Goal: Task Accomplishment & Management: Manage account settings

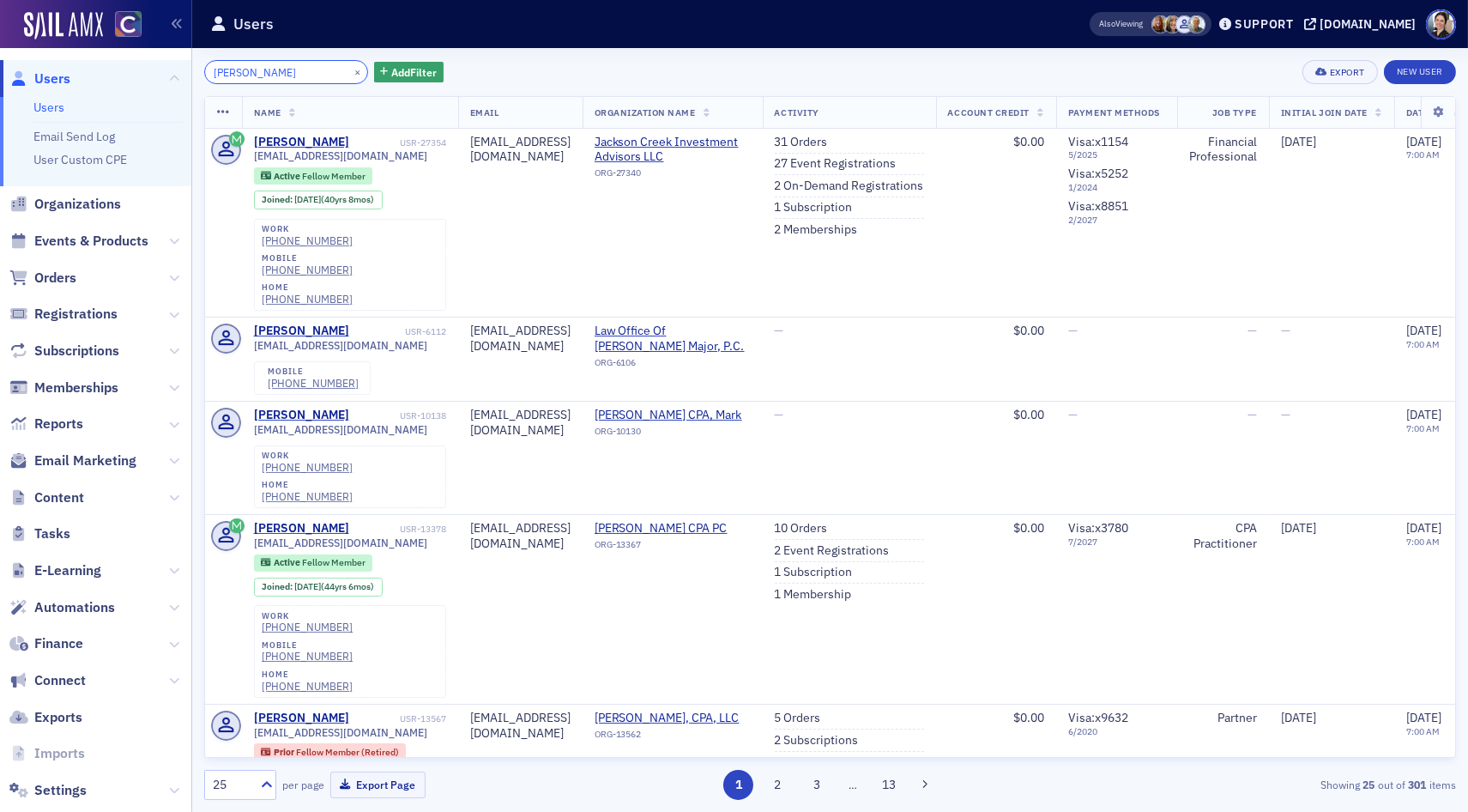
drag, startPoint x: 296, startPoint y: 74, endPoint x: 165, endPoint y: 61, distance: 131.6
click at [167, 61] on div "Users Users Email Send Log User Custom CPE Organizations Events & Products Orde…" at bounding box center [734, 406] width 1468 height 812
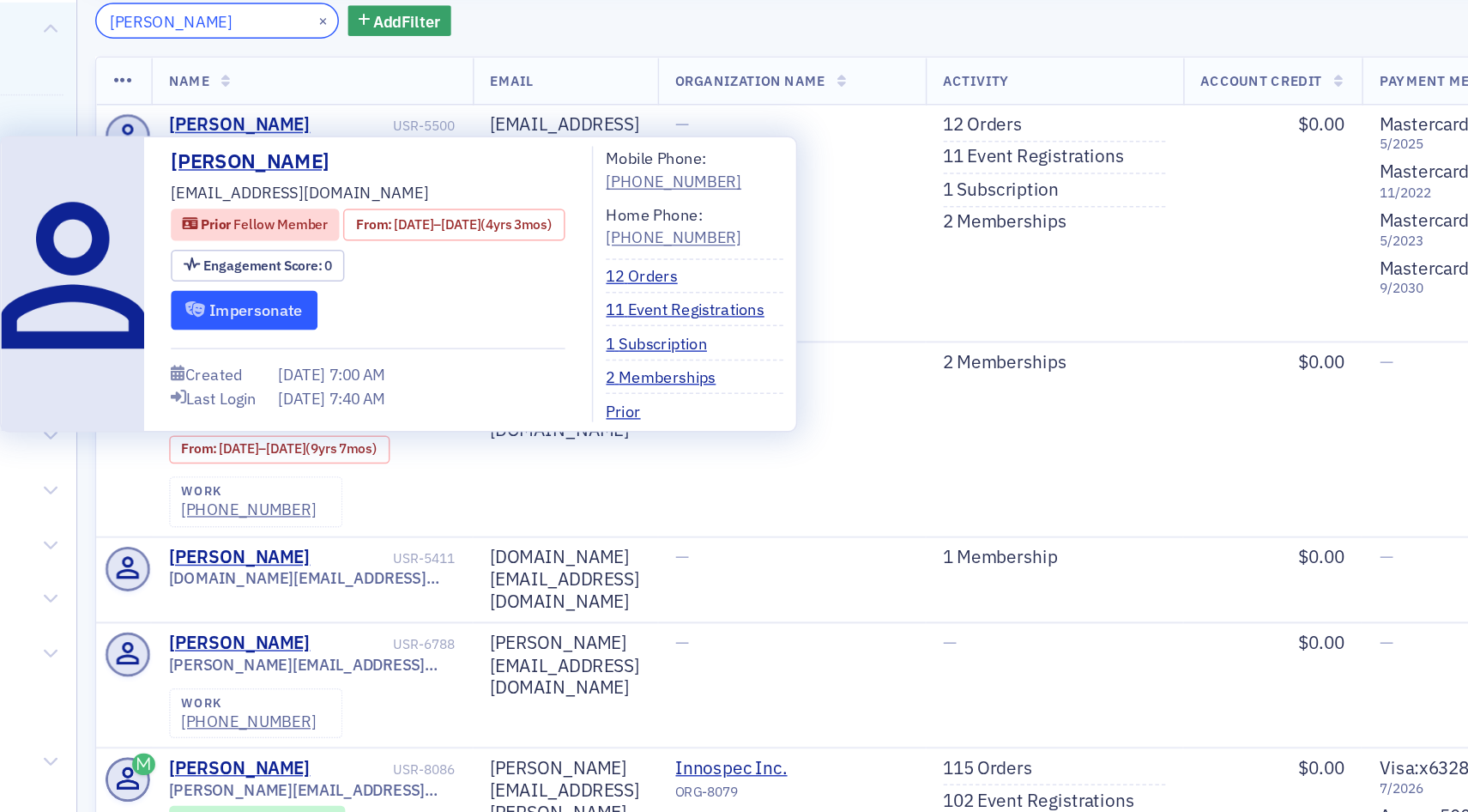
type input "loren chris"
click at [311, 265] on button "Impersonate" at bounding box center [304, 265] width 99 height 26
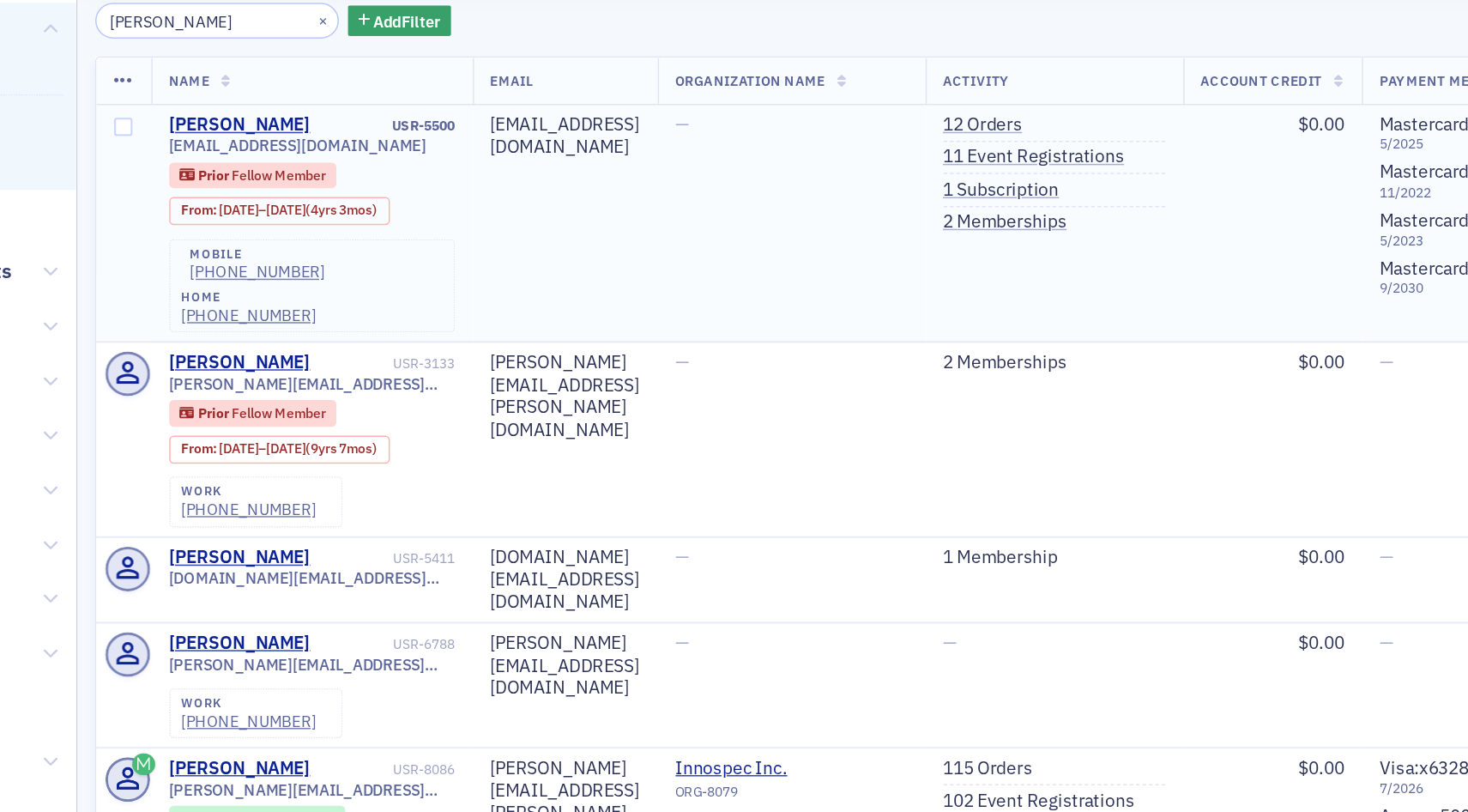
drag, startPoint x: 890, startPoint y: 164, endPoint x: 616, endPoint y: 152, distance: 274.3
click at [890, 164] on link "11 Event Registrations" at bounding box center [836, 164] width 122 height 16
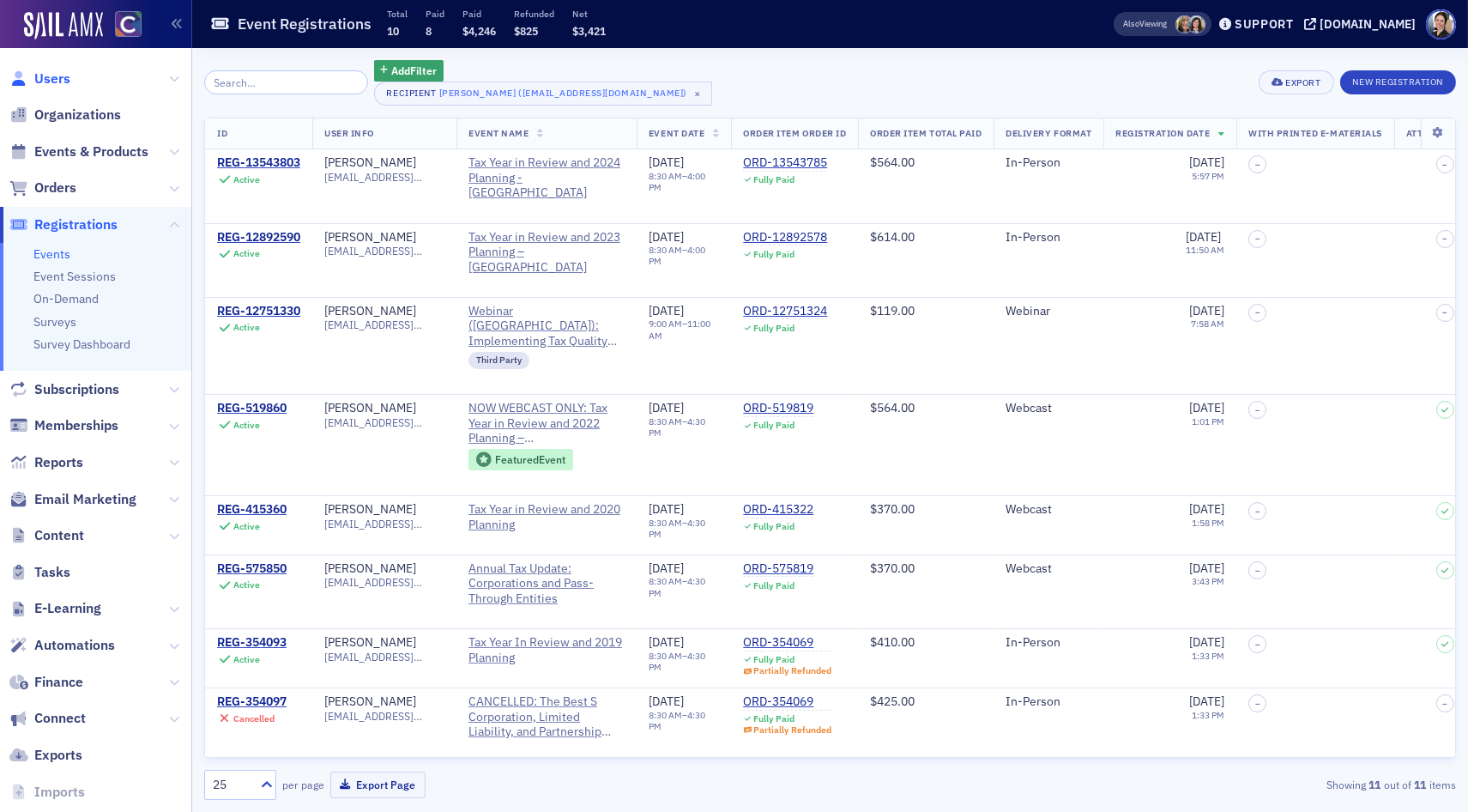
click at [53, 74] on span "Users" at bounding box center [52, 78] width 36 height 19
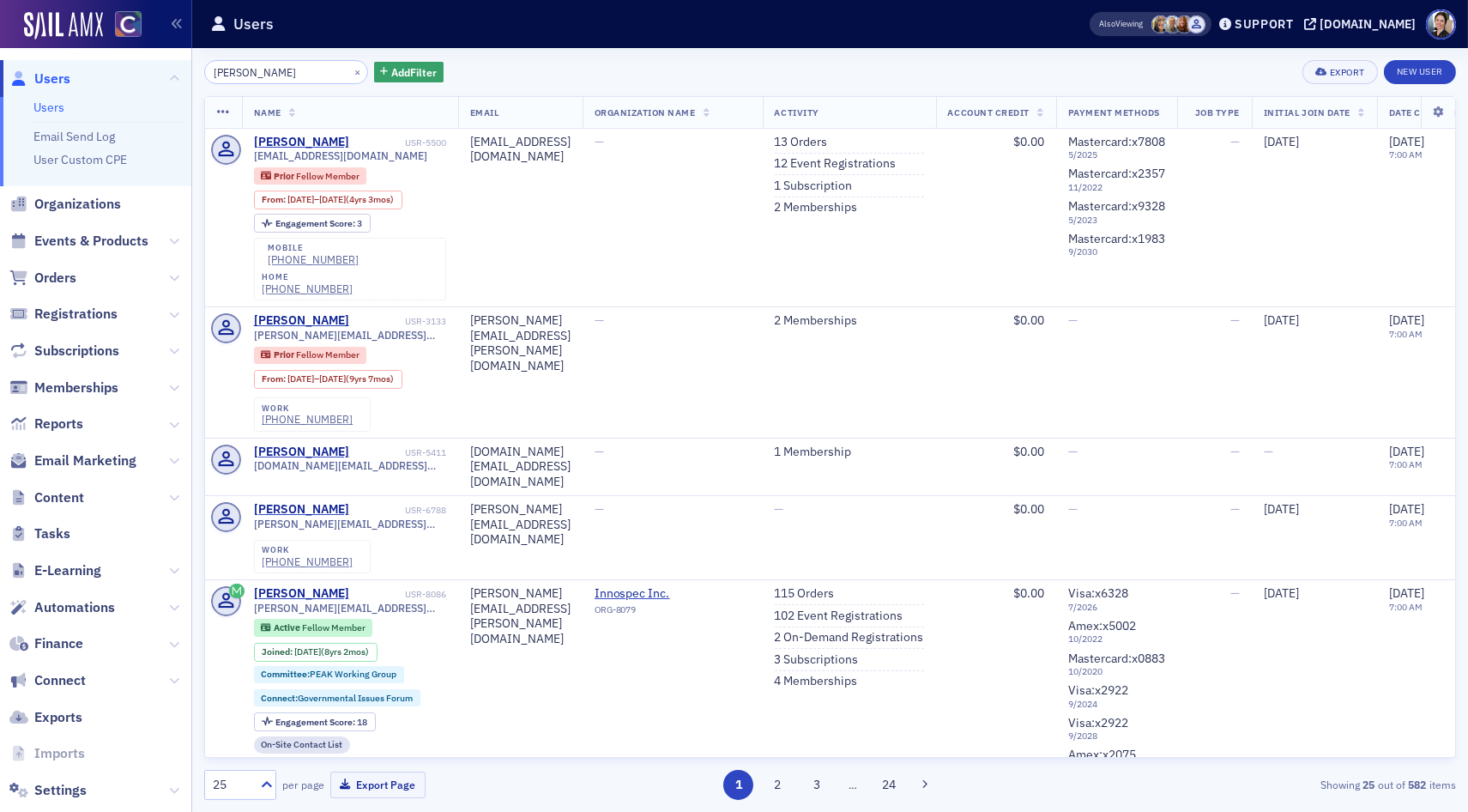
click at [56, 81] on span "Users" at bounding box center [52, 78] width 36 height 19
click at [53, 77] on span "Users" at bounding box center [52, 78] width 36 height 19
drag, startPoint x: 273, startPoint y: 74, endPoint x: 117, endPoint y: 56, distance: 157.0
click at [117, 56] on div "Users Users Email Send Log User Custom CPE Organizations Events & Products Orde…" at bounding box center [734, 406] width 1468 height 812
type input "d"
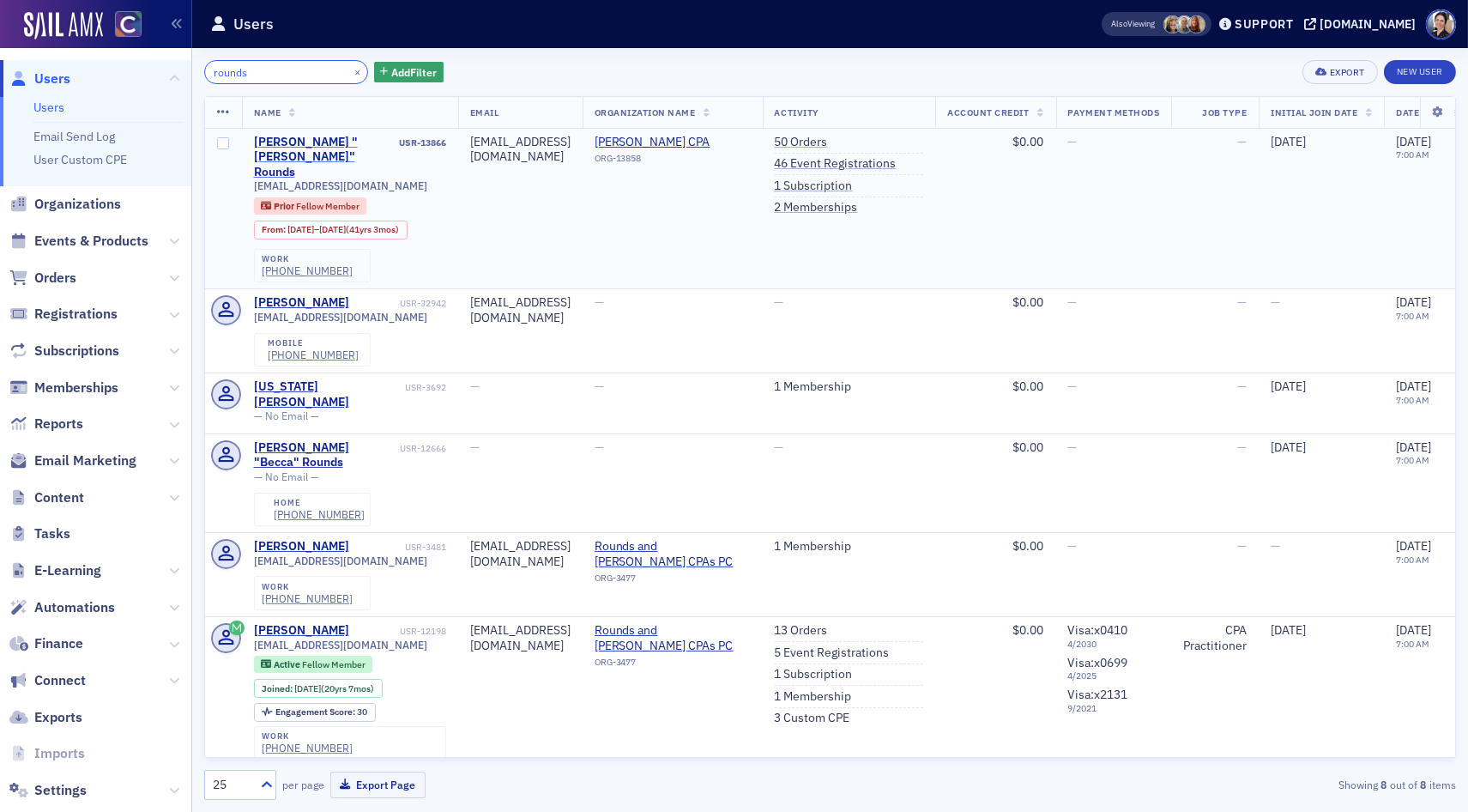
scroll to position [2, 0]
type input "rounds"
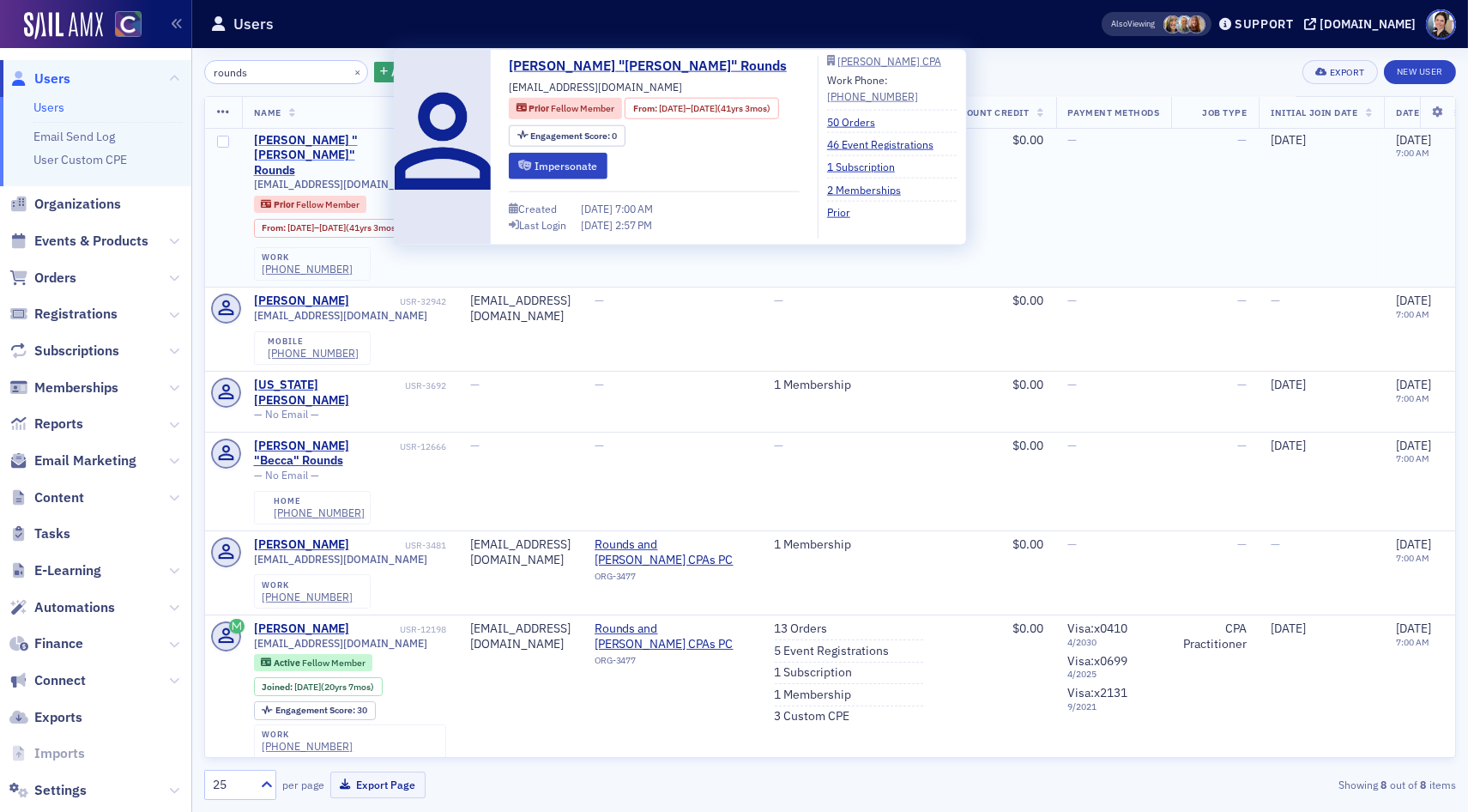
click at [311, 135] on div "Nicolette "Nickie" Rounds" at bounding box center [325, 155] width 143 height 46
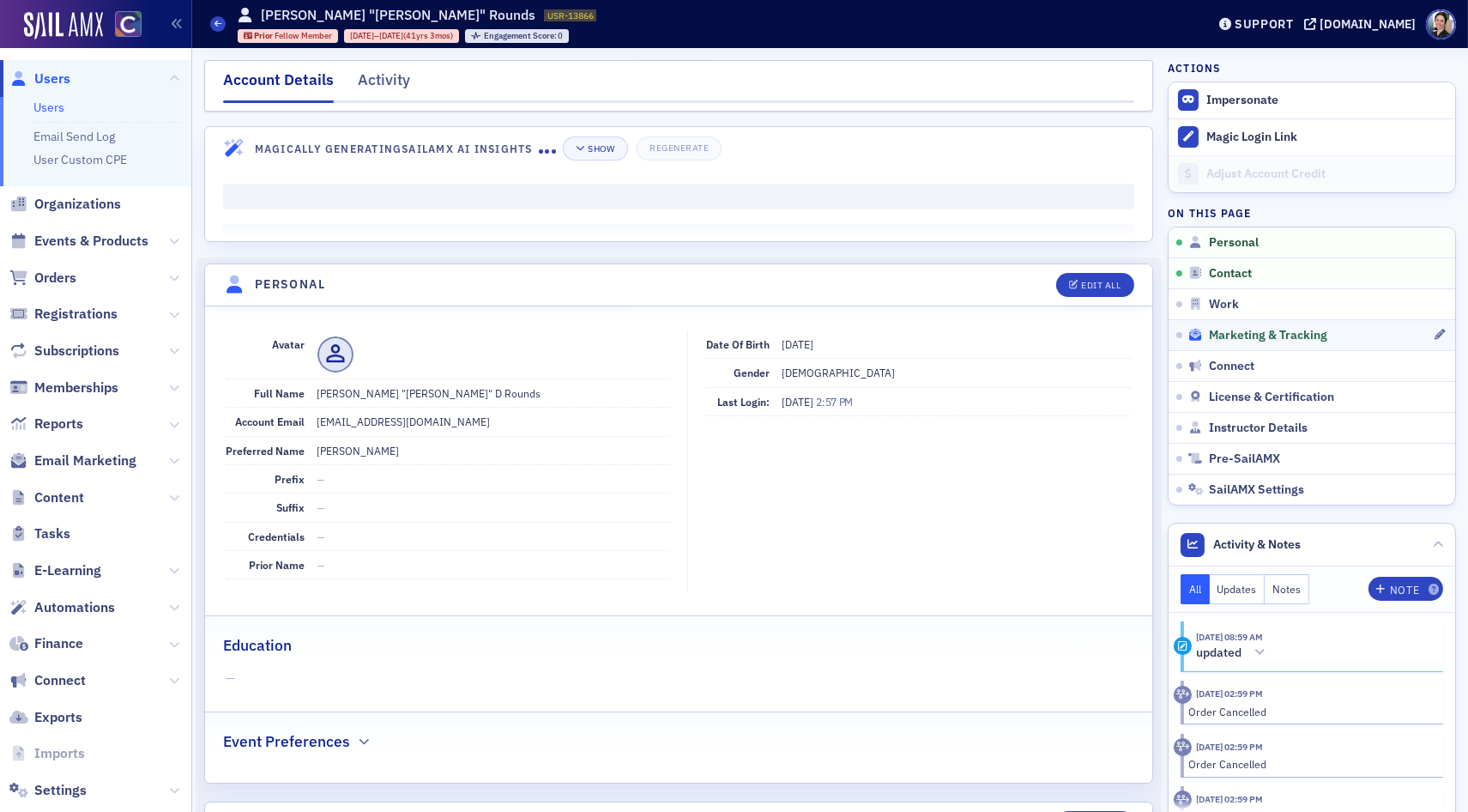
click at [1268, 328] on span "Marketing & Tracking" at bounding box center [1268, 336] width 118 height 16
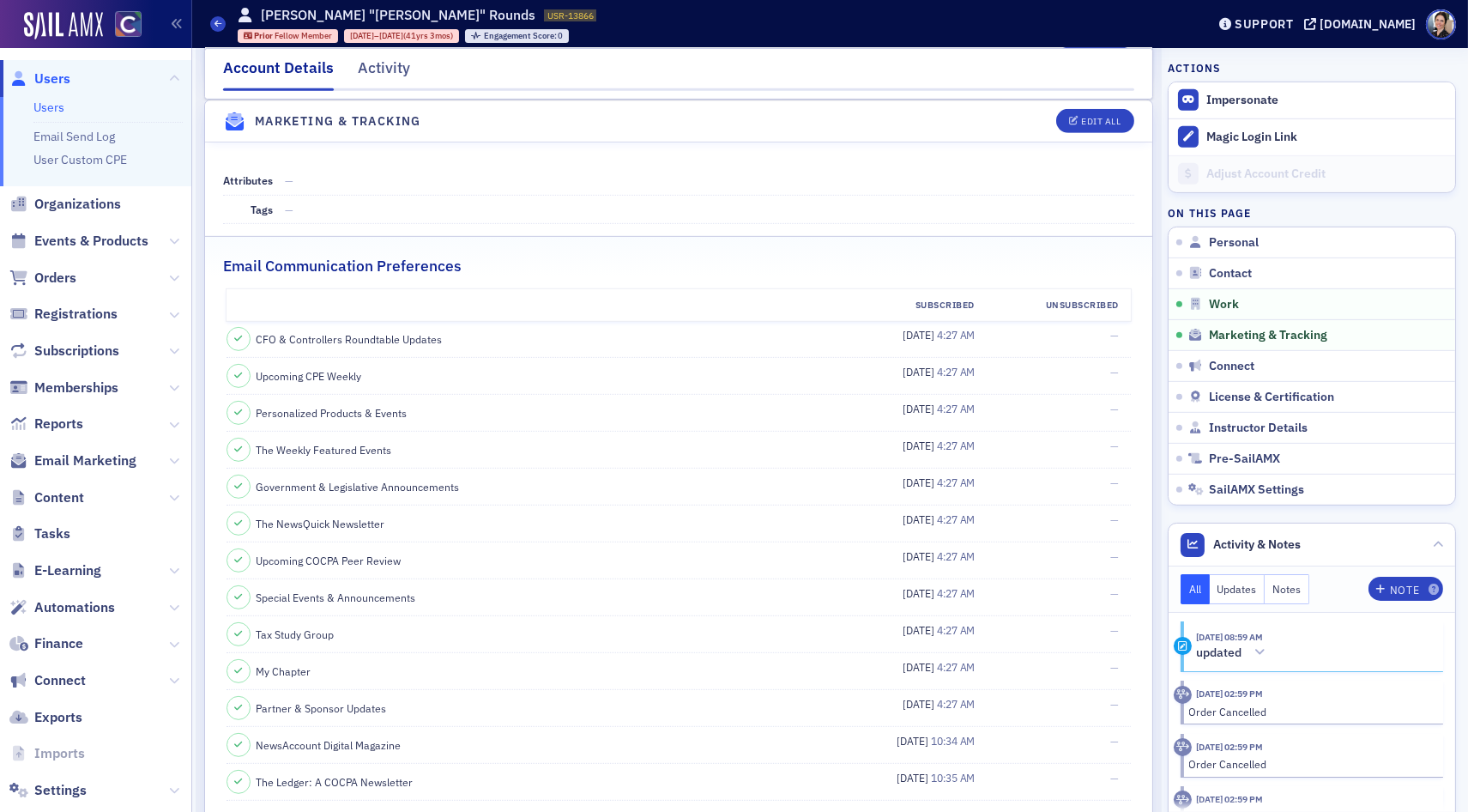
scroll to position [1770, 0]
click at [1111, 125] on div "Edit All" at bounding box center [1101, 121] width 39 height 10
select select "US"
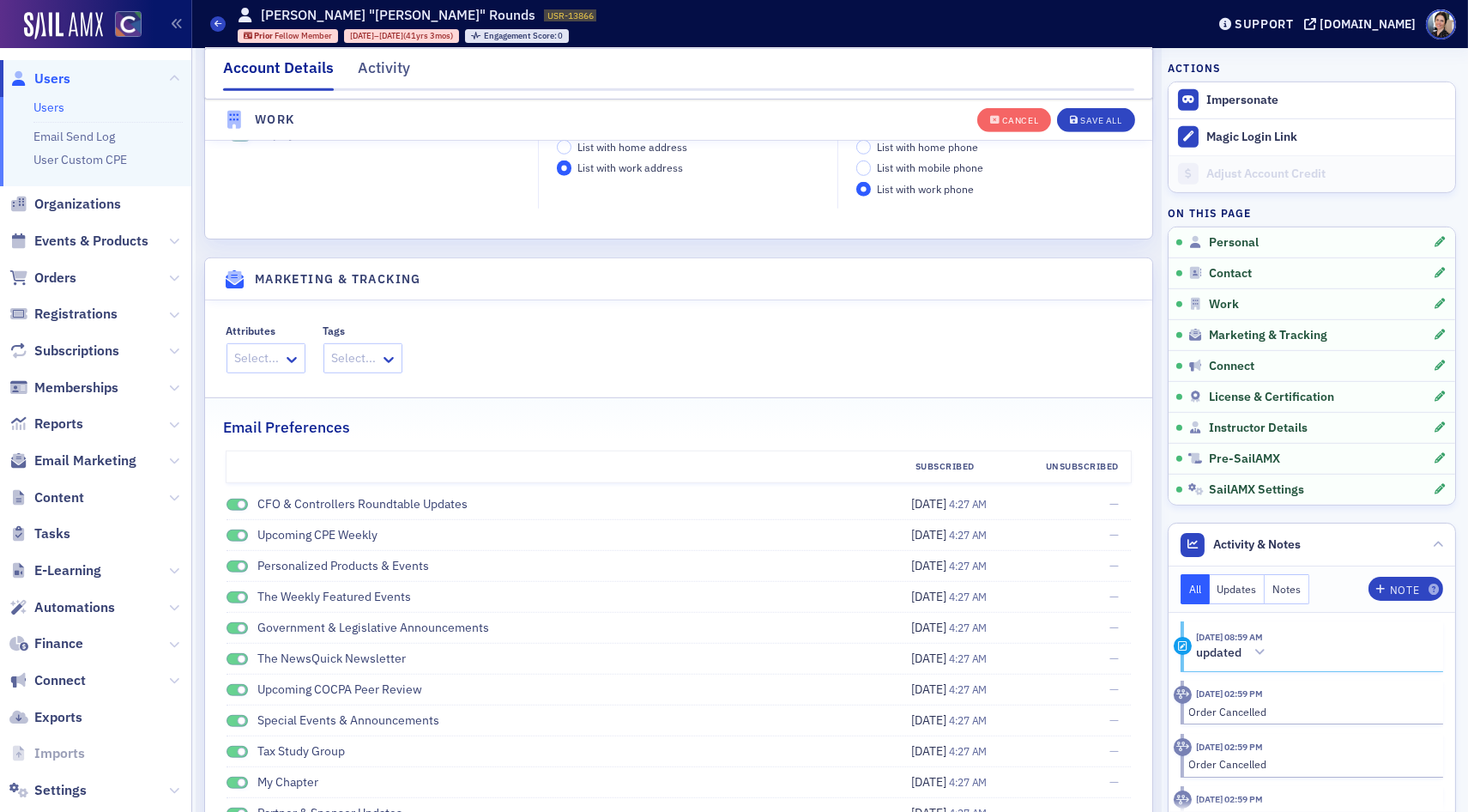
scroll to position [2326, 0]
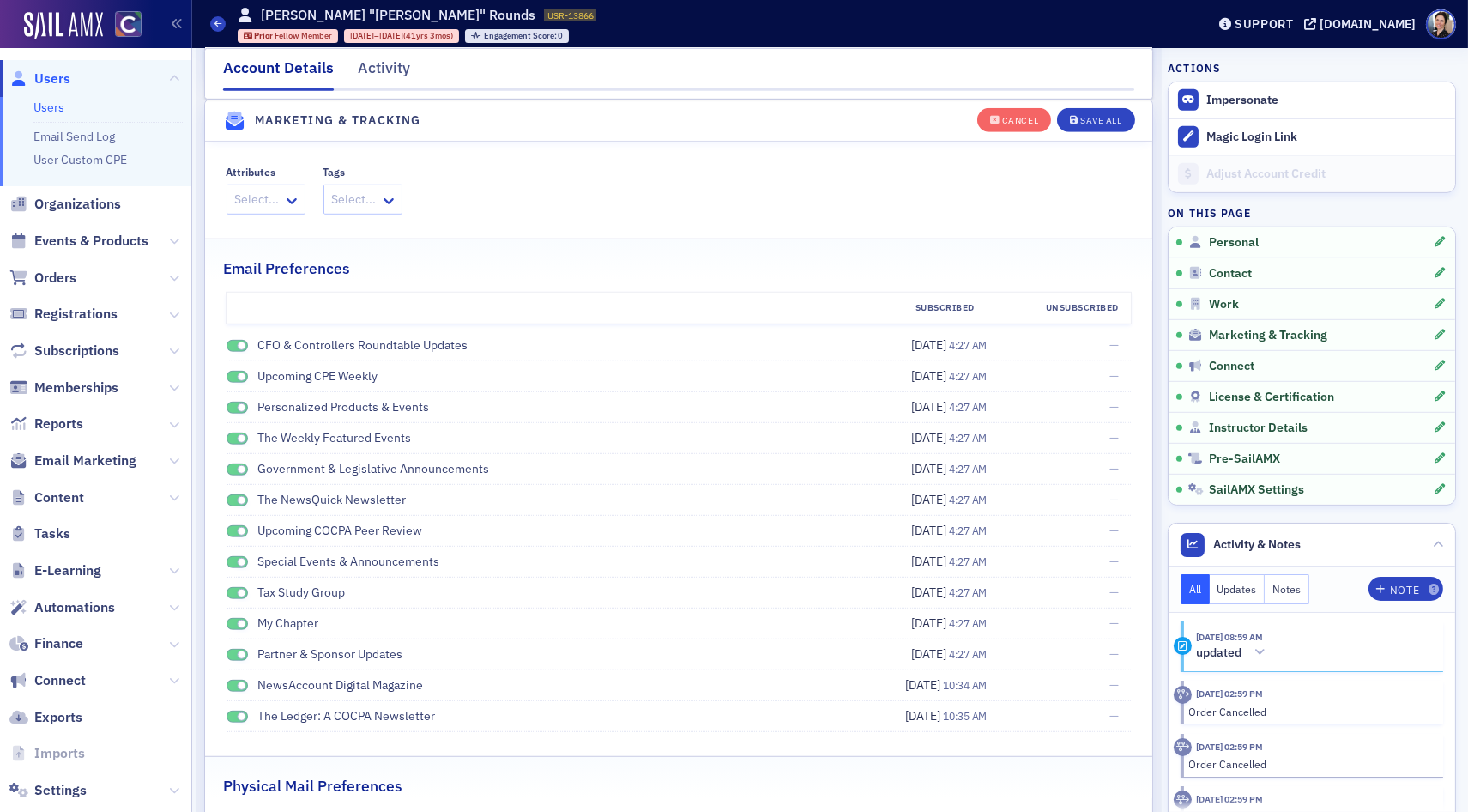
click at [234, 348] on span at bounding box center [237, 345] width 22 height 13
click at [234, 379] on span at bounding box center [237, 377] width 22 height 13
drag, startPoint x: 232, startPoint y: 409, endPoint x: 231, endPoint y: 441, distance: 32.0
click at [232, 409] on span at bounding box center [237, 407] width 22 height 13
drag, startPoint x: 232, startPoint y: 440, endPoint x: 237, endPoint y: 450, distance: 11.2
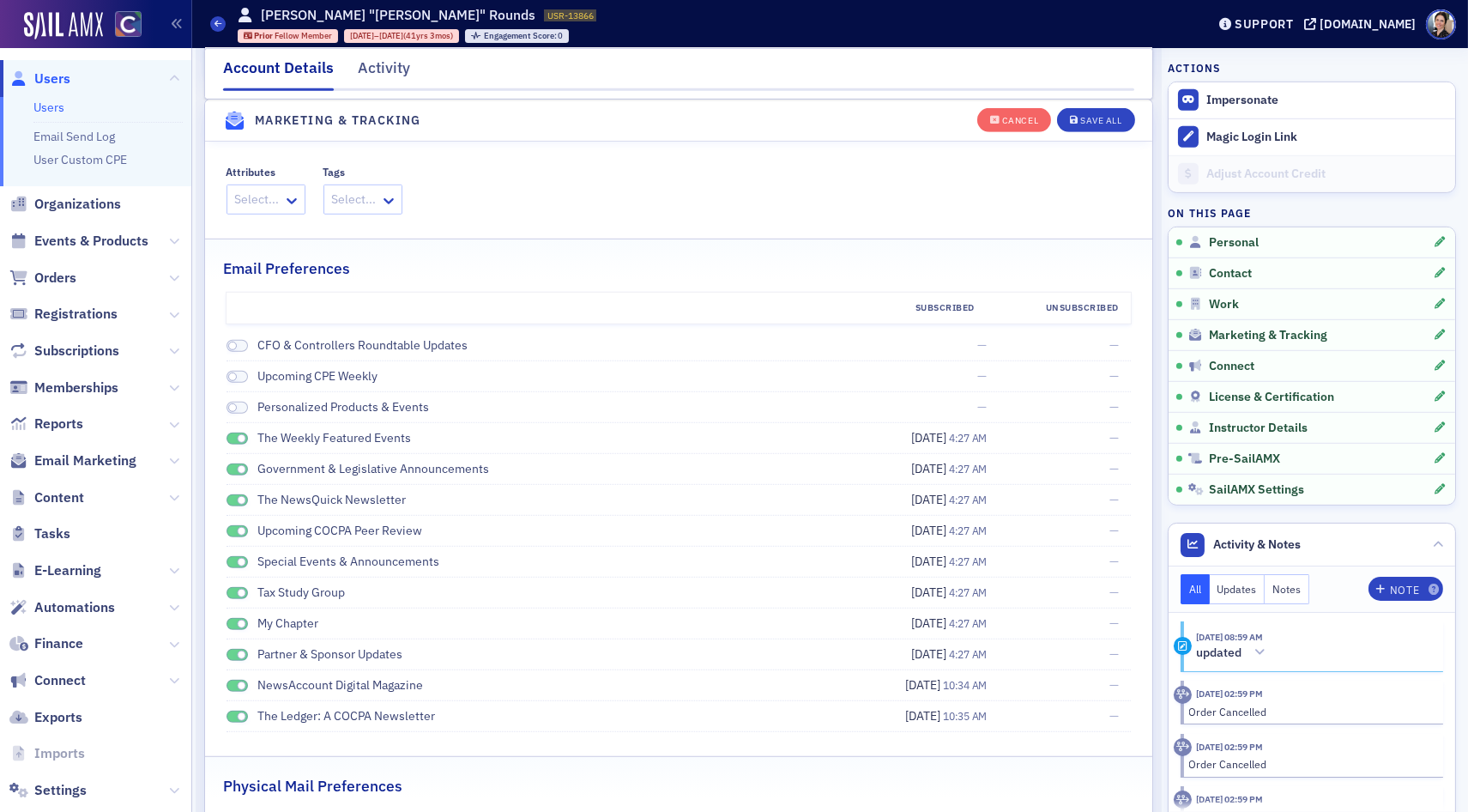
click at [233, 441] on span at bounding box center [237, 438] width 22 height 13
click at [233, 468] on span at bounding box center [237, 469] width 22 height 13
drag, startPoint x: 231, startPoint y: 502, endPoint x: 229, endPoint y: 524, distance: 22.1
click at [231, 502] on span at bounding box center [237, 500] width 22 height 13
click at [231, 529] on span at bounding box center [237, 531] width 22 height 13
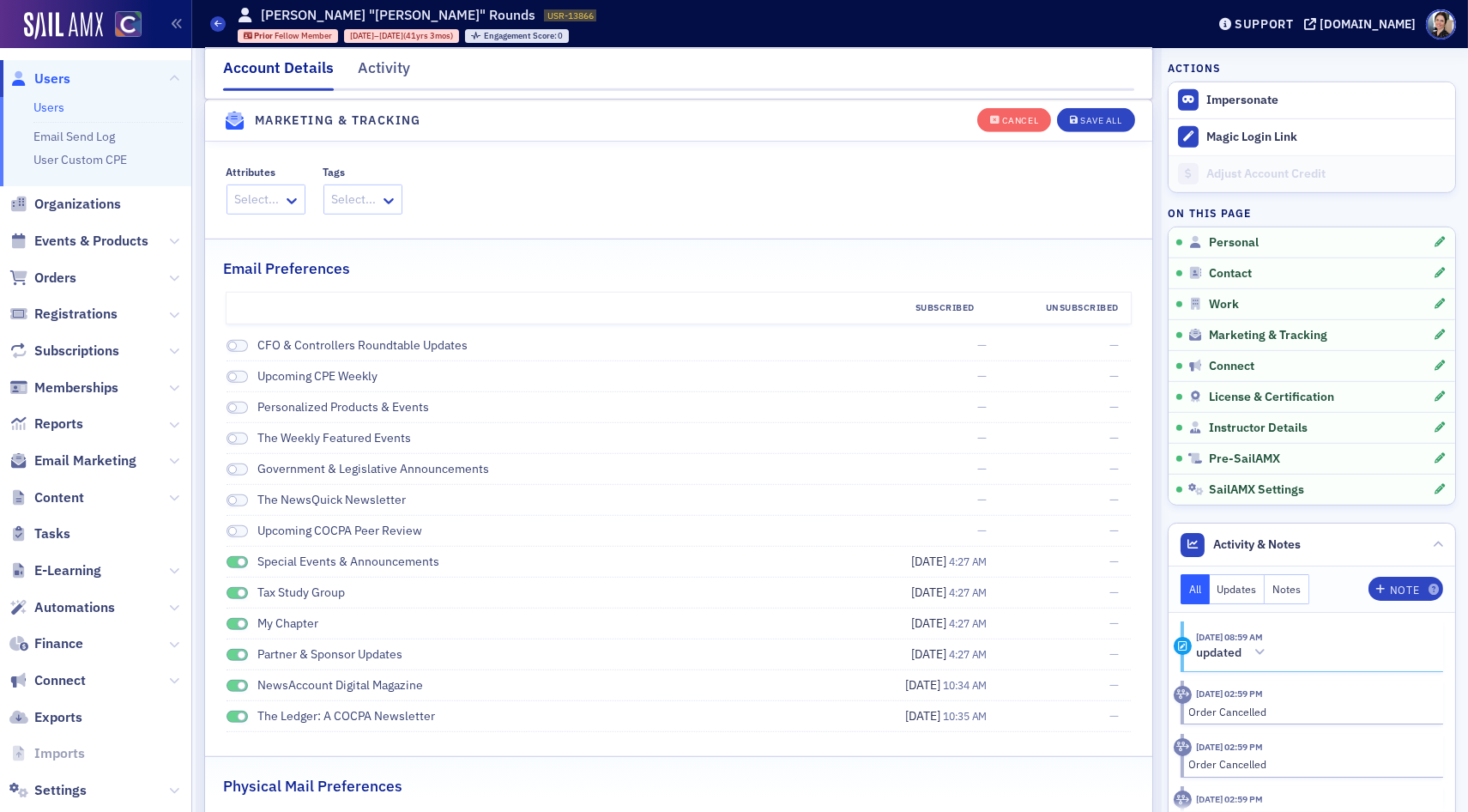
drag, startPoint x: 232, startPoint y: 557, endPoint x: 228, endPoint y: 580, distance: 23.3
click at [232, 557] on span at bounding box center [237, 562] width 22 height 13
click at [231, 597] on span at bounding box center [237, 592] width 22 height 13
click at [232, 621] on span at bounding box center [237, 624] width 22 height 13
click at [229, 656] on span at bounding box center [237, 655] width 22 height 13
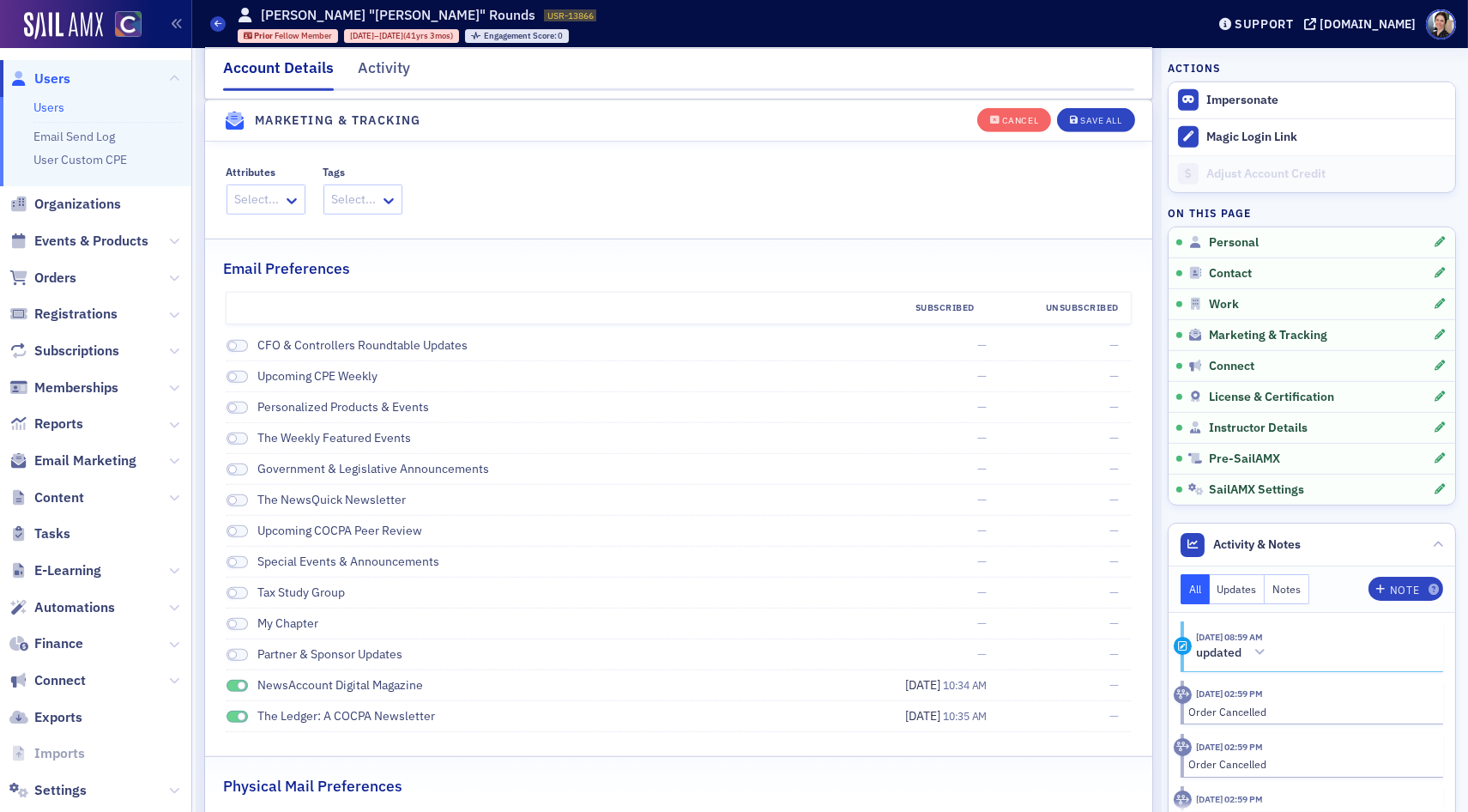
click at [232, 685] on span at bounding box center [237, 685] width 22 height 13
click at [237, 717] on span at bounding box center [242, 717] width 10 height 10
click at [1104, 120] on div "Save All" at bounding box center [1101, 121] width 41 height 10
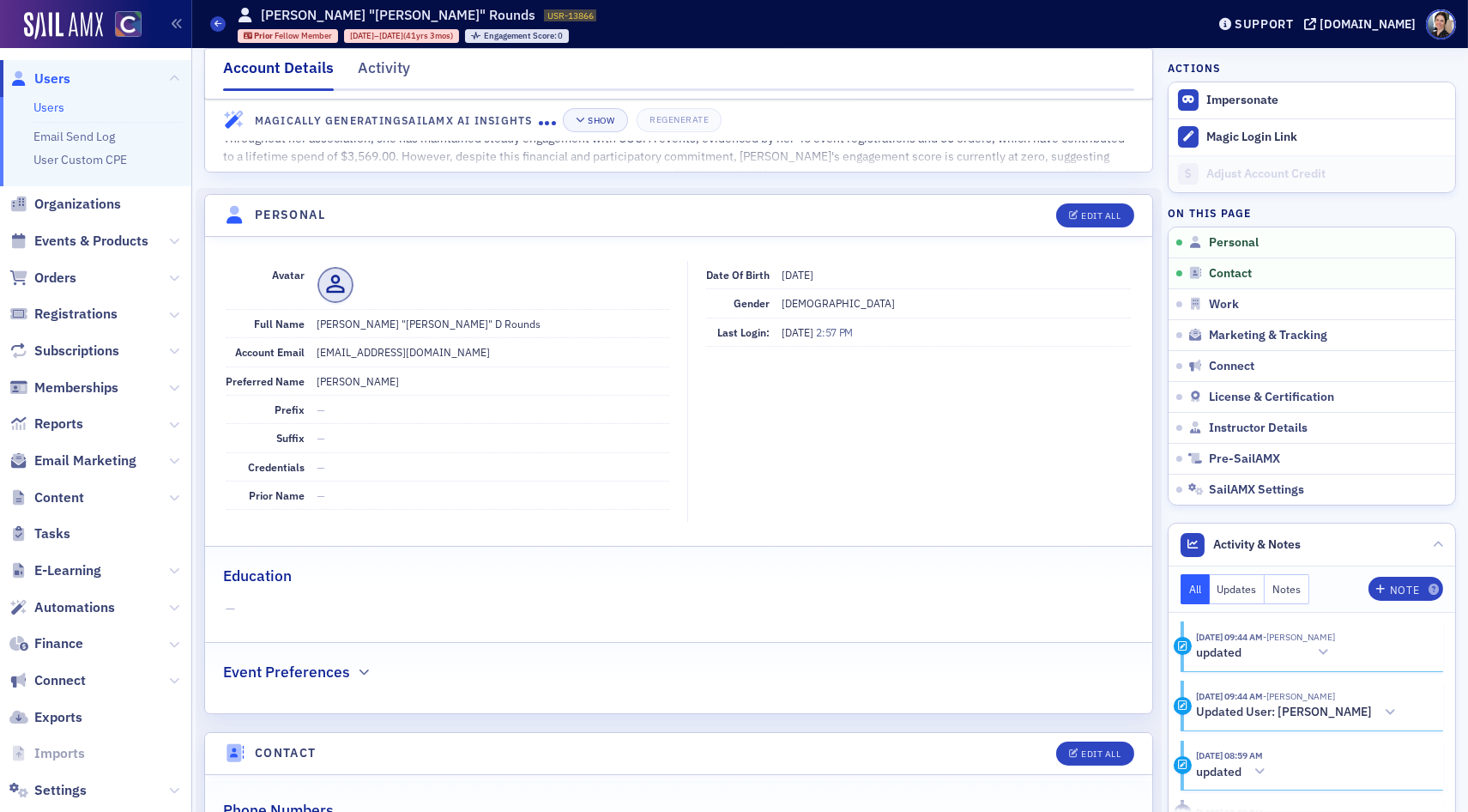
scroll to position [0, 0]
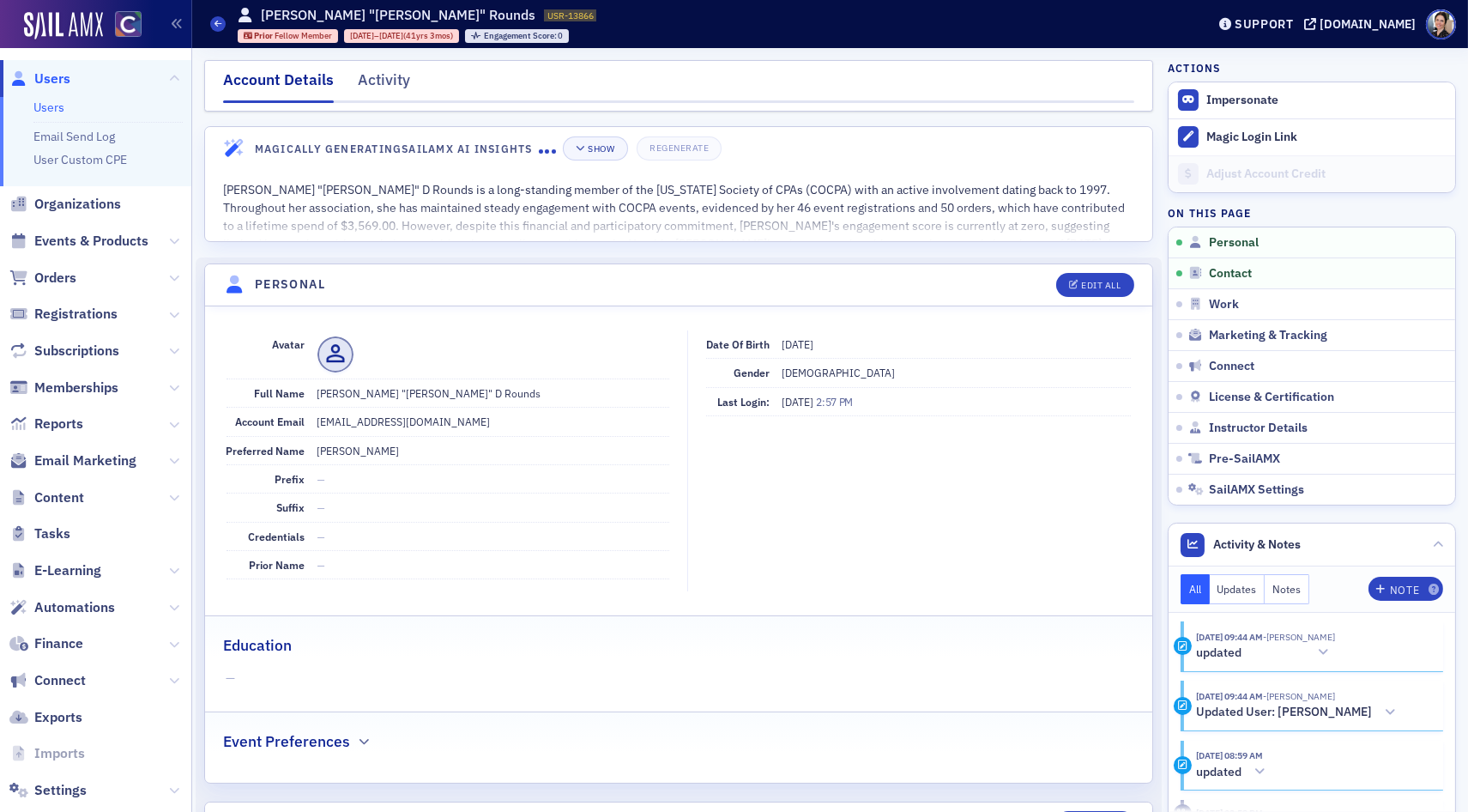
click at [55, 78] on span "Users" at bounding box center [52, 78] width 36 height 19
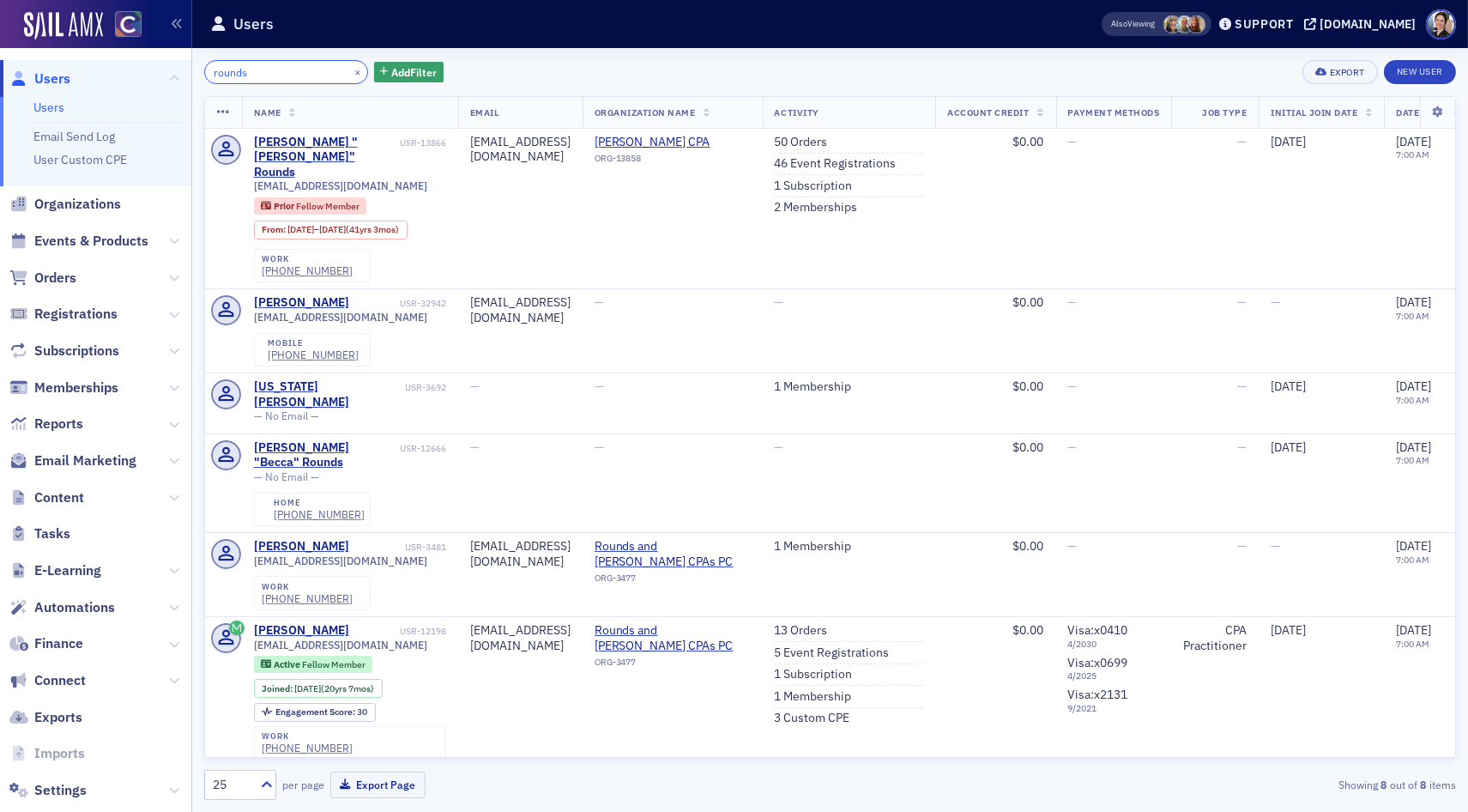
drag, startPoint x: 302, startPoint y: 74, endPoint x: 180, endPoint y: 64, distance: 122.4
click at [181, 64] on div "Users Users Email Send Log User Custom CPE Organizations Events & Products Orde…" at bounding box center [734, 406] width 1468 height 812
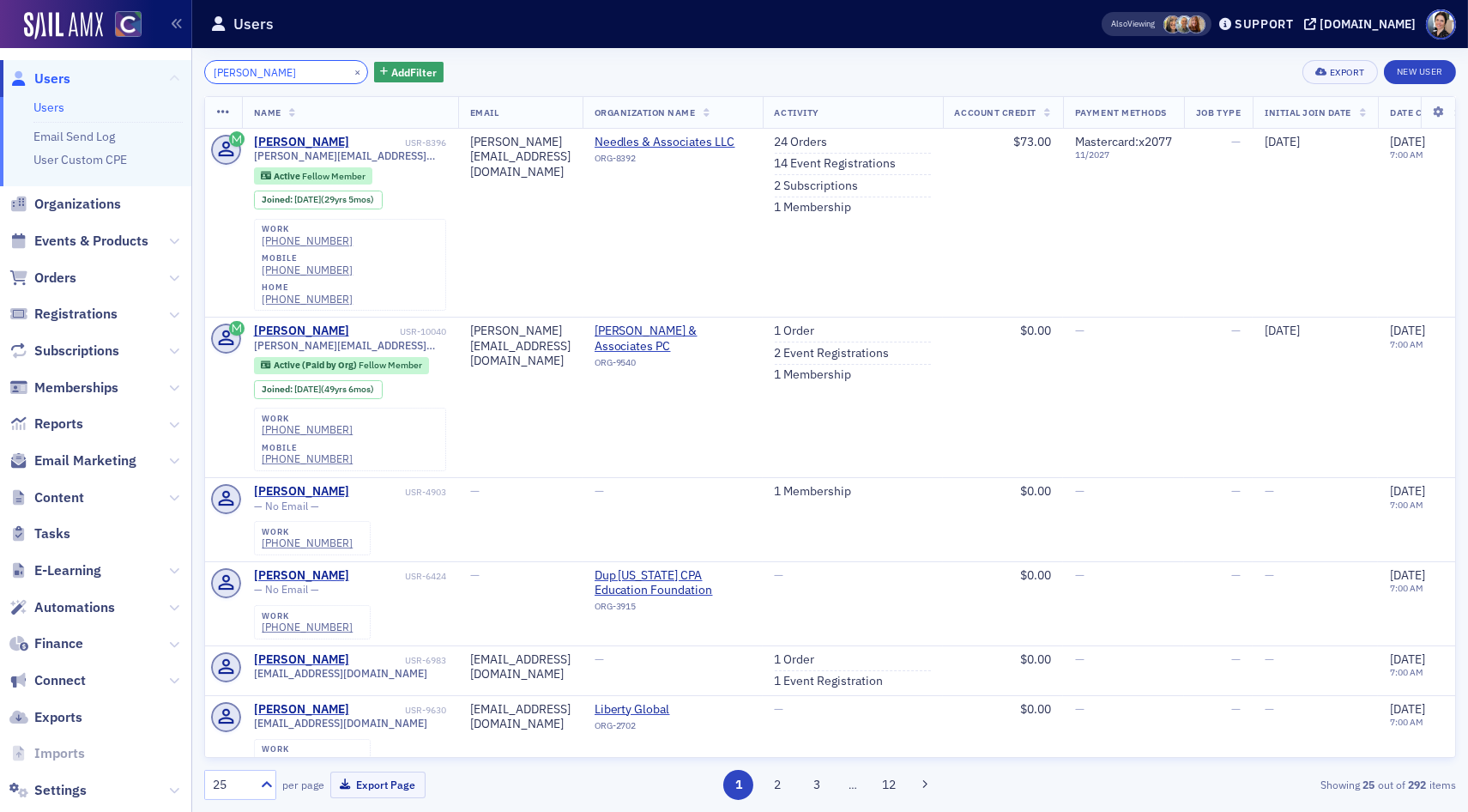
drag, startPoint x: 267, startPoint y: 73, endPoint x: 174, endPoint y: 72, distance: 93.0
click at [174, 73] on div "Users Users Email Send Log User Custom CPE Organizations Events & Products Orde…" at bounding box center [734, 406] width 1468 height 812
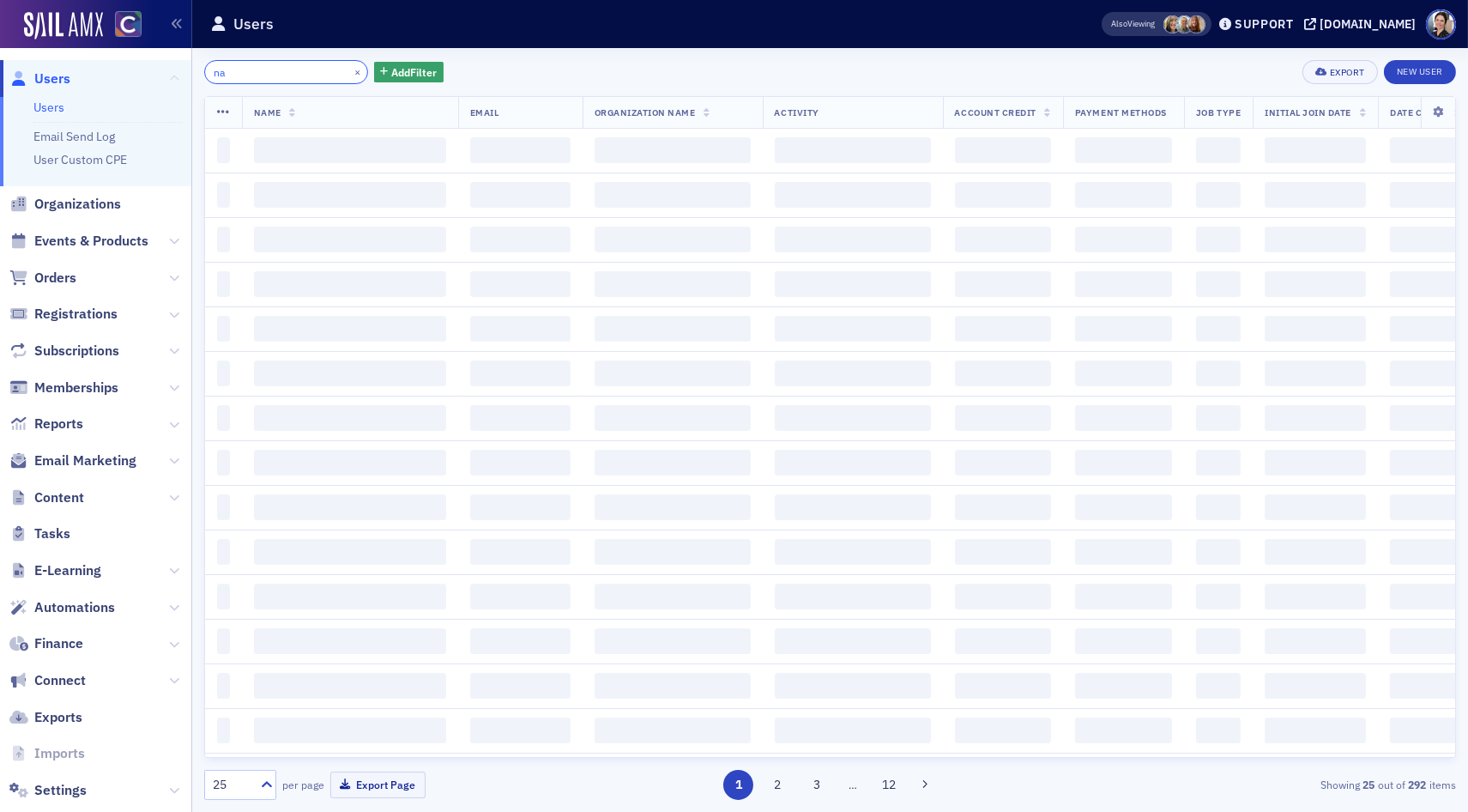
type input "n"
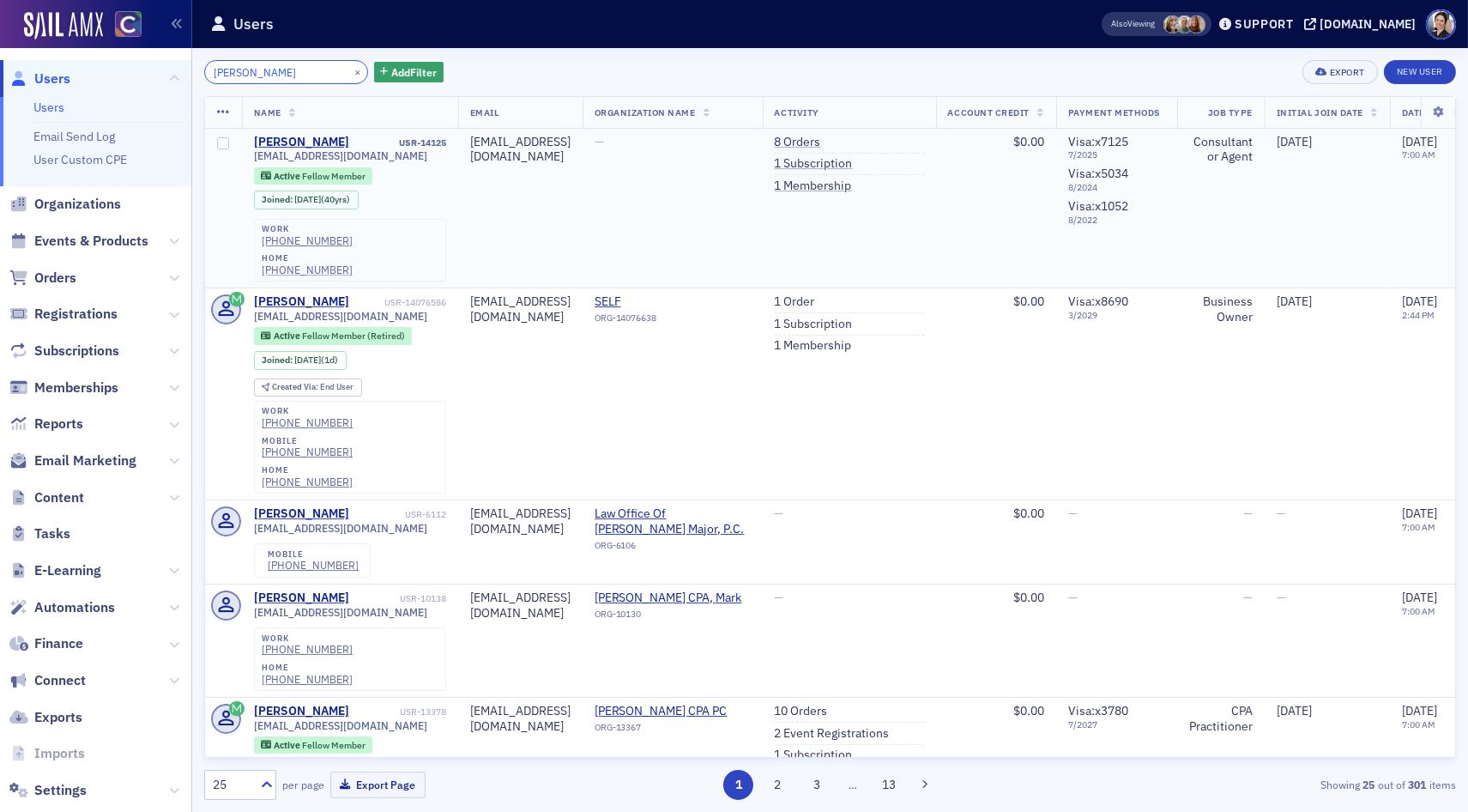
type input "[PERSON_NAME]"
drag, startPoint x: 884, startPoint y: 143, endPoint x: 889, endPoint y: 157, distance: 14.9
click at [821, 142] on link "8 Orders" at bounding box center [797, 142] width 46 height 16
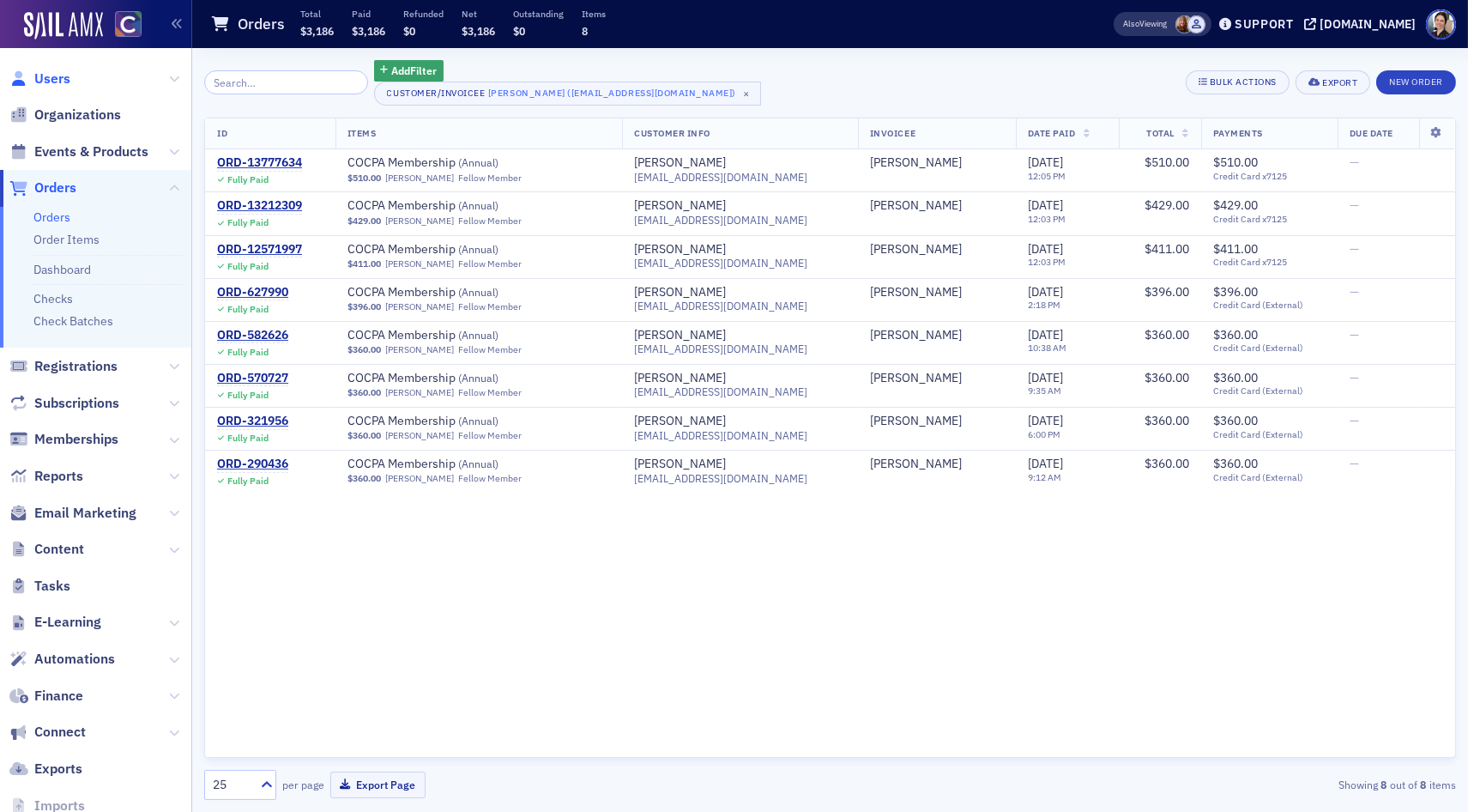
click at [53, 80] on span "Users" at bounding box center [52, 78] width 36 height 19
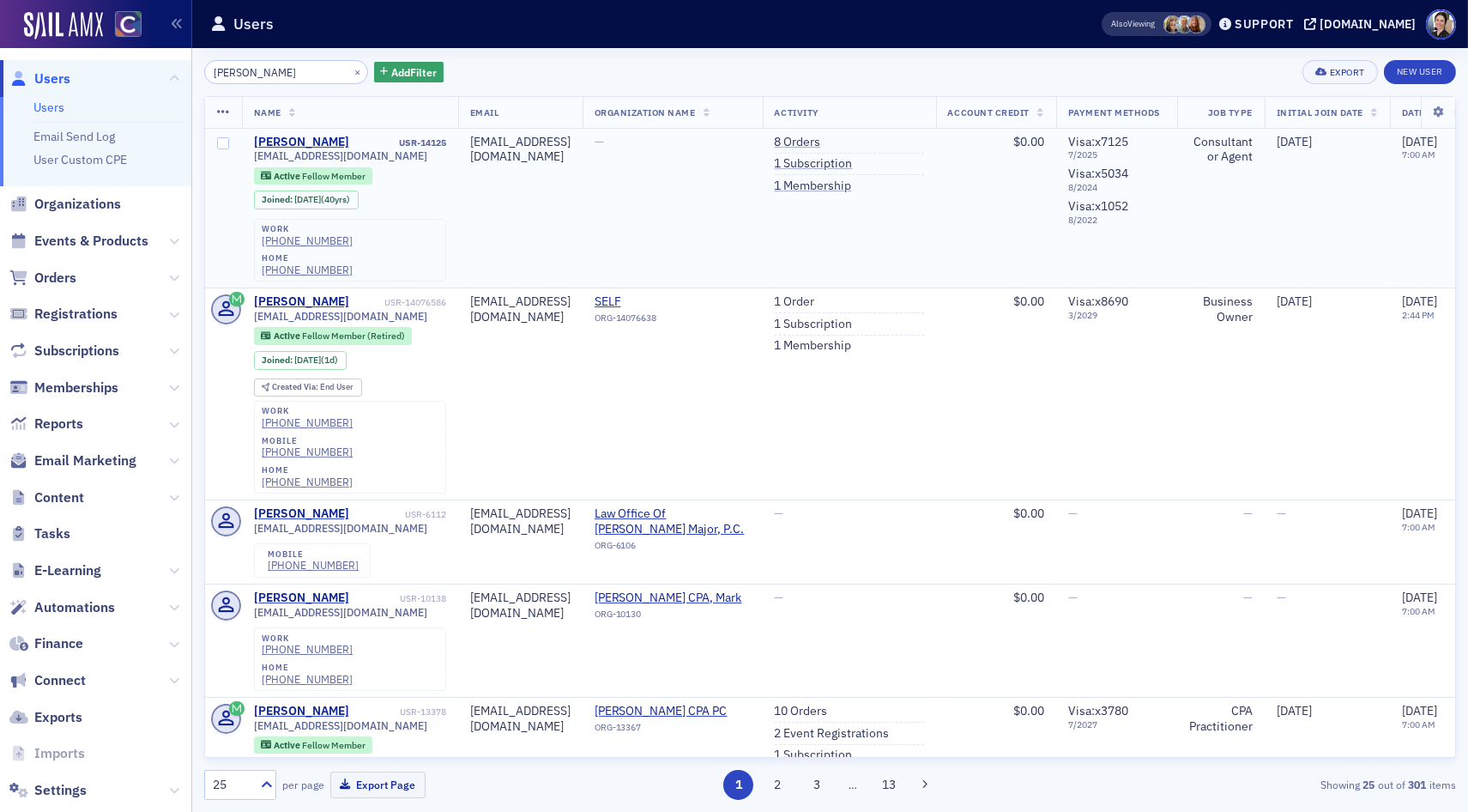
drag, startPoint x: 884, startPoint y: 139, endPoint x: 764, endPoint y: 158, distance: 121.5
click at [821, 139] on link "8 Orders" at bounding box center [797, 142] width 46 height 16
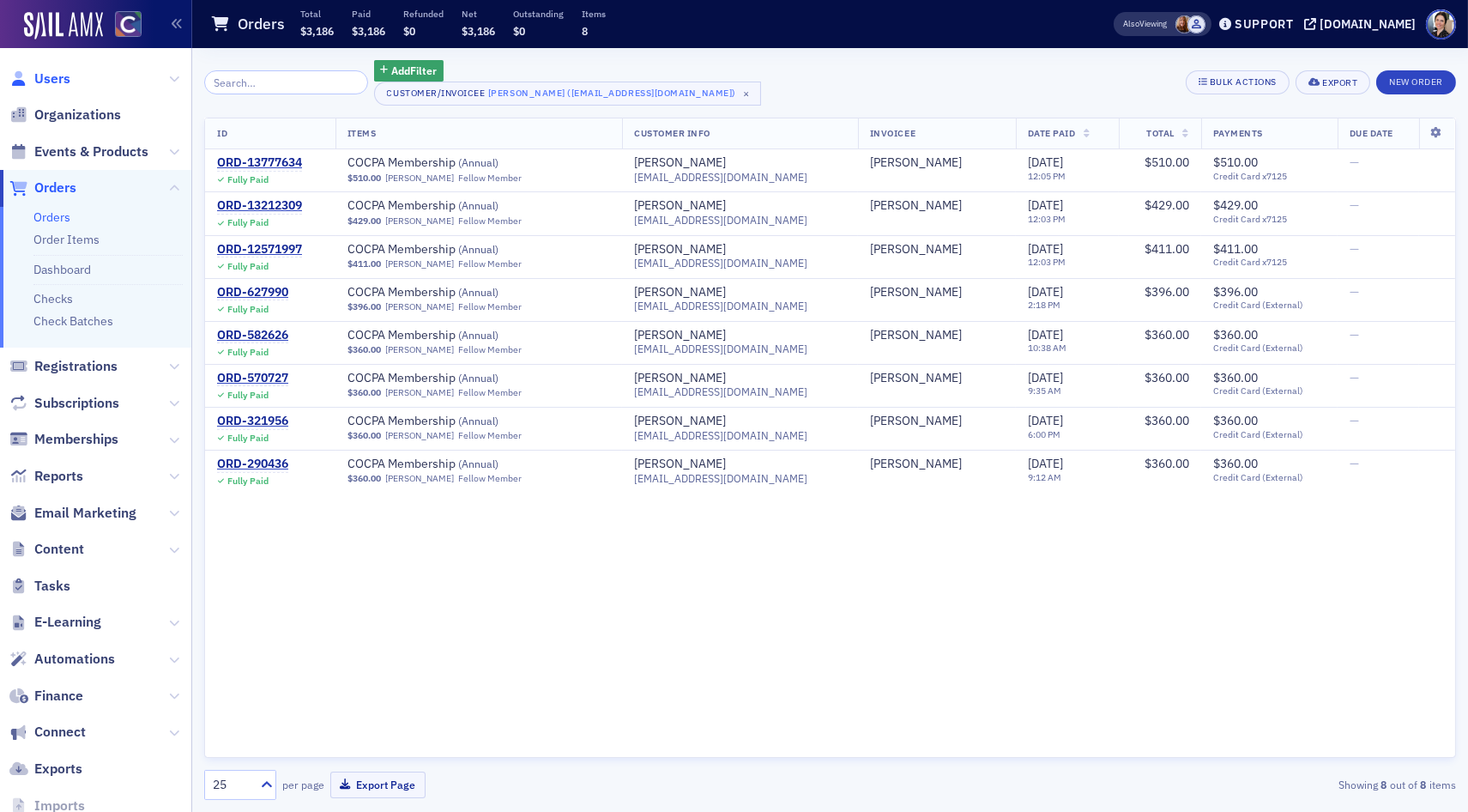
click at [52, 74] on span "Users" at bounding box center [52, 78] width 36 height 19
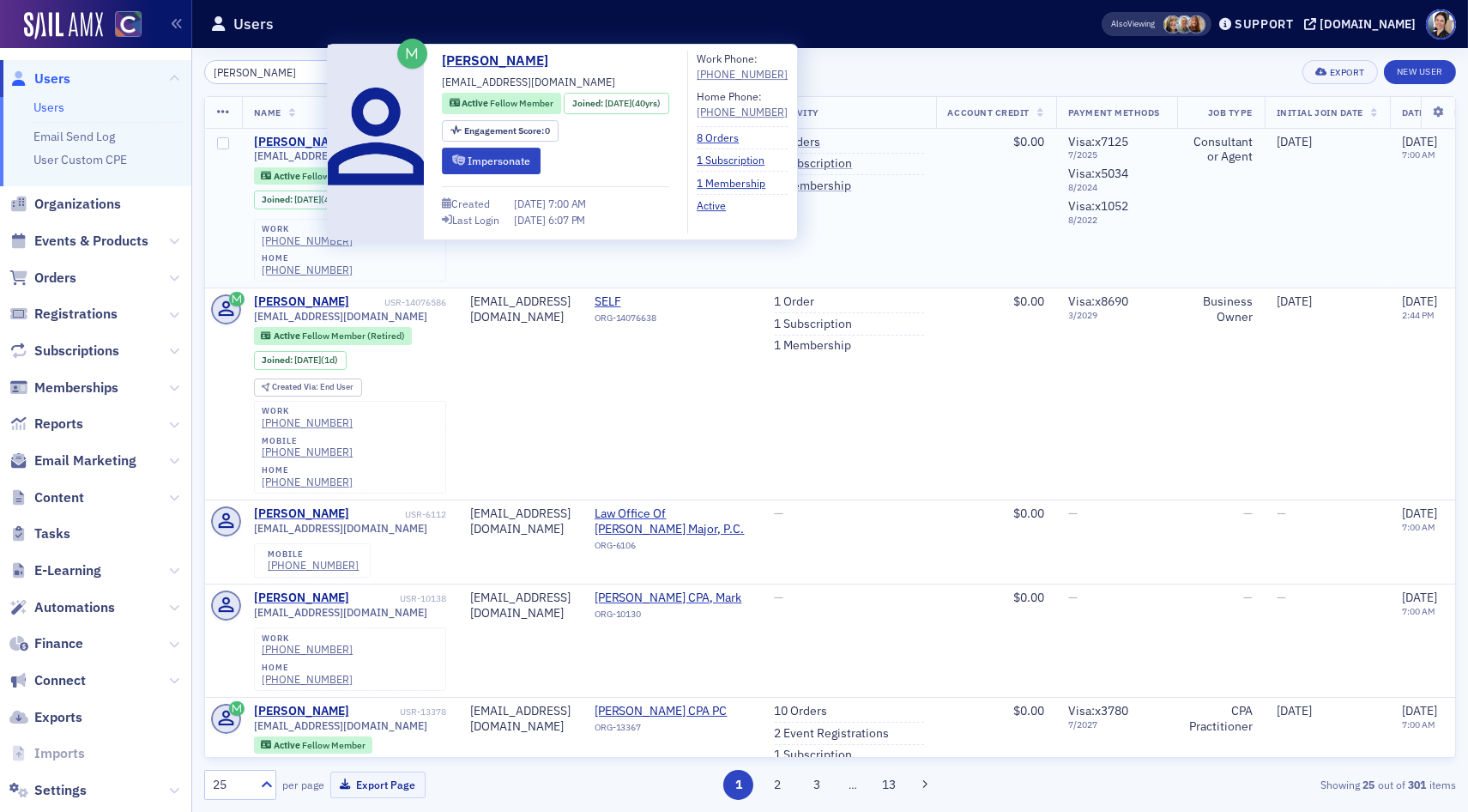
click at [289, 142] on div "[PERSON_NAME]" at bounding box center [302, 142] width 96 height 16
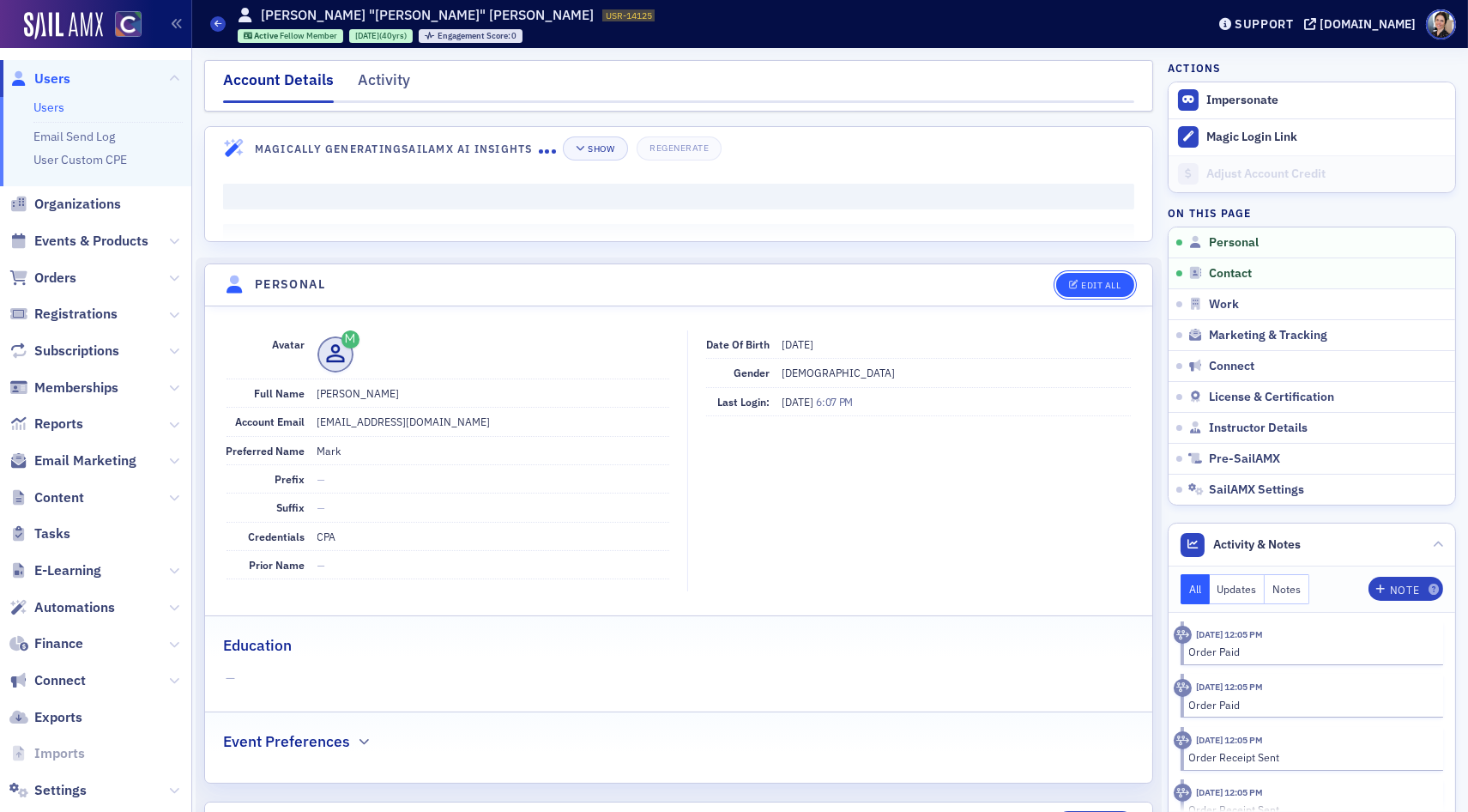
click at [1098, 283] on div "Edit All" at bounding box center [1101, 285] width 39 height 10
select select "US"
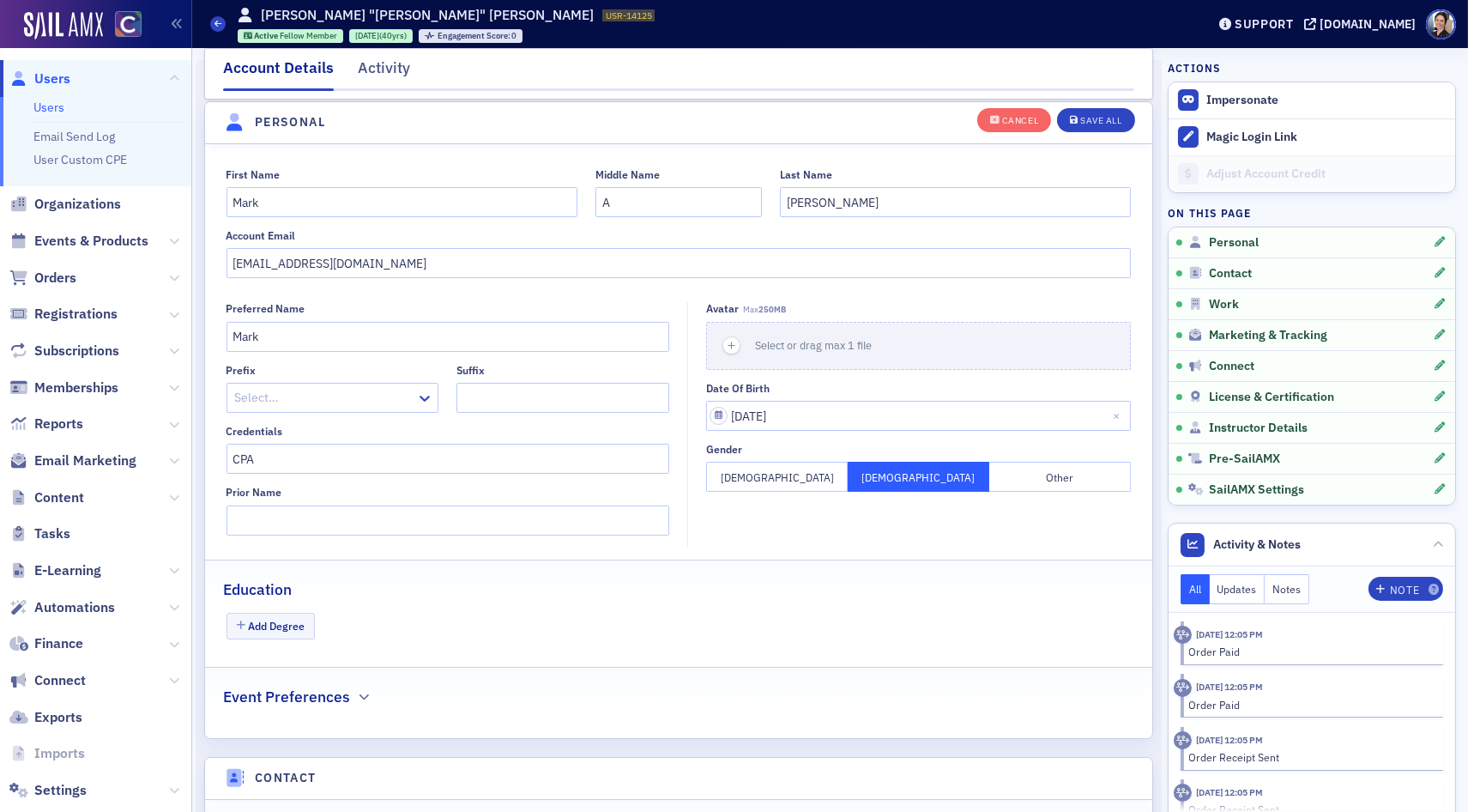
scroll to position [200, 0]
drag, startPoint x: 345, startPoint y: 266, endPoint x: 220, endPoint y: 257, distance: 125.3
click at [214, 255] on div "First Name Mark Middle Name A Last Name Huttner Account Email mhuttner@aol.com" at bounding box center [678, 222] width 948 height 110
drag, startPoint x: 361, startPoint y: 273, endPoint x: 321, endPoint y: 267, distance: 40.4
click at [359, 273] on input "[EMAIL_ADDRESS][DOMAIN_NAME]" at bounding box center [679, 261] width 906 height 30
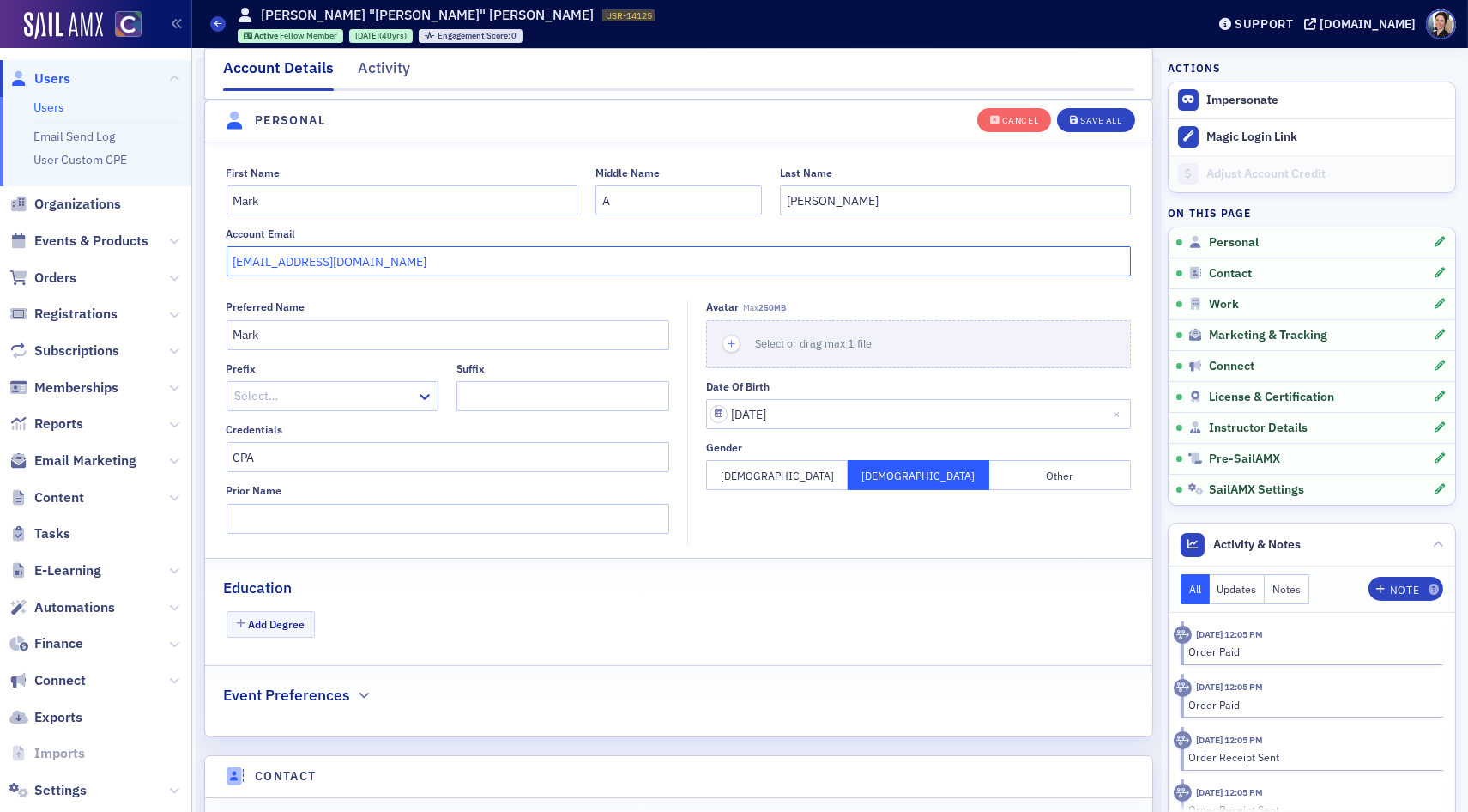
drag, startPoint x: 291, startPoint y: 264, endPoint x: 304, endPoint y: 264, distance: 13.0
click at [304, 264] on input "[EMAIL_ADDRESS][DOMAIN_NAME]" at bounding box center [679, 261] width 906 height 30
click at [305, 263] on input "[EMAIL_ADDRESS][DOMAIN_NAME]" at bounding box center [679, 261] width 906 height 30
click at [312, 262] on input "[EMAIL_ADDRESS][DOMAIN_NAME]" at bounding box center [679, 261] width 906 height 30
type input "[EMAIL_ADDRESS][DOMAIN_NAME]"
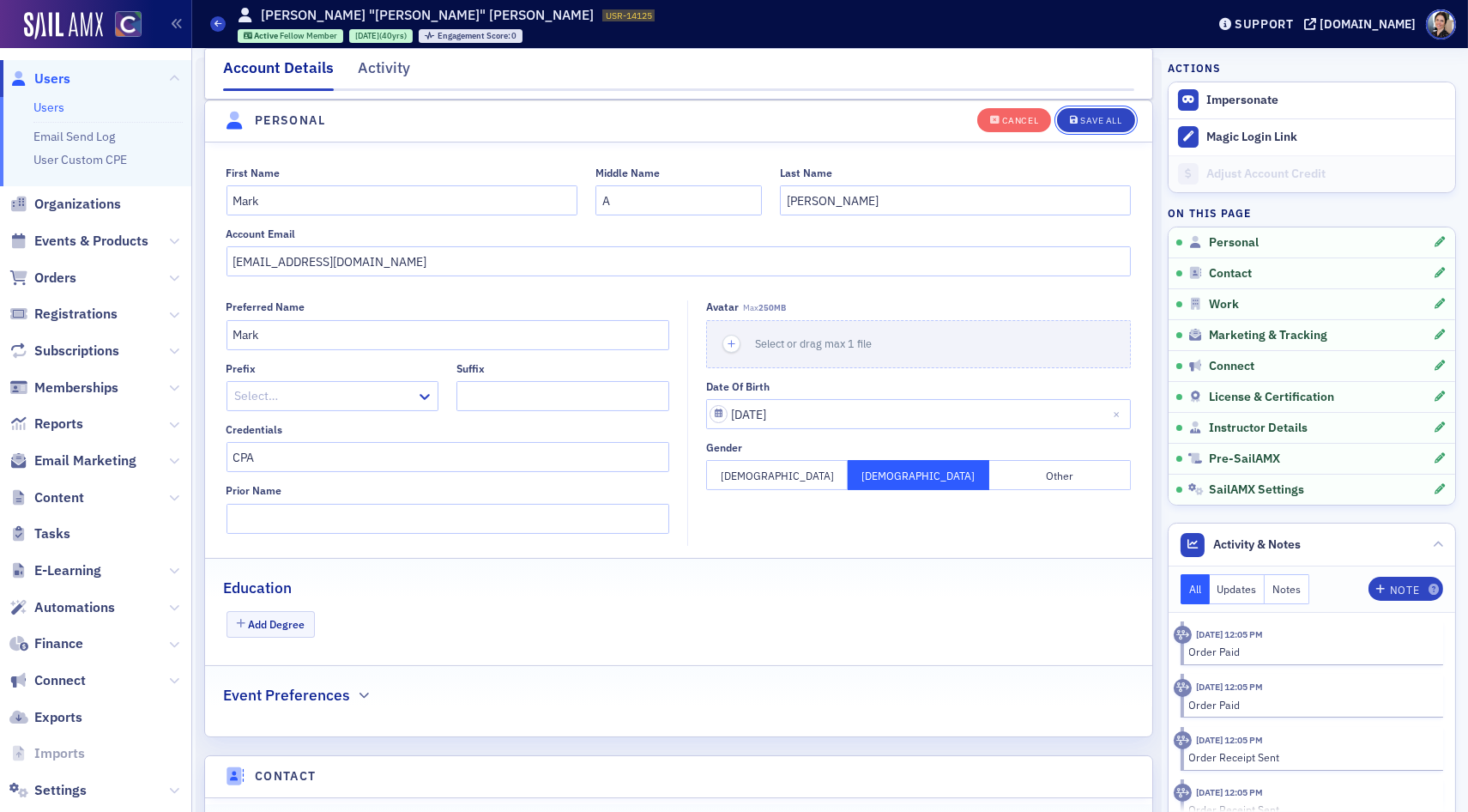
drag, startPoint x: 1098, startPoint y: 117, endPoint x: 984, endPoint y: 141, distance: 116.5
click at [1098, 117] on div "Save All" at bounding box center [1101, 121] width 41 height 10
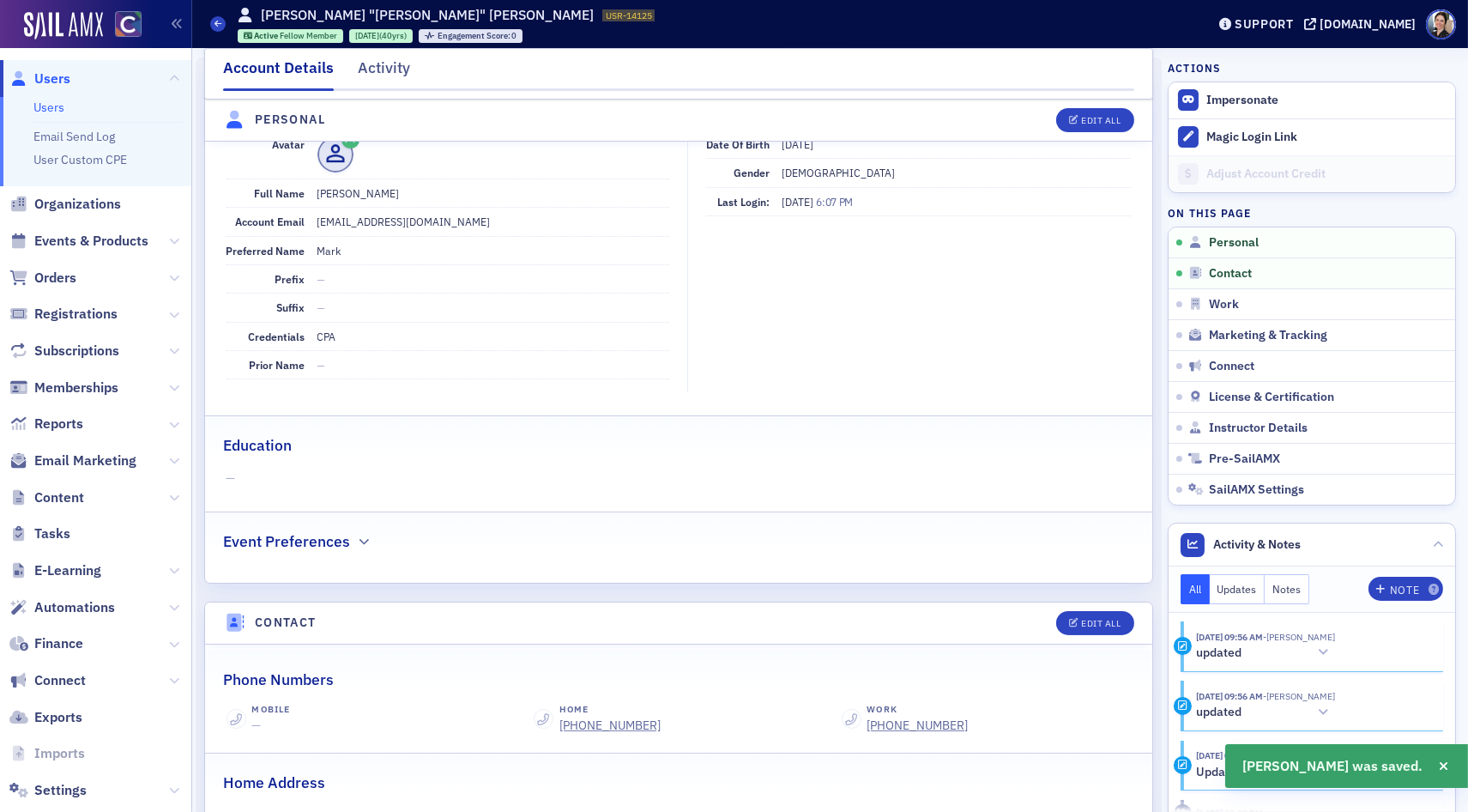
click at [48, 74] on span "Users" at bounding box center [52, 78] width 36 height 19
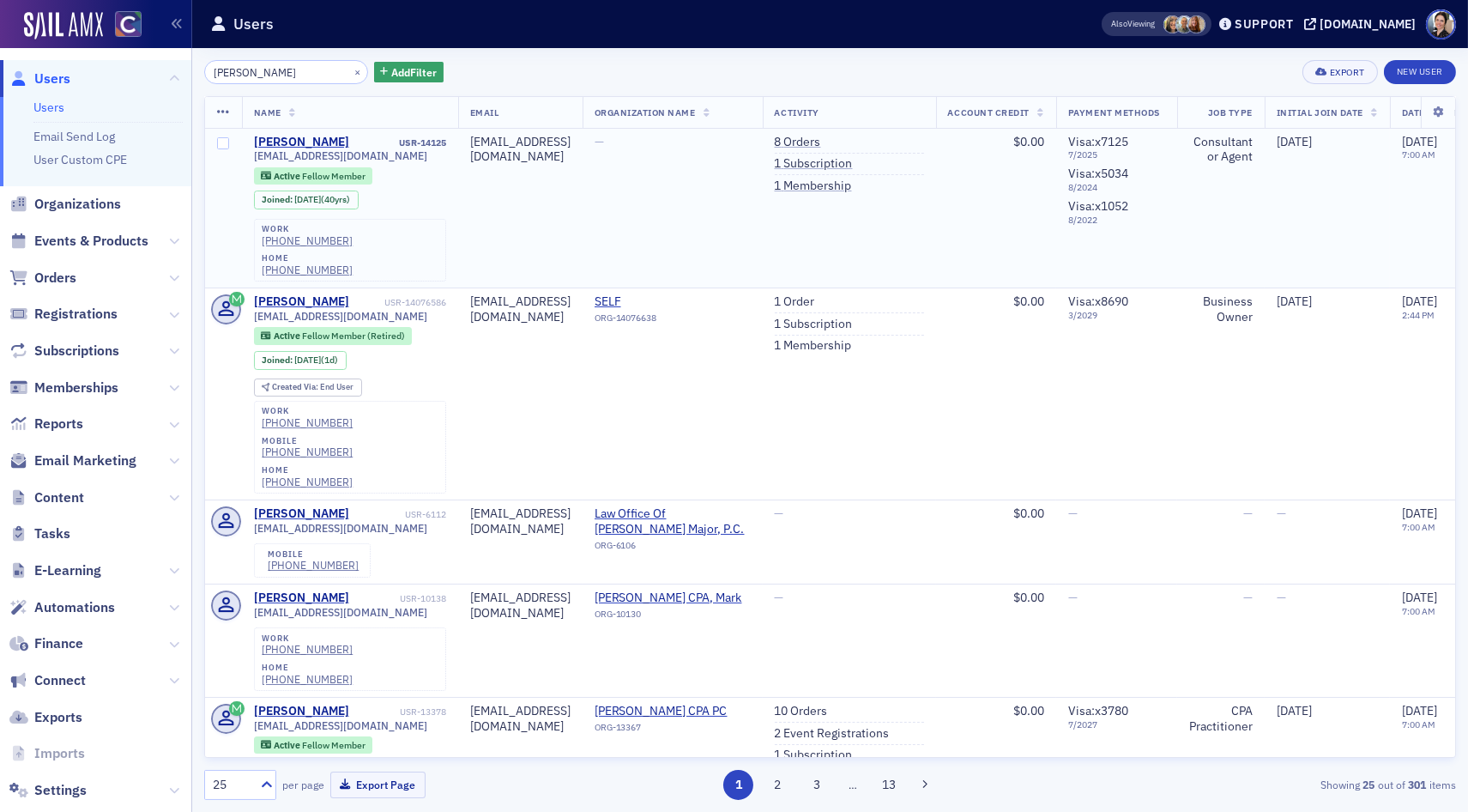
drag, startPoint x: 908, startPoint y: 164, endPoint x: 700, endPoint y: 135, distance: 210.0
click at [853, 164] on link "1 Subscription" at bounding box center [814, 164] width 78 height 16
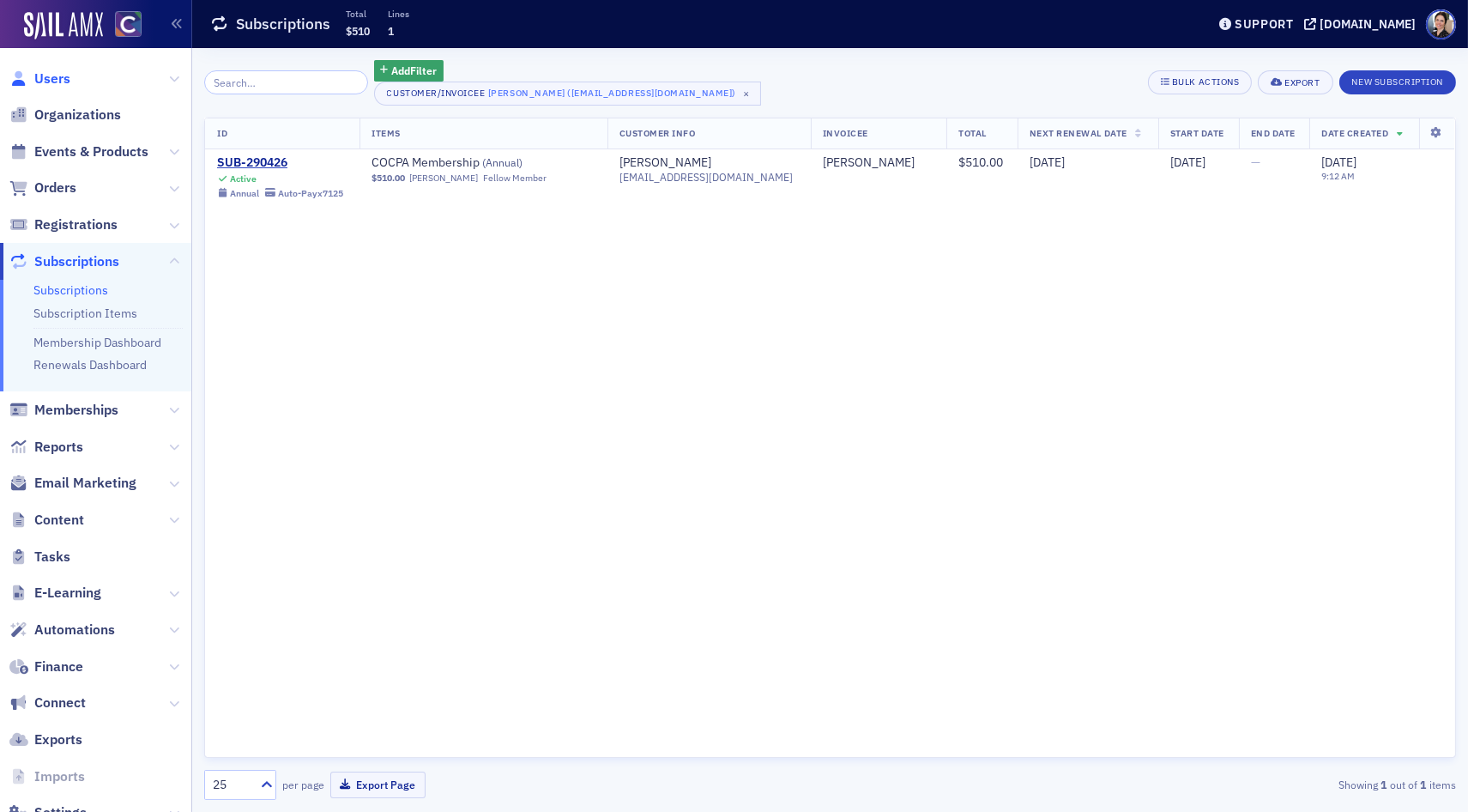
drag, startPoint x: 46, startPoint y: 74, endPoint x: 61, endPoint y: 72, distance: 15.1
click at [47, 74] on span "Users" at bounding box center [52, 78] width 36 height 19
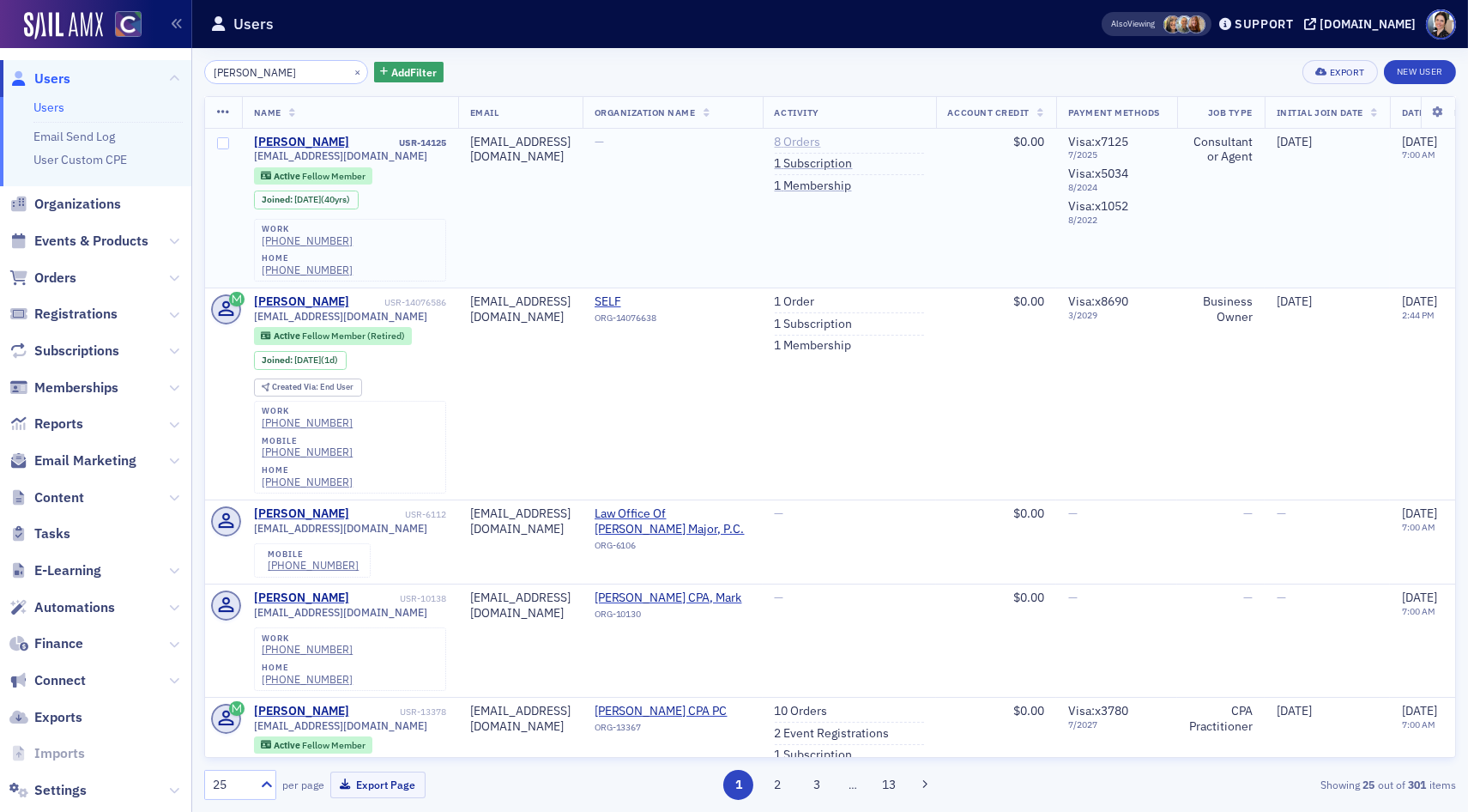
drag, startPoint x: 888, startPoint y: 142, endPoint x: 876, endPoint y: 142, distance: 12.0
click at [821, 142] on link "8 Orders" at bounding box center [797, 142] width 46 height 16
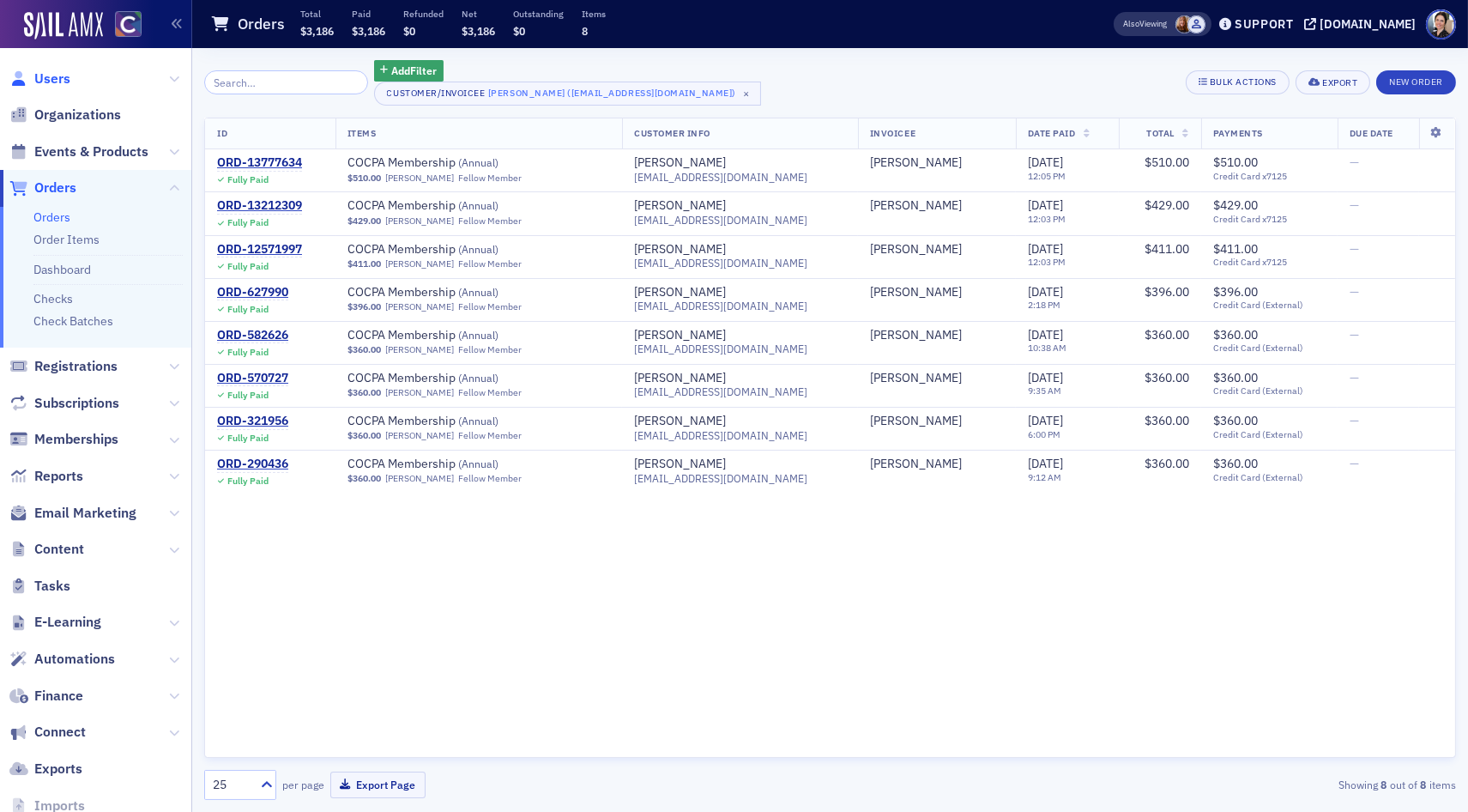
click at [51, 75] on span "Users" at bounding box center [52, 78] width 36 height 19
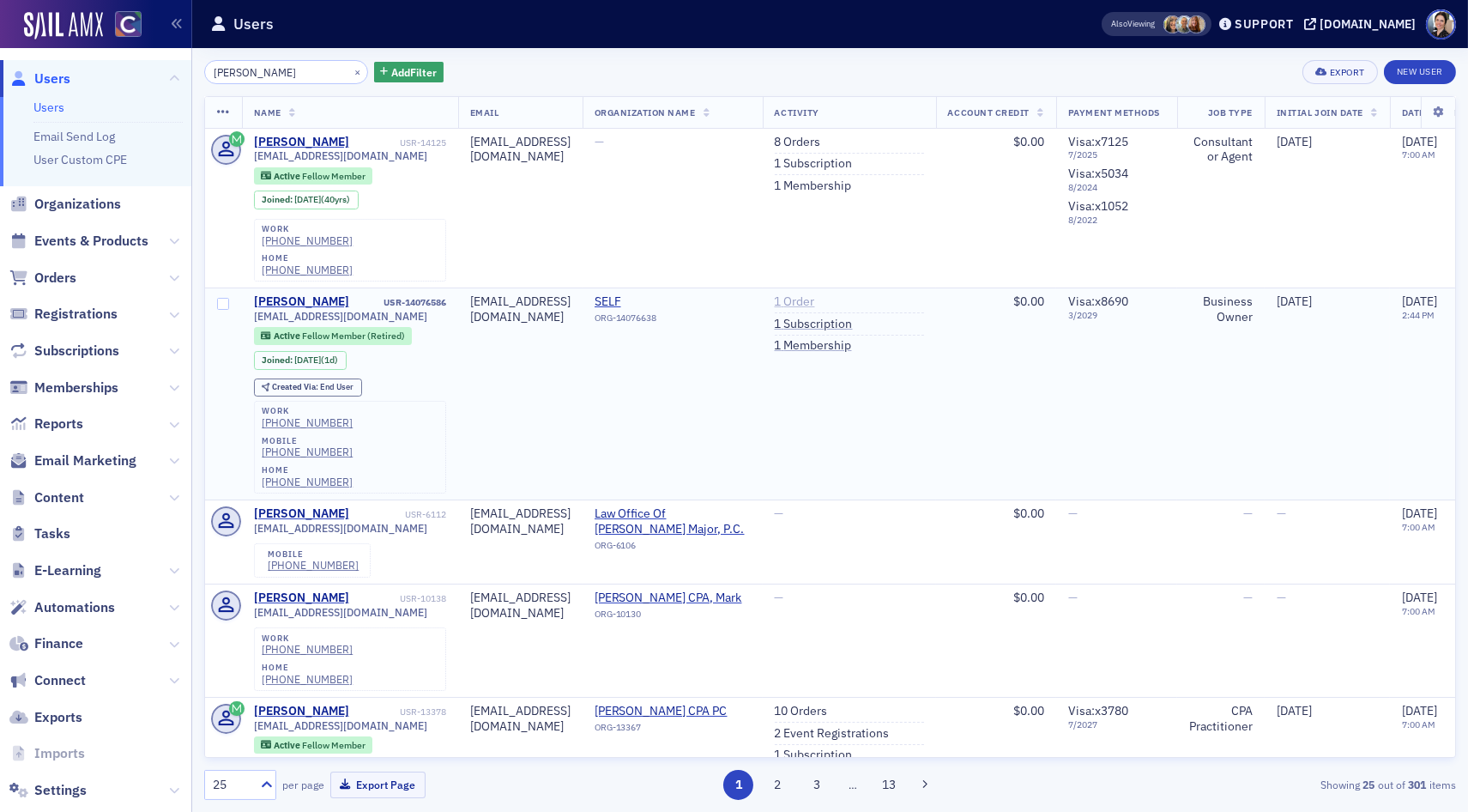
click at [815, 295] on link "1 Order" at bounding box center [795, 303] width 40 height 16
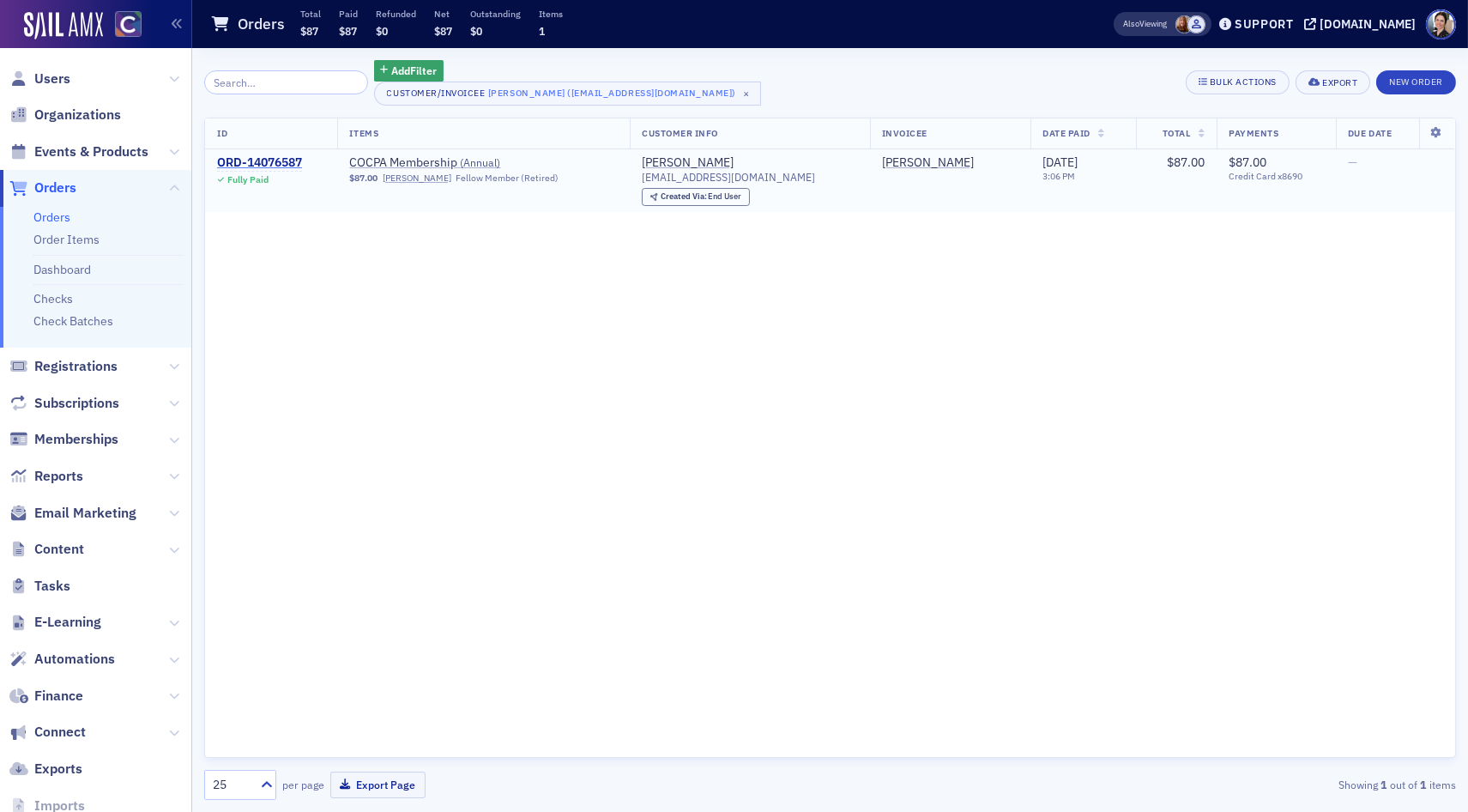
click at [273, 161] on div "ORD-14076587" at bounding box center [259, 163] width 85 height 16
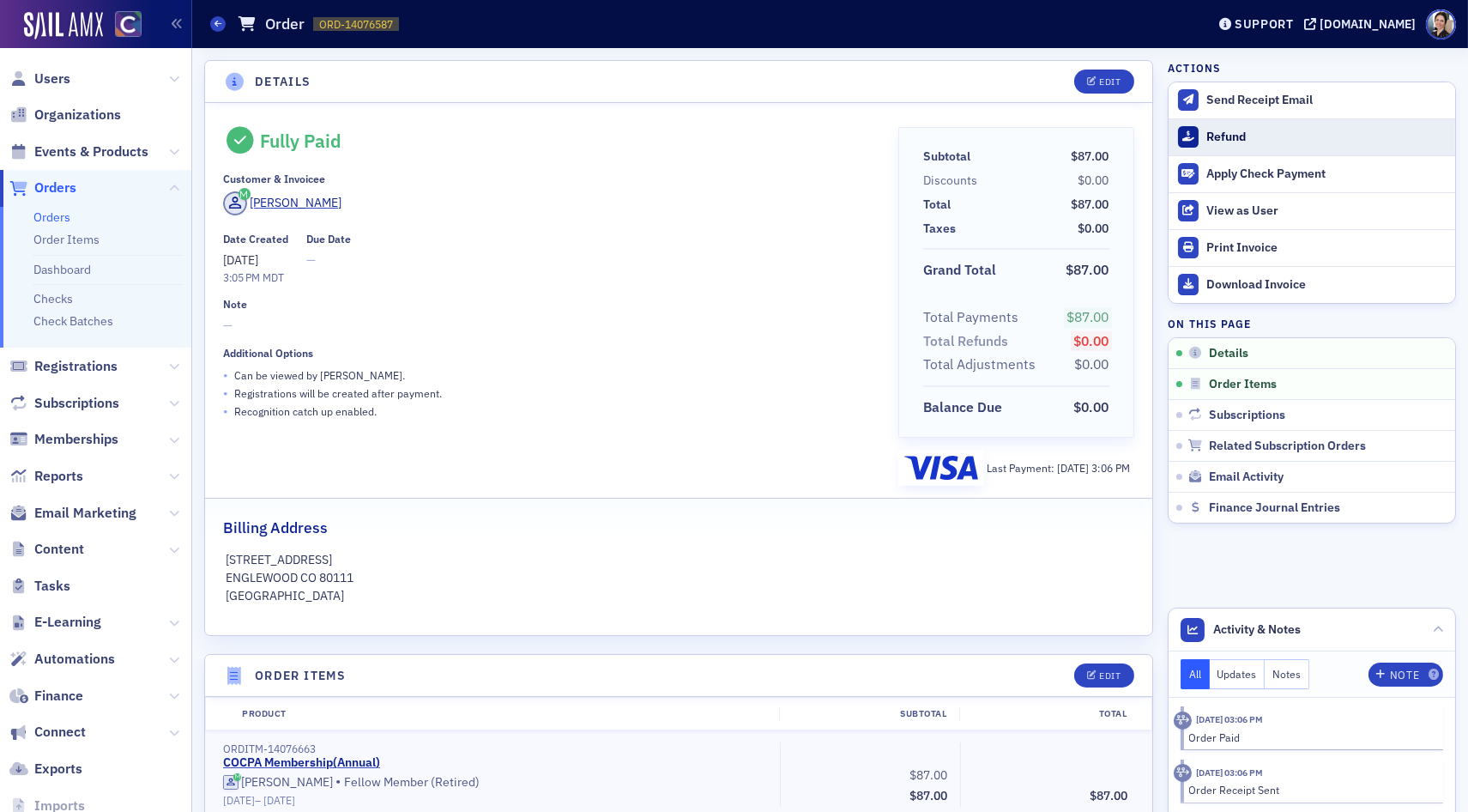
click at [1232, 136] on div "Refund" at bounding box center [1326, 138] width 240 height 16
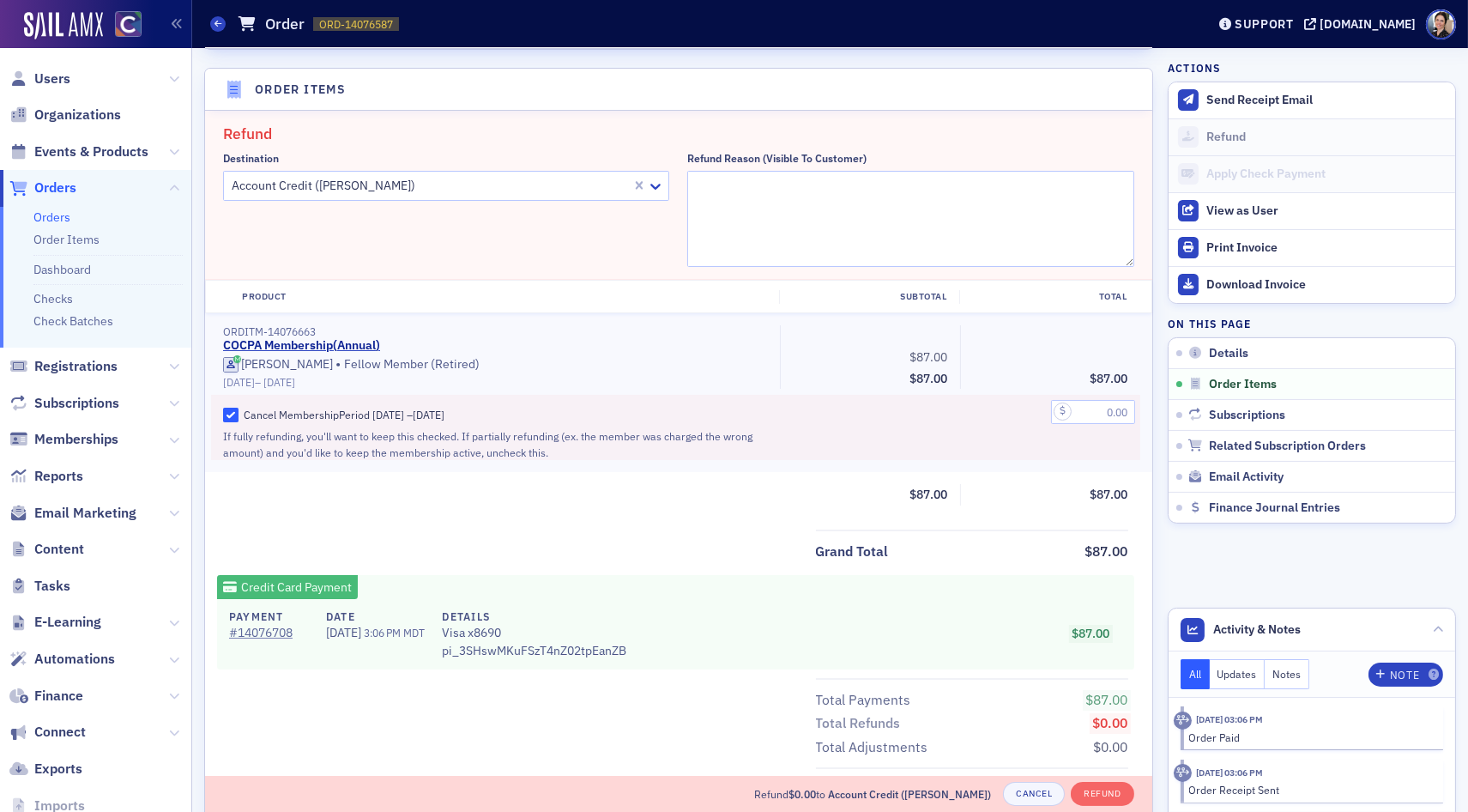
scroll to position [595, 0]
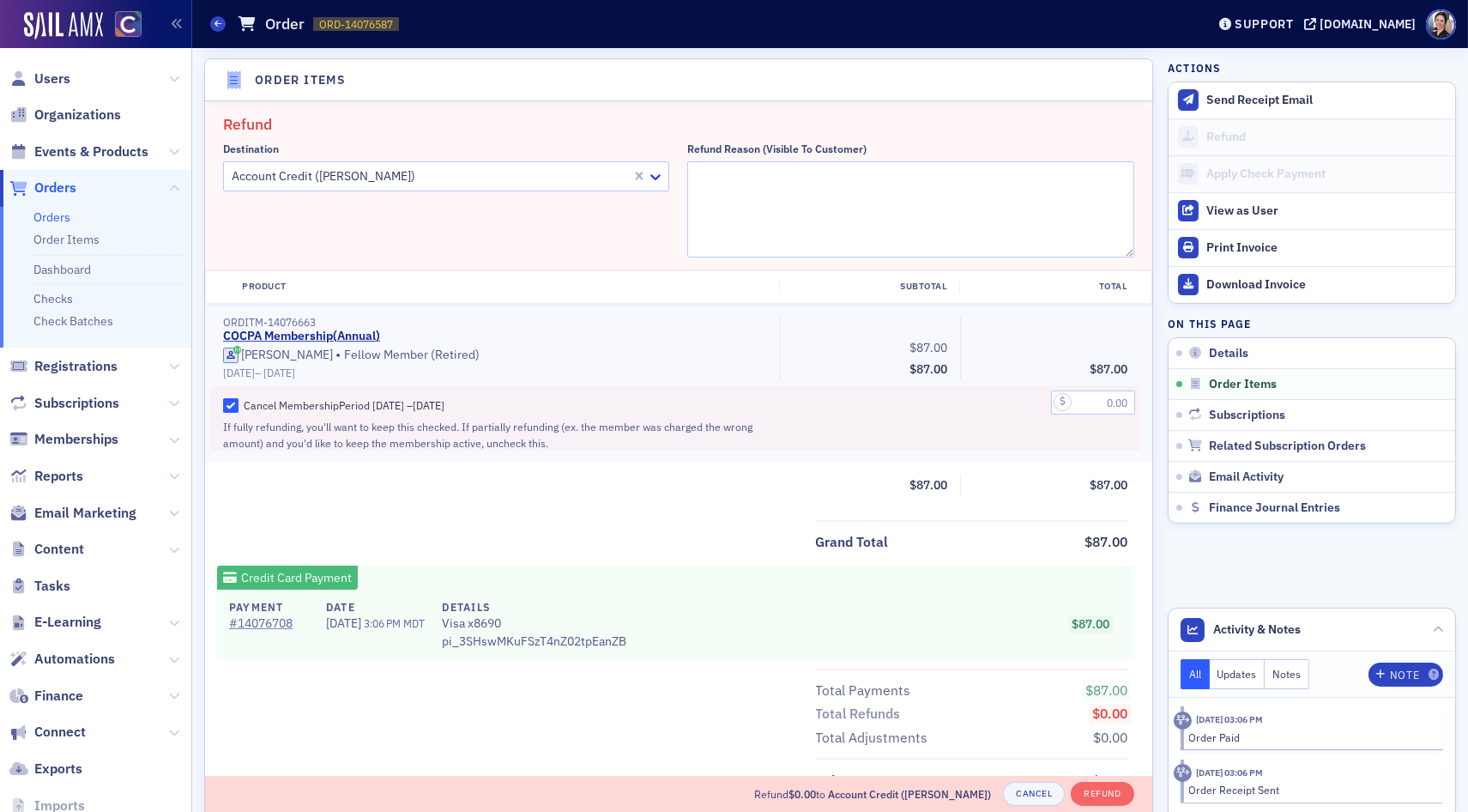
click at [366, 167] on div at bounding box center [430, 177] width 400 height 21
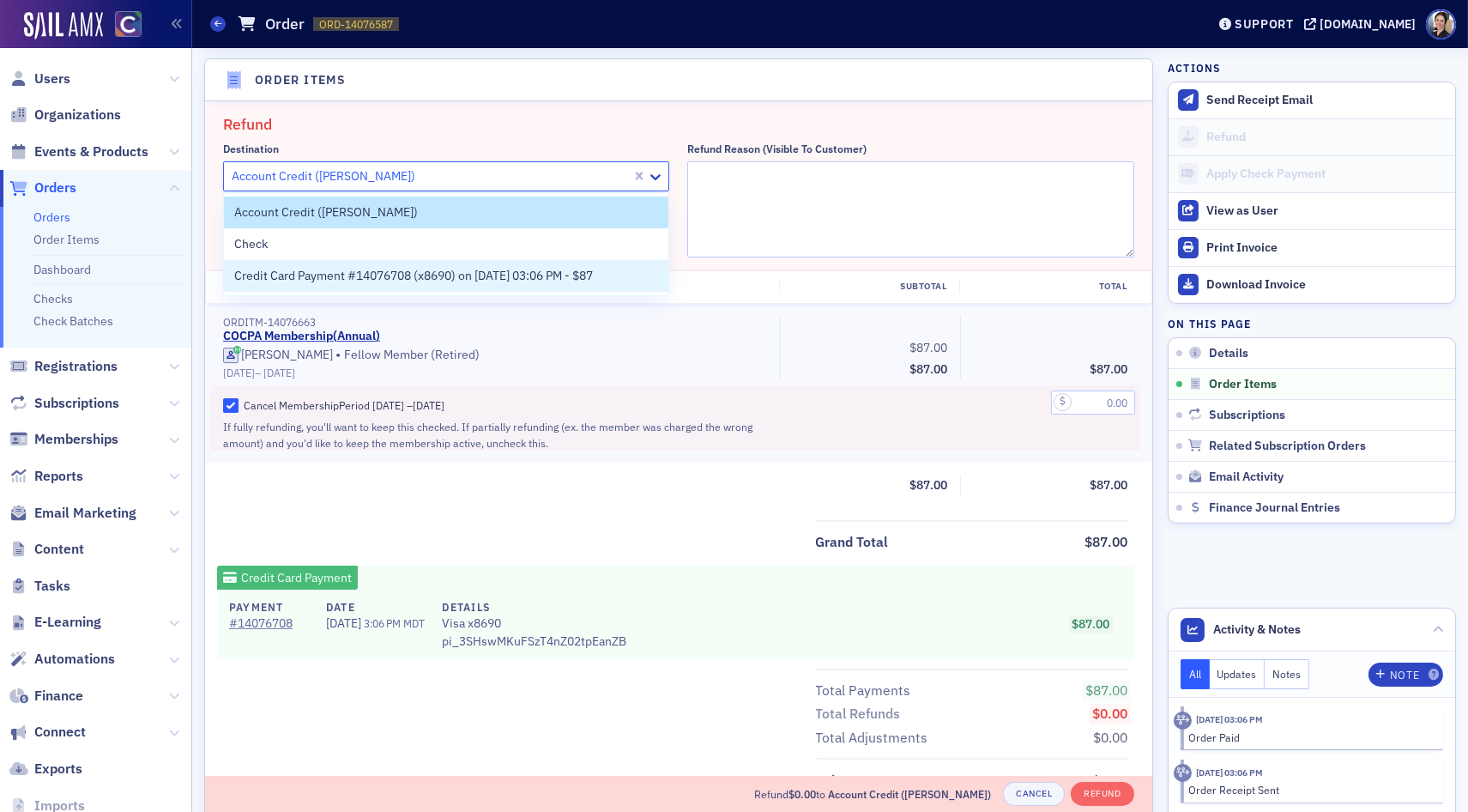
click at [338, 280] on span "Credit Card Payment #14076708 (x8690) on 10/13/2025 03:06 PM - $87" at bounding box center [414, 275] width 359 height 18
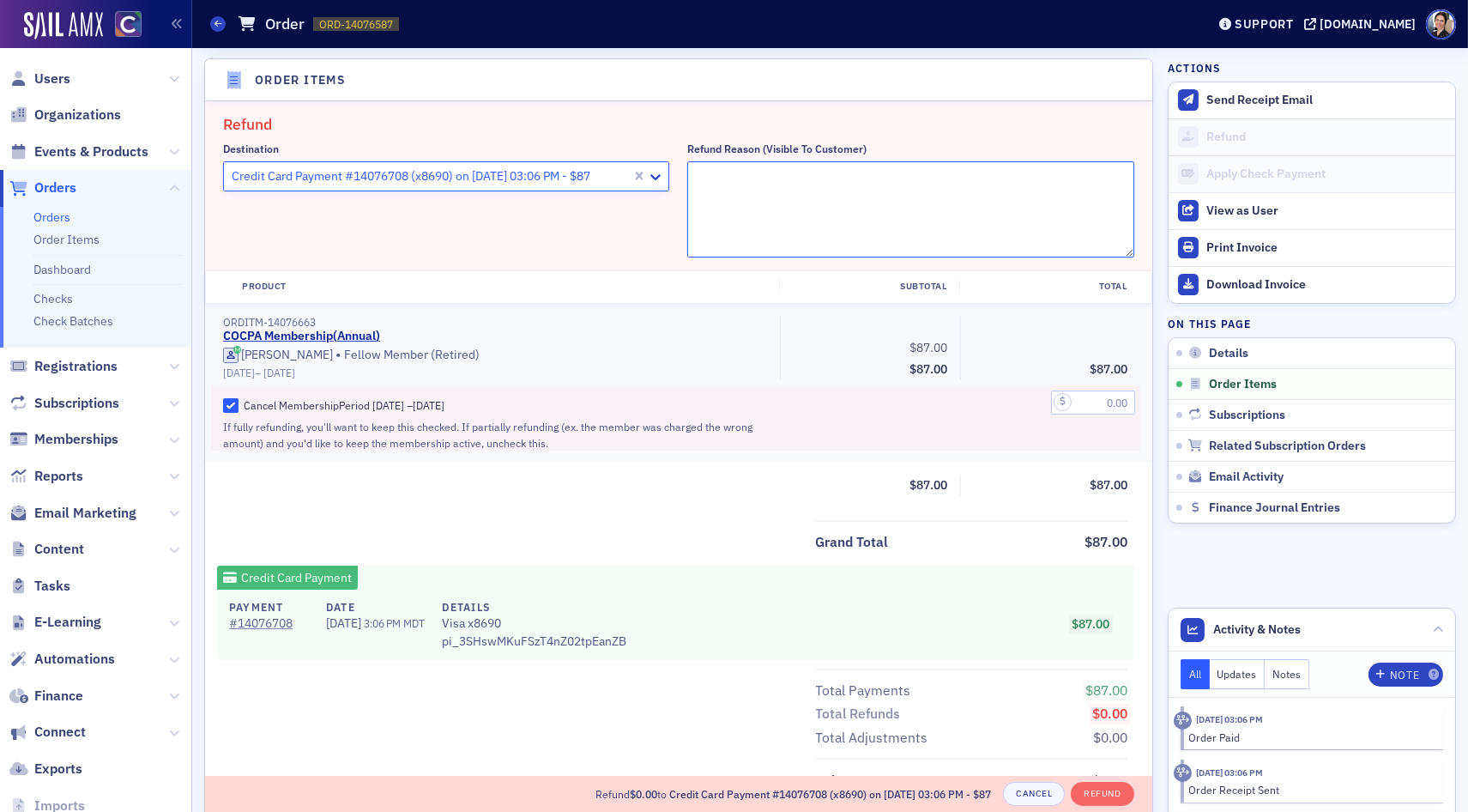
click at [770, 185] on textarea "Refund Reason (Visible to Customer)" at bounding box center [910, 209] width 446 height 96
type textarea "Already a member - created a new account - pmg"
click at [1094, 400] on input "text" at bounding box center [1093, 402] width 84 height 24
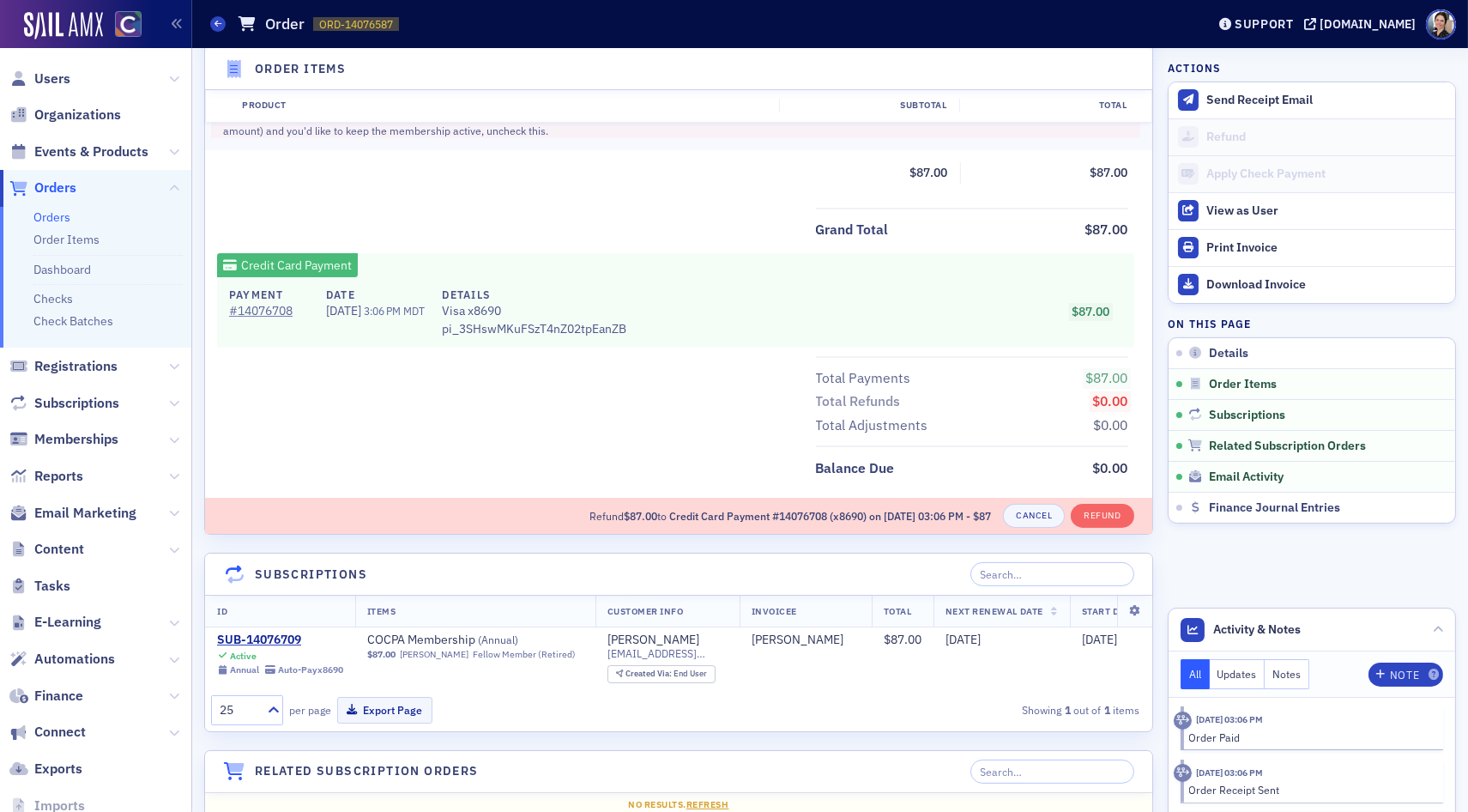
scroll to position [930, 0]
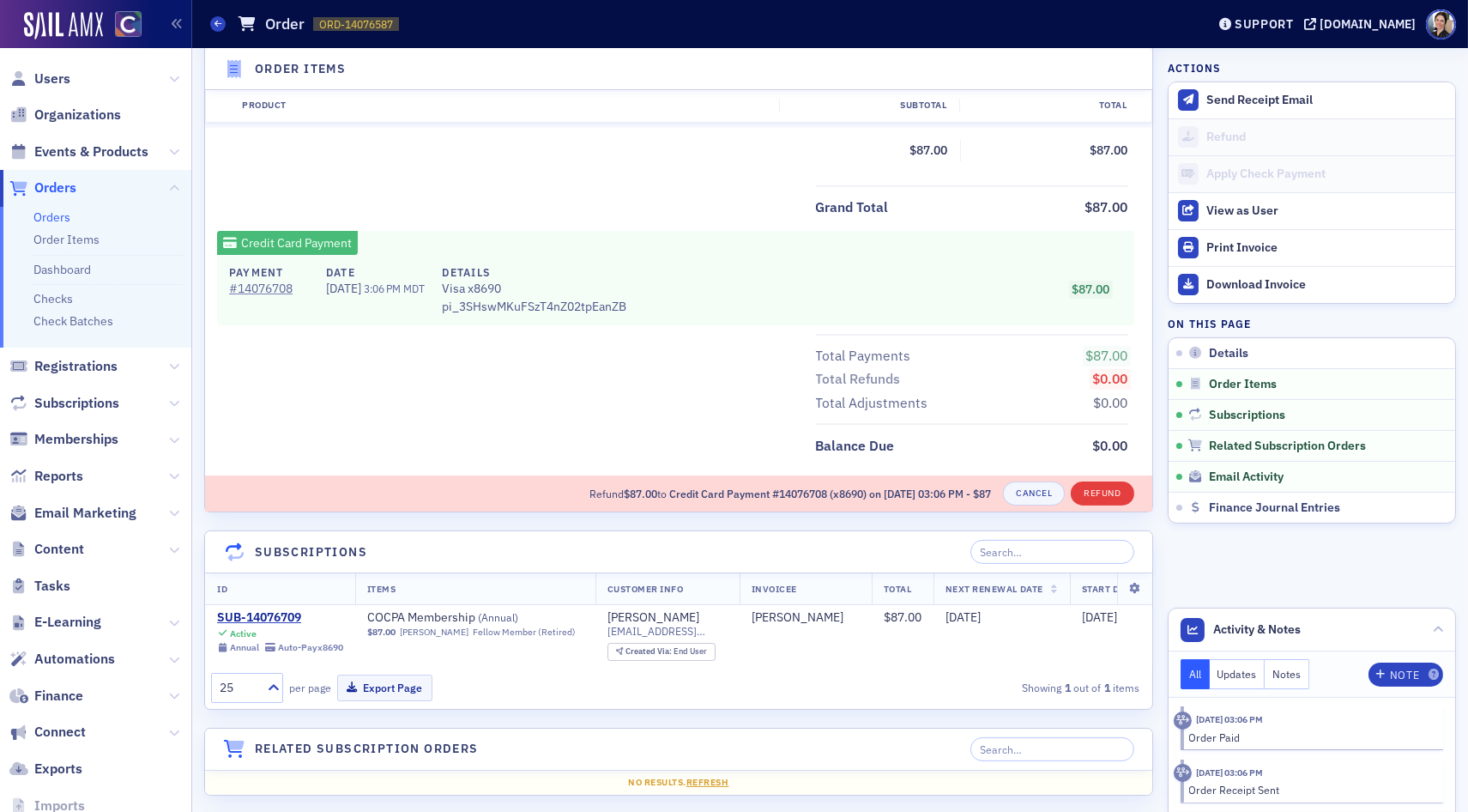
type input "87.00"
click at [1104, 490] on button "Refund" at bounding box center [1102, 493] width 62 height 24
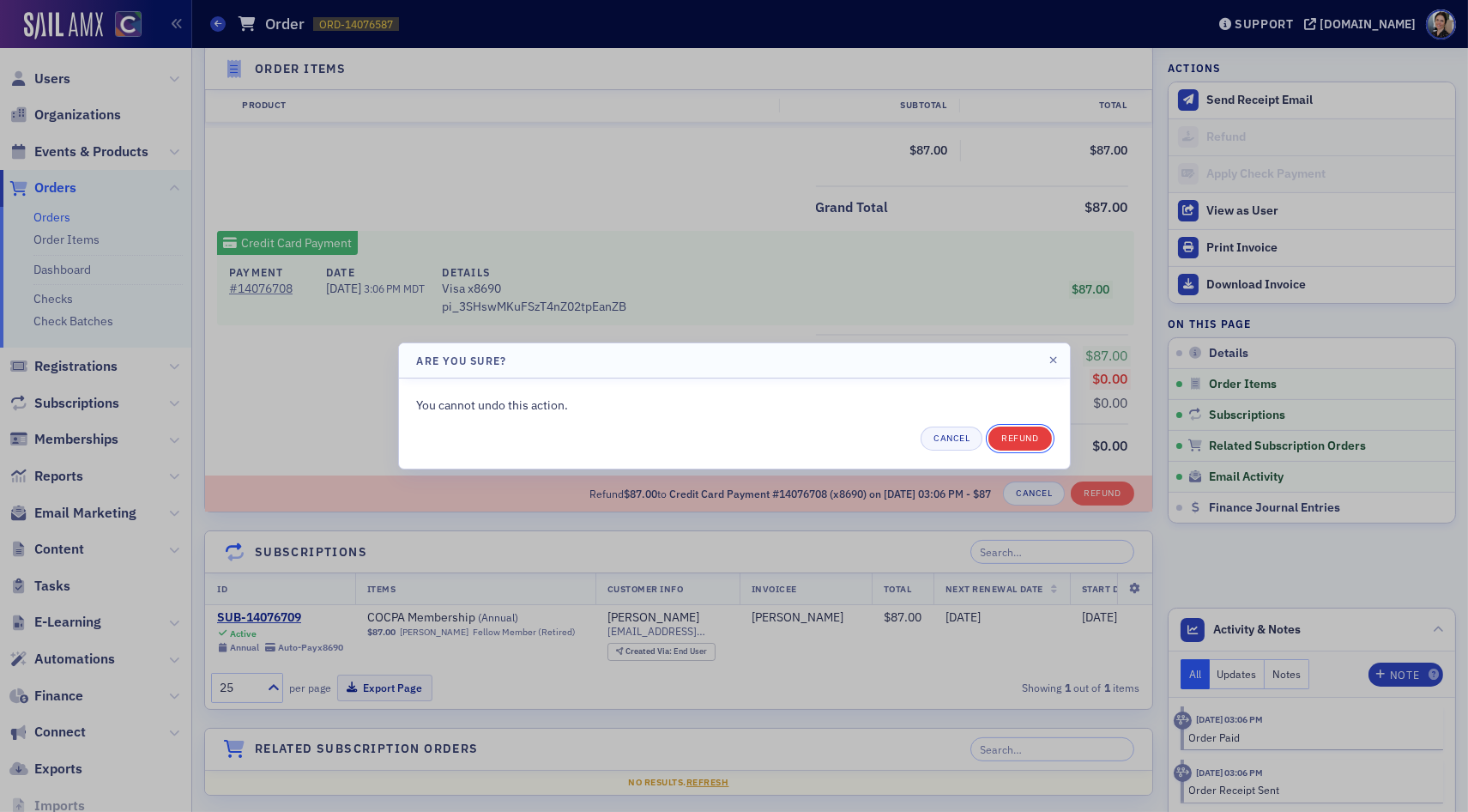
click at [1021, 442] on button "Refund" at bounding box center [1020, 438] width 62 height 24
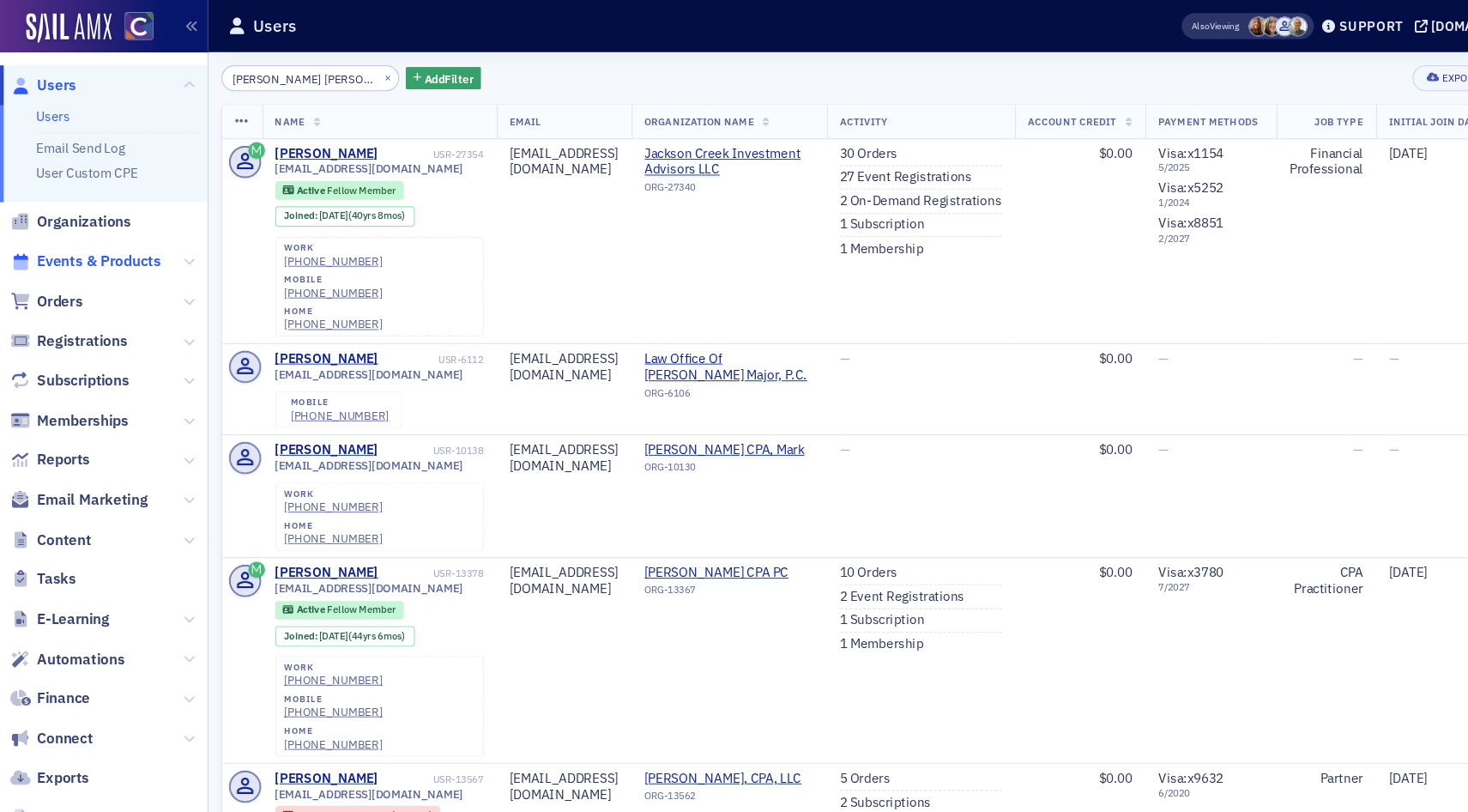
click at [96, 241] on span "Events & Products" at bounding box center [91, 240] width 114 height 19
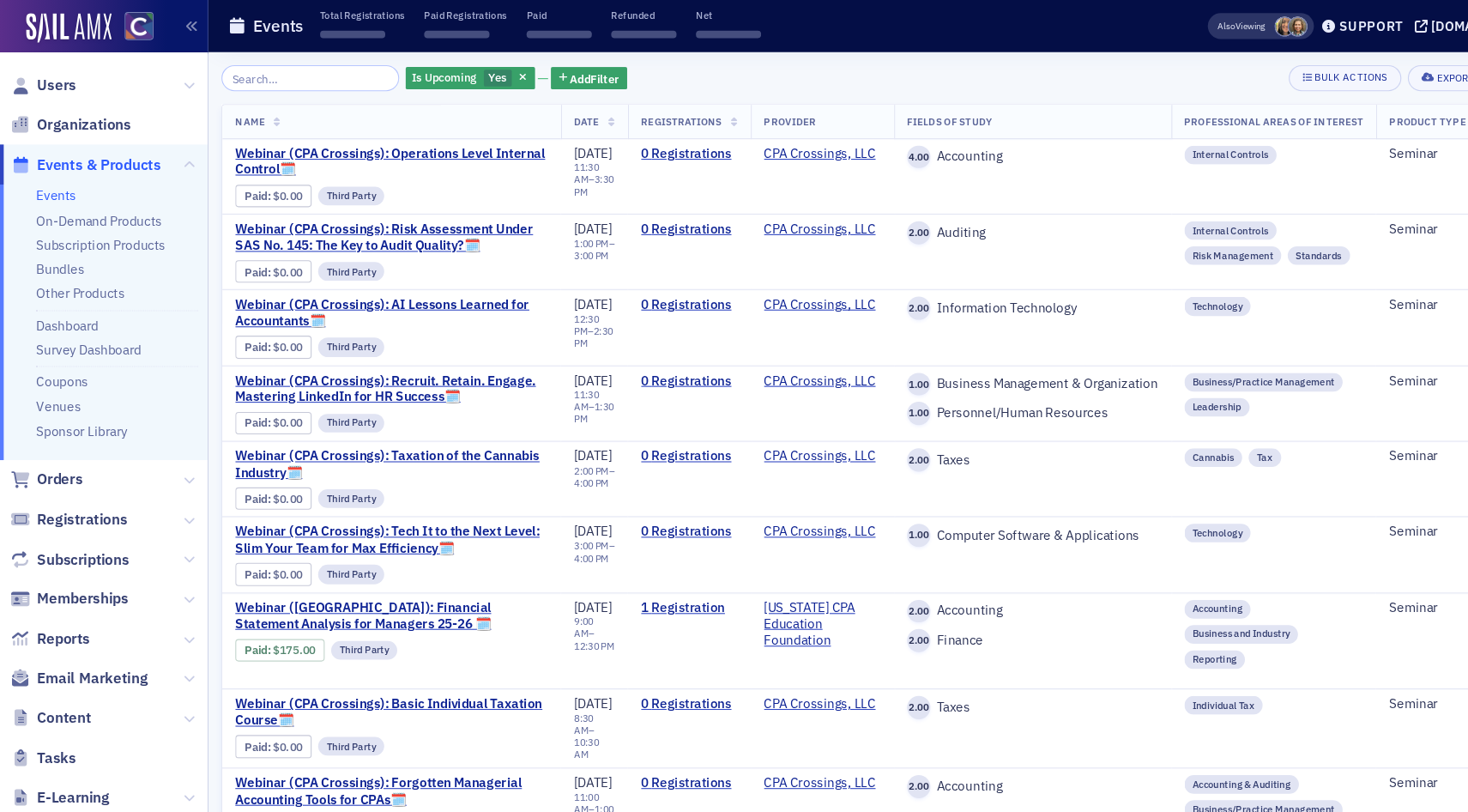
click at [318, 66] on input "search" at bounding box center [286, 72] width 164 height 24
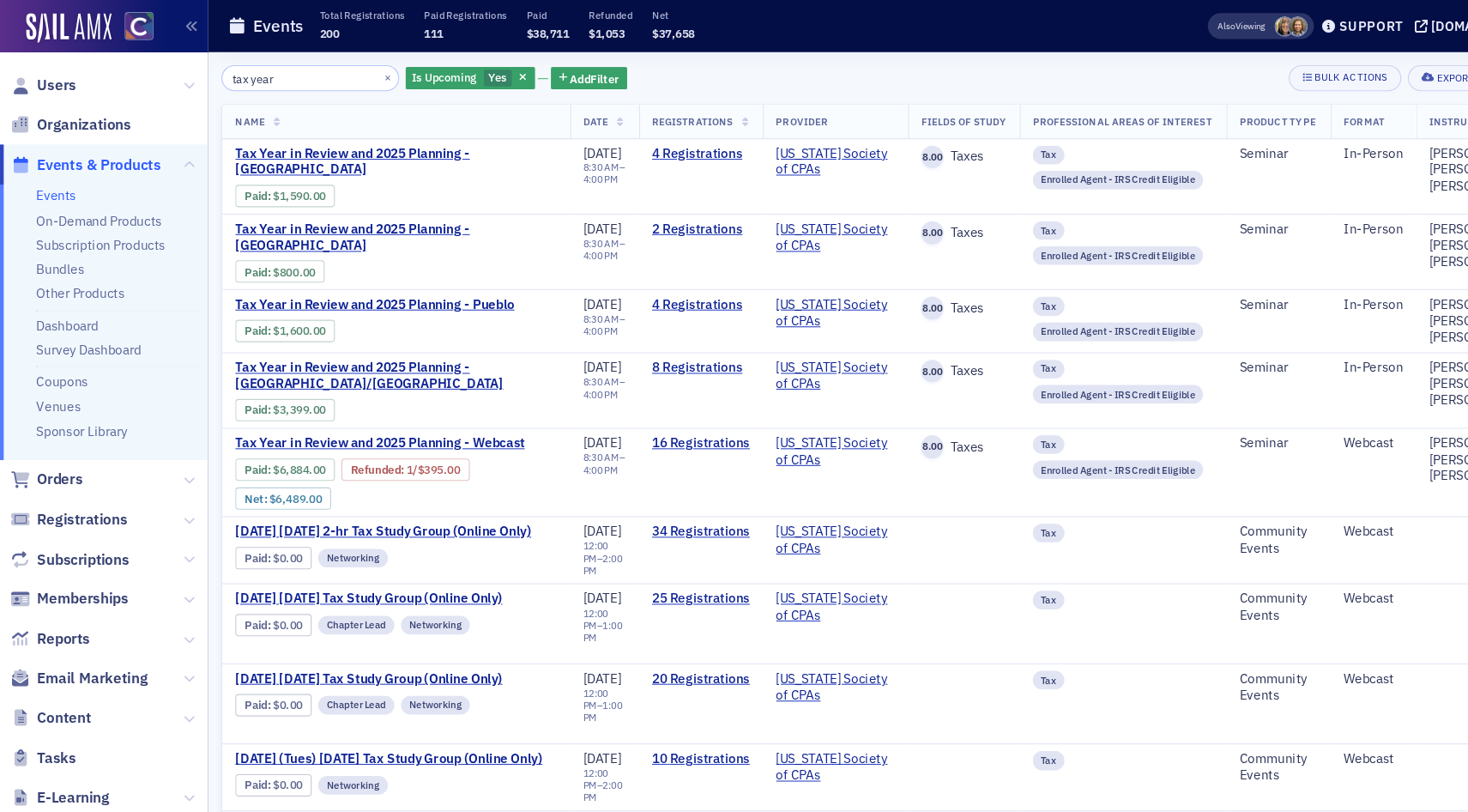
type input "tax year"
click at [54, 350] on link "Coupons" at bounding box center [57, 352] width 48 height 16
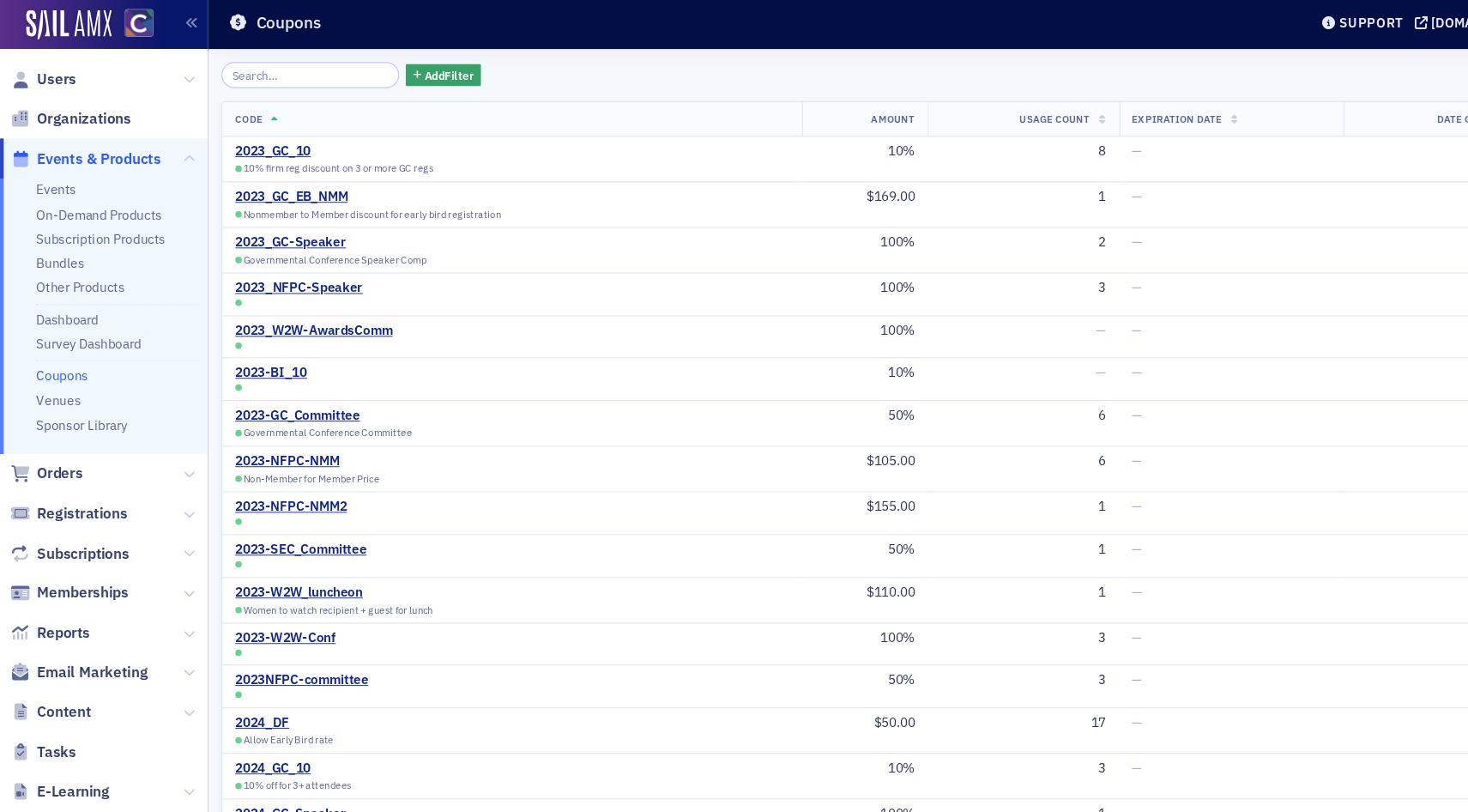
click at [308, 65] on input "search" at bounding box center [286, 72] width 164 height 24
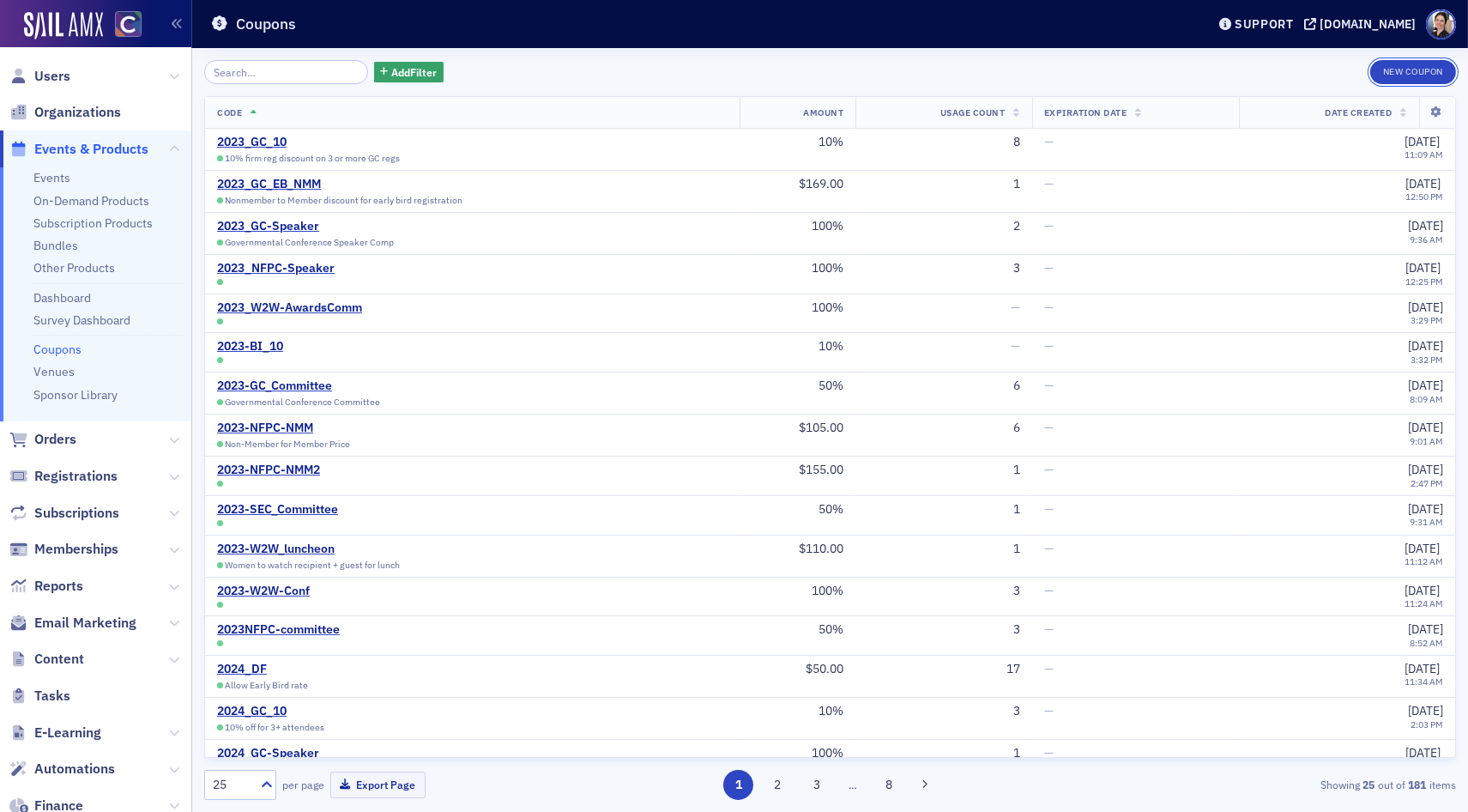
drag, startPoint x: 1413, startPoint y: 61, endPoint x: 1333, endPoint y: 80, distance: 82.2
click at [1413, 61] on button "New Coupon" at bounding box center [1413, 72] width 86 height 24
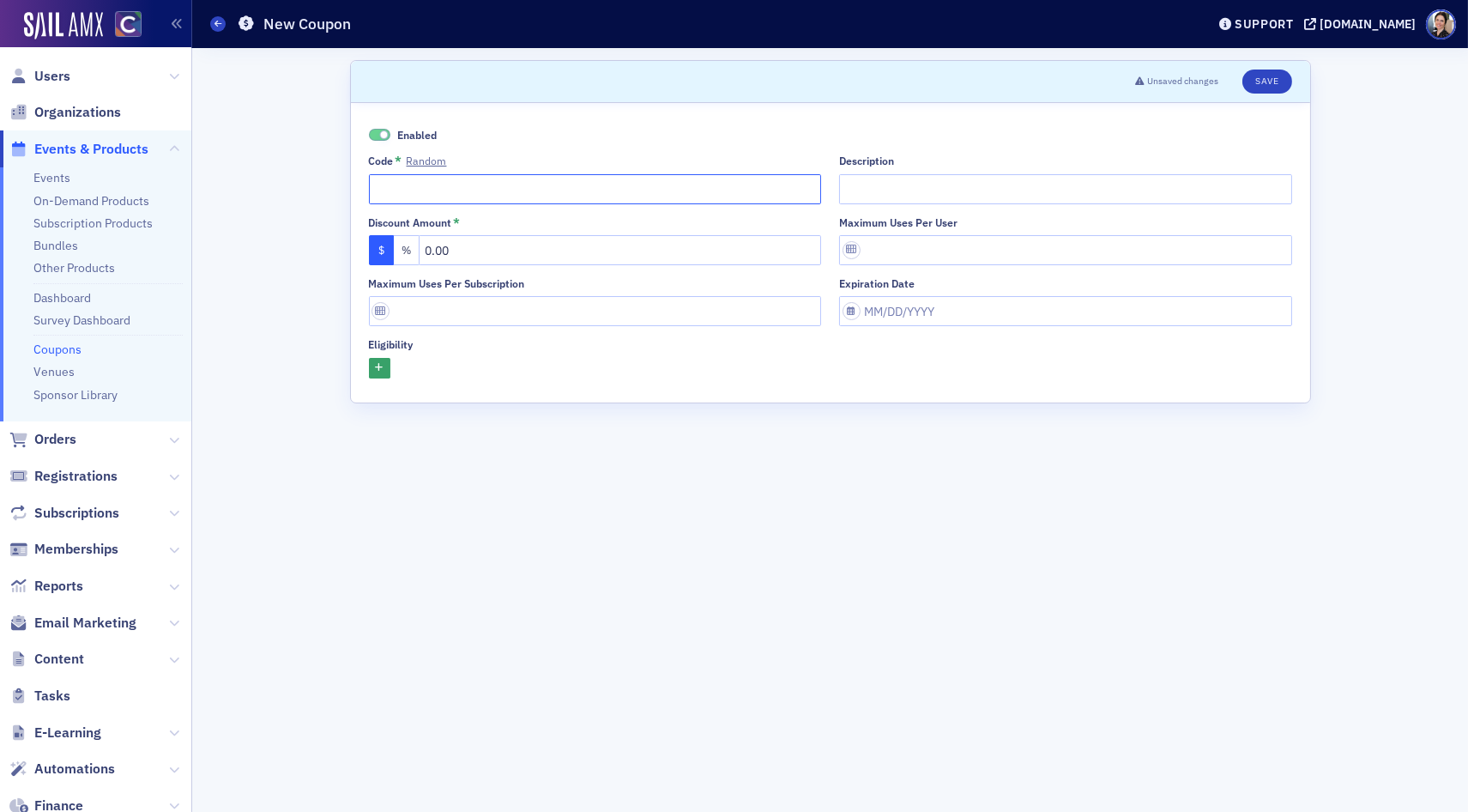
click at [461, 191] on input "Code * Random" at bounding box center [595, 188] width 453 height 30
type input "2025_TYRP_NM2M"
drag, startPoint x: 448, startPoint y: 248, endPoint x: 347, endPoint y: 237, distance: 101.6
click at [347, 237] on div "Scroll to Unsaved changes Save Enabled Code * Random 2025_TYRP_NM2M Description…" at bounding box center [830, 429] width 1252 height 763
type input "169.00"
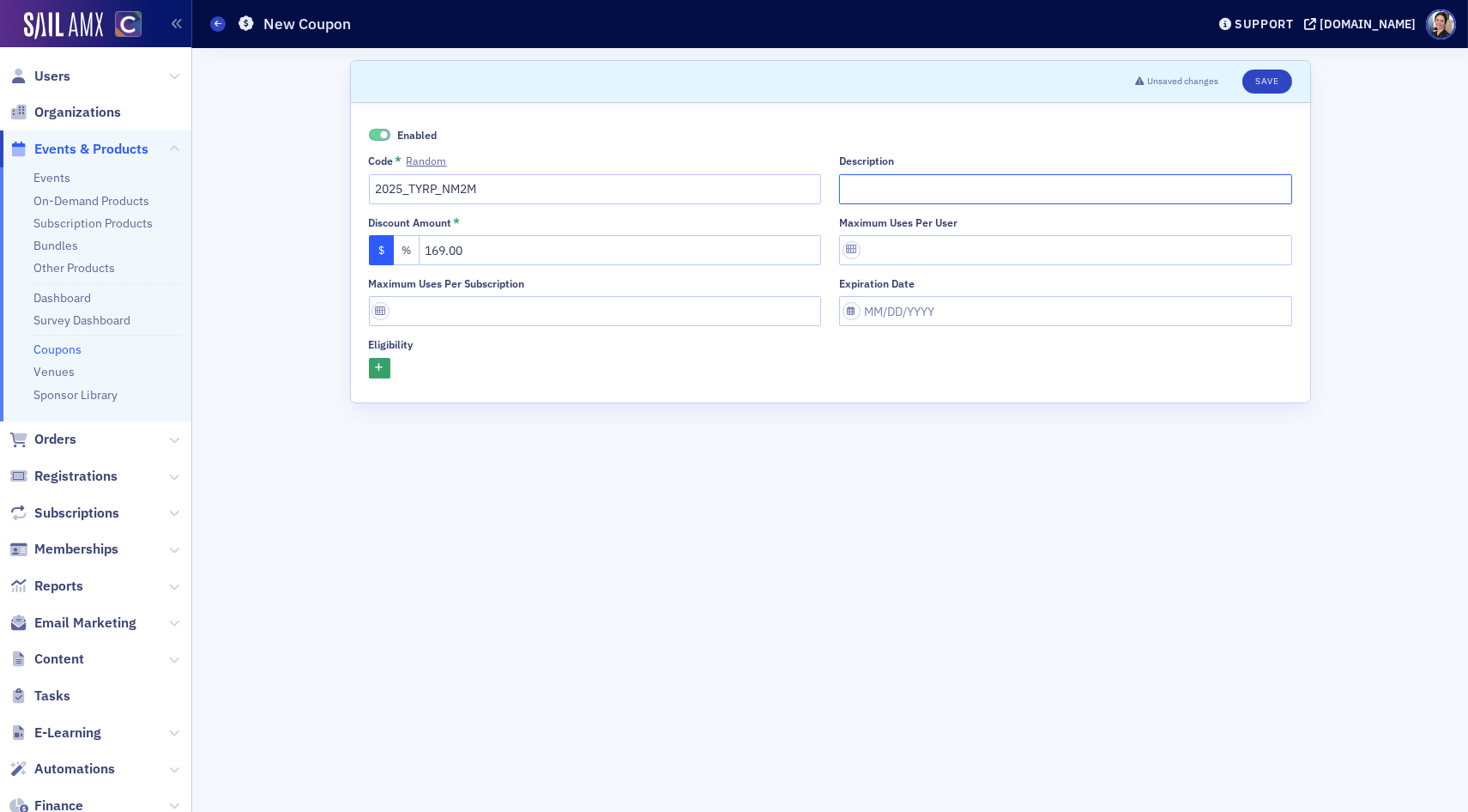
click at [892, 193] on input "Description" at bounding box center [1066, 188] width 453 height 30
type input "M"
type input "Non-Member to Member"
click at [1272, 84] on button "Save" at bounding box center [1267, 81] width 49 height 24
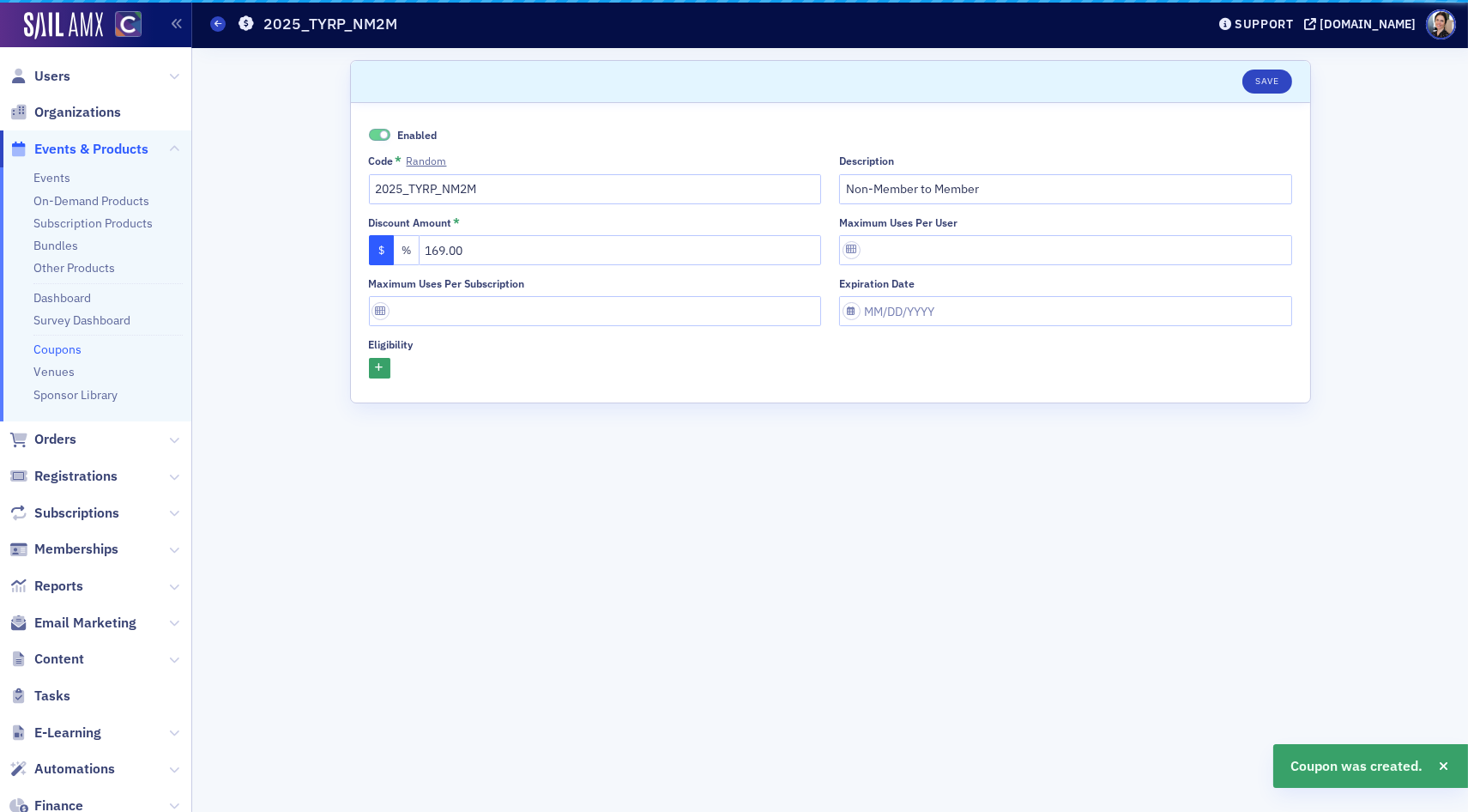
drag, startPoint x: 522, startPoint y: 194, endPoint x: 380, endPoint y: 186, distance: 142.2
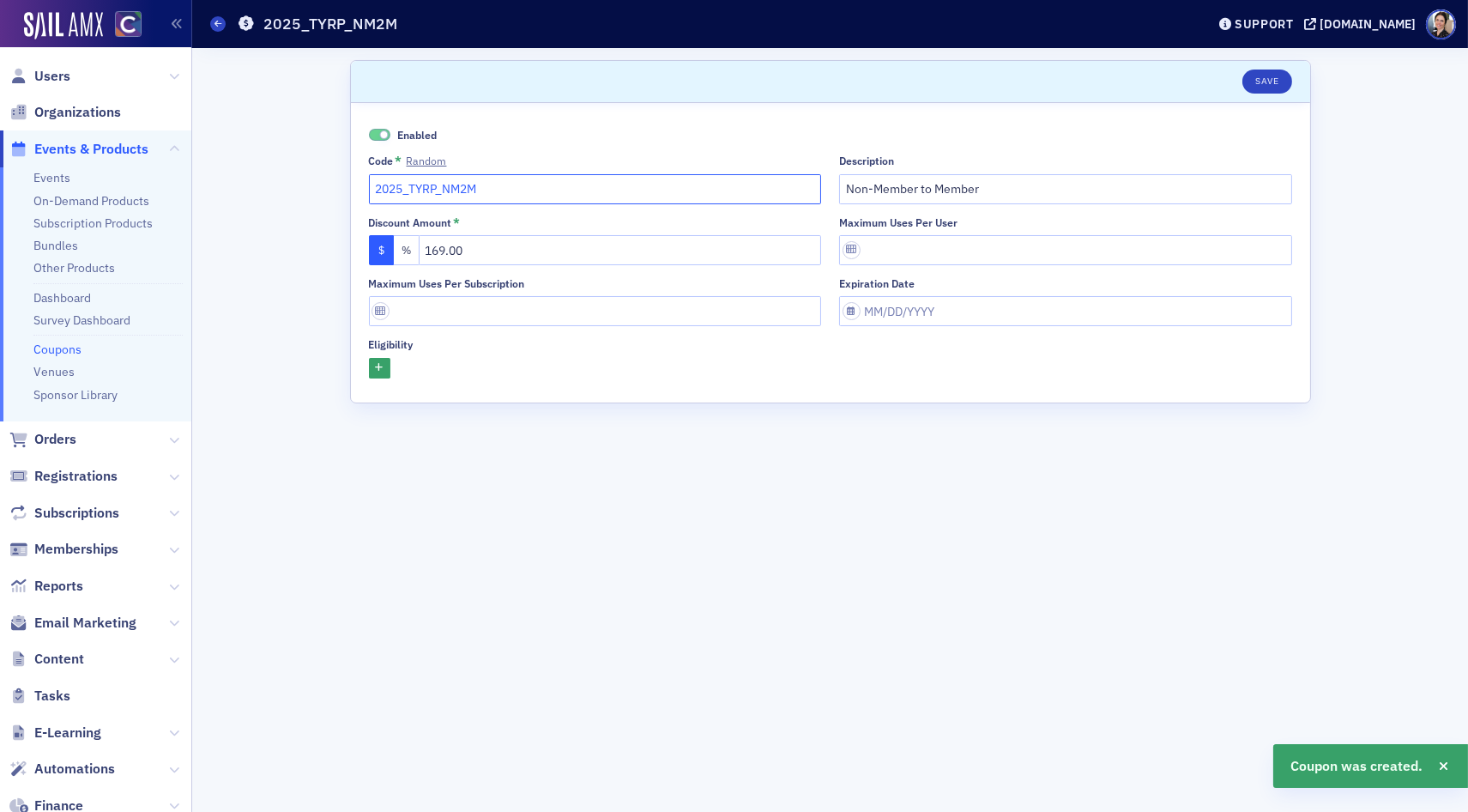
drag, startPoint x: 471, startPoint y: 192, endPoint x: 373, endPoint y: 190, distance: 98.0
click at [373, 190] on input "2025_TYRP_NM2M" at bounding box center [595, 188] width 453 height 30
drag, startPoint x: 1270, startPoint y: 81, endPoint x: 1112, endPoint y: 89, distance: 158.2
click at [1270, 81] on button "Save" at bounding box center [1267, 81] width 49 height 24
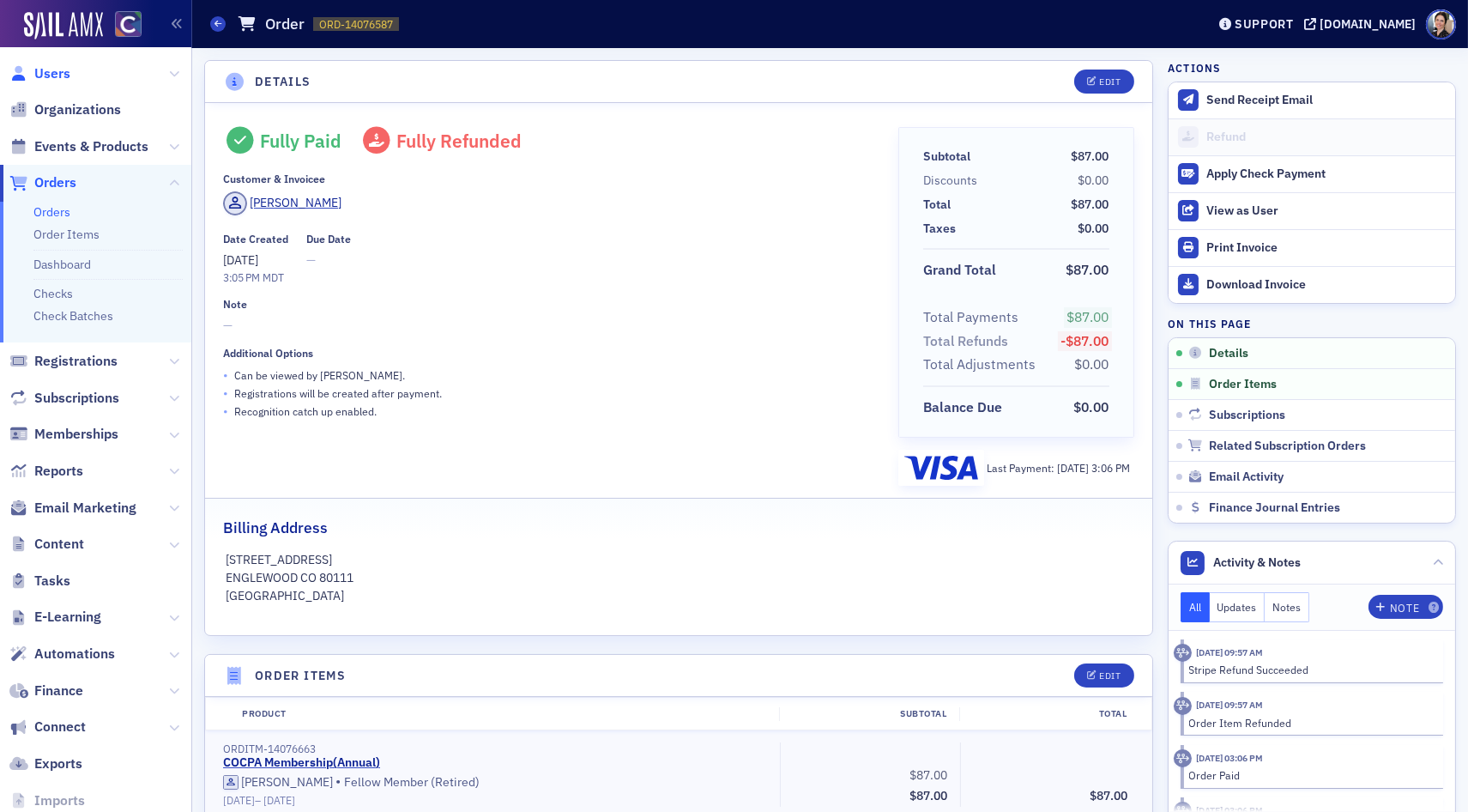
click at [54, 80] on span "Users" at bounding box center [96, 73] width 191 height 37
click at [55, 74] on span "Users" at bounding box center [52, 74] width 36 height 19
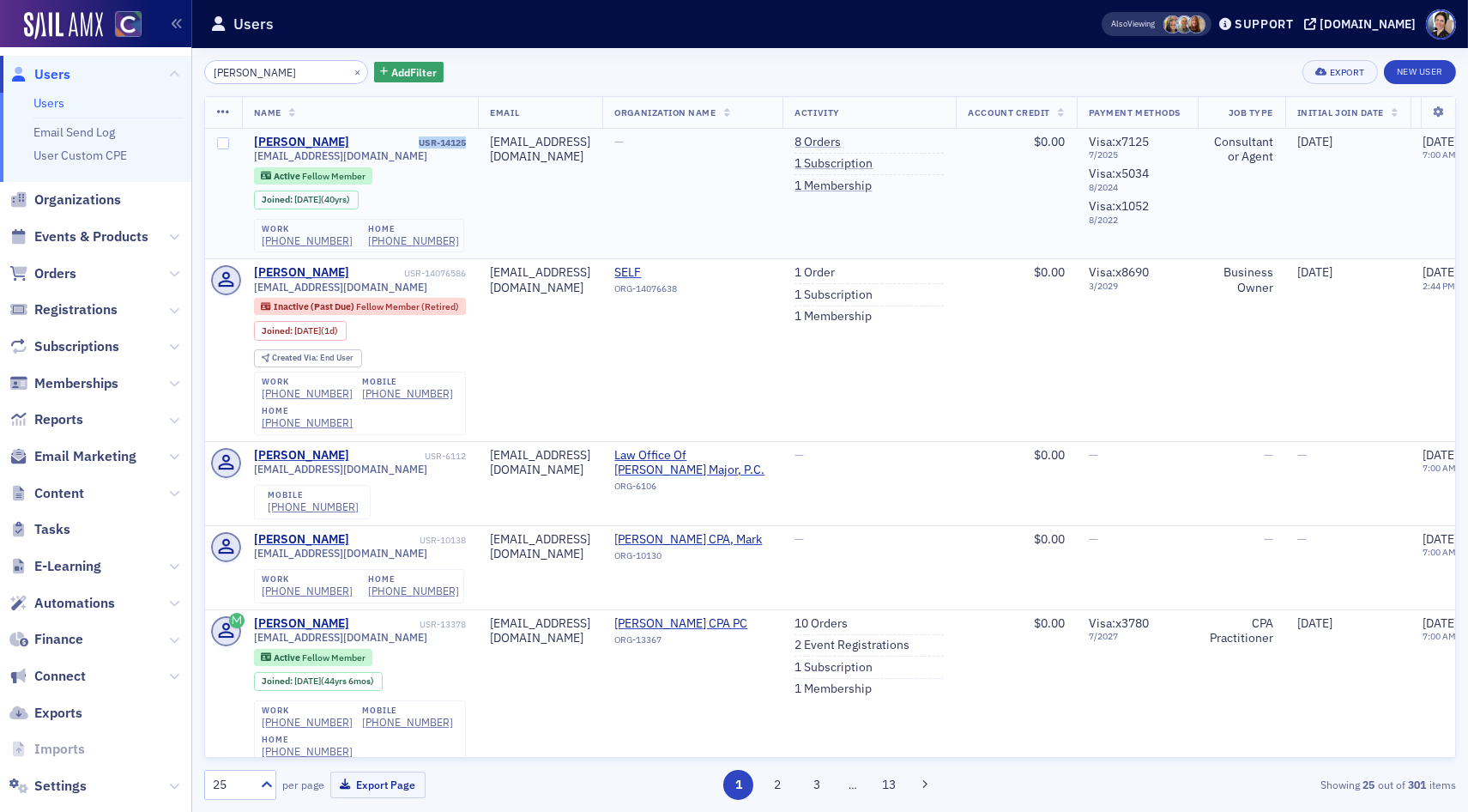
drag, startPoint x: 415, startPoint y: 143, endPoint x: 463, endPoint y: 142, distance: 48.0
click at [466, 141] on td "Mark Huttner USR-14125 mhuttner@gmail.com Active Fellow Member Joined : 9/23/19…" at bounding box center [360, 194] width 237 height 131
copy div "USR-14125"
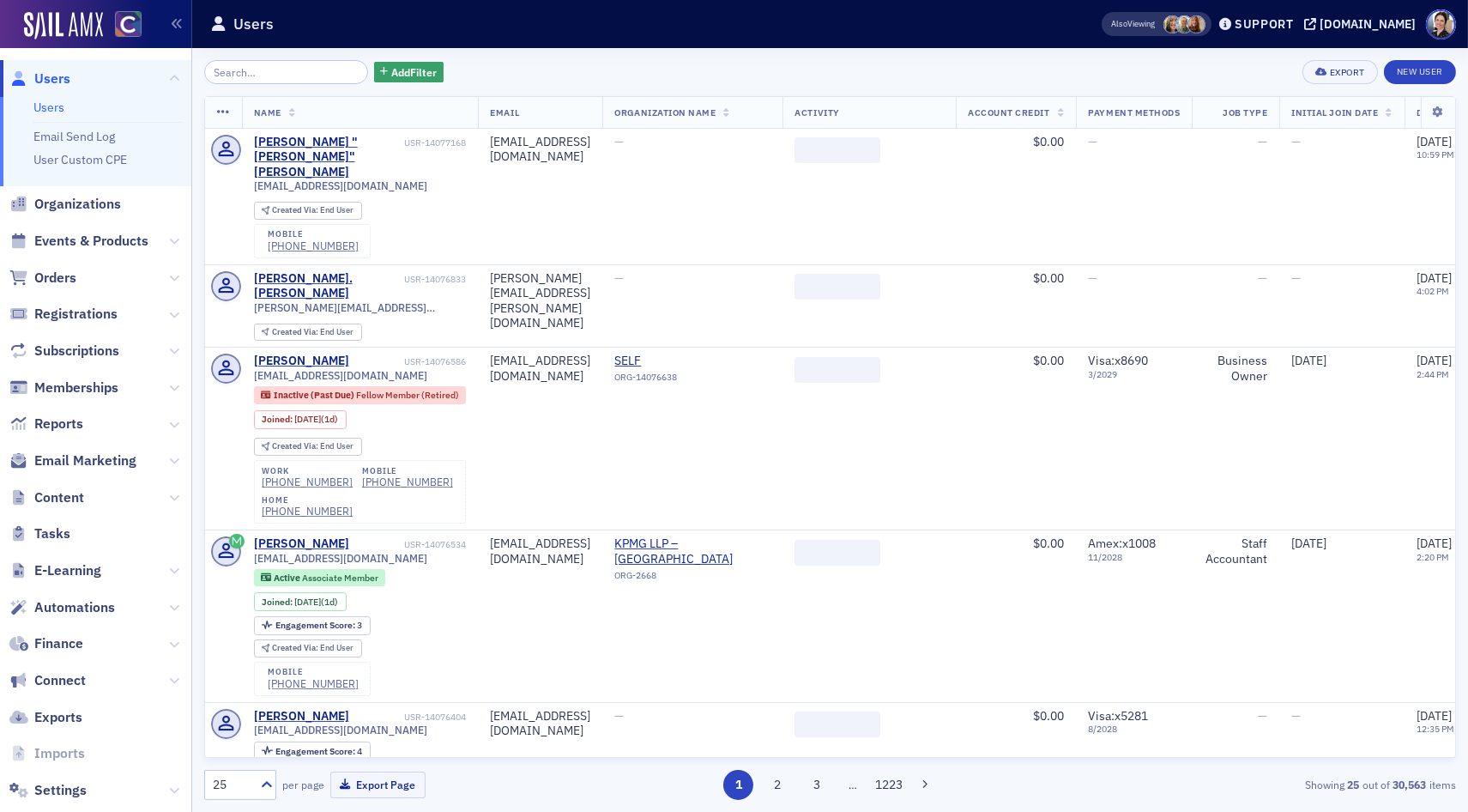
click at [316, 69] on input "search" at bounding box center [286, 72] width 164 height 24
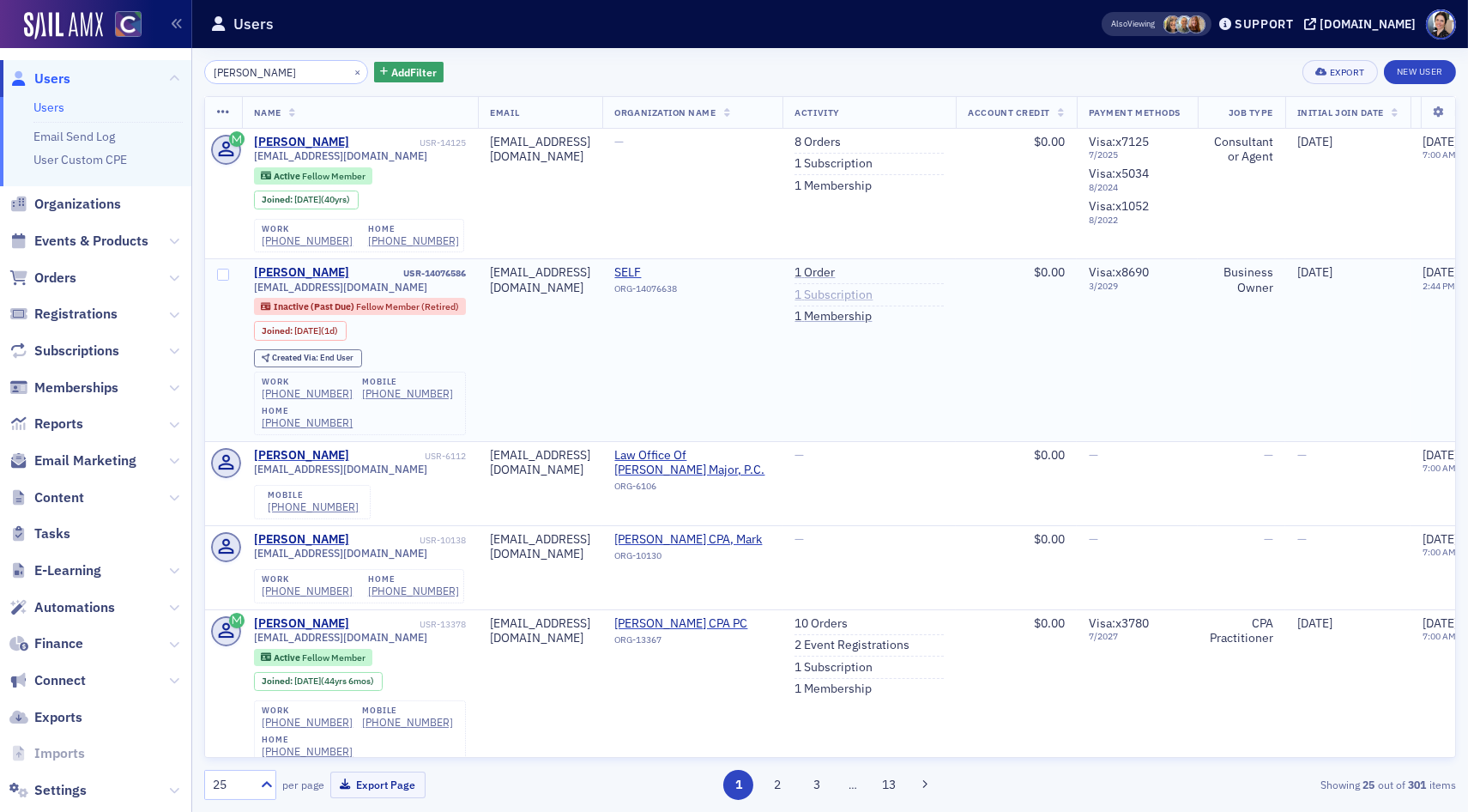
type input "[PERSON_NAME]"
click at [873, 296] on link "1 Subscription" at bounding box center [834, 296] width 78 height 16
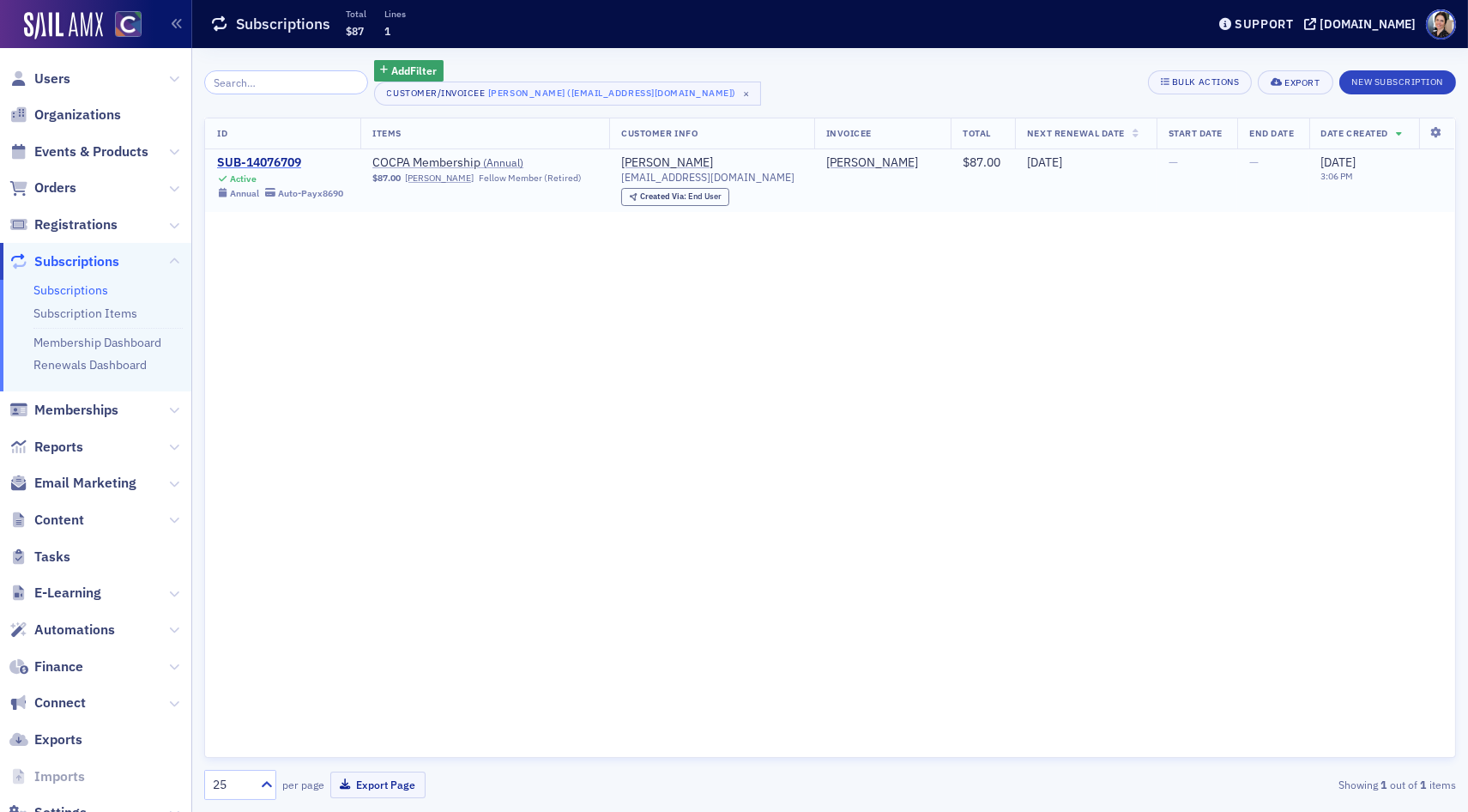
click at [277, 158] on div "SUB-14076709" at bounding box center [279, 163] width 126 height 16
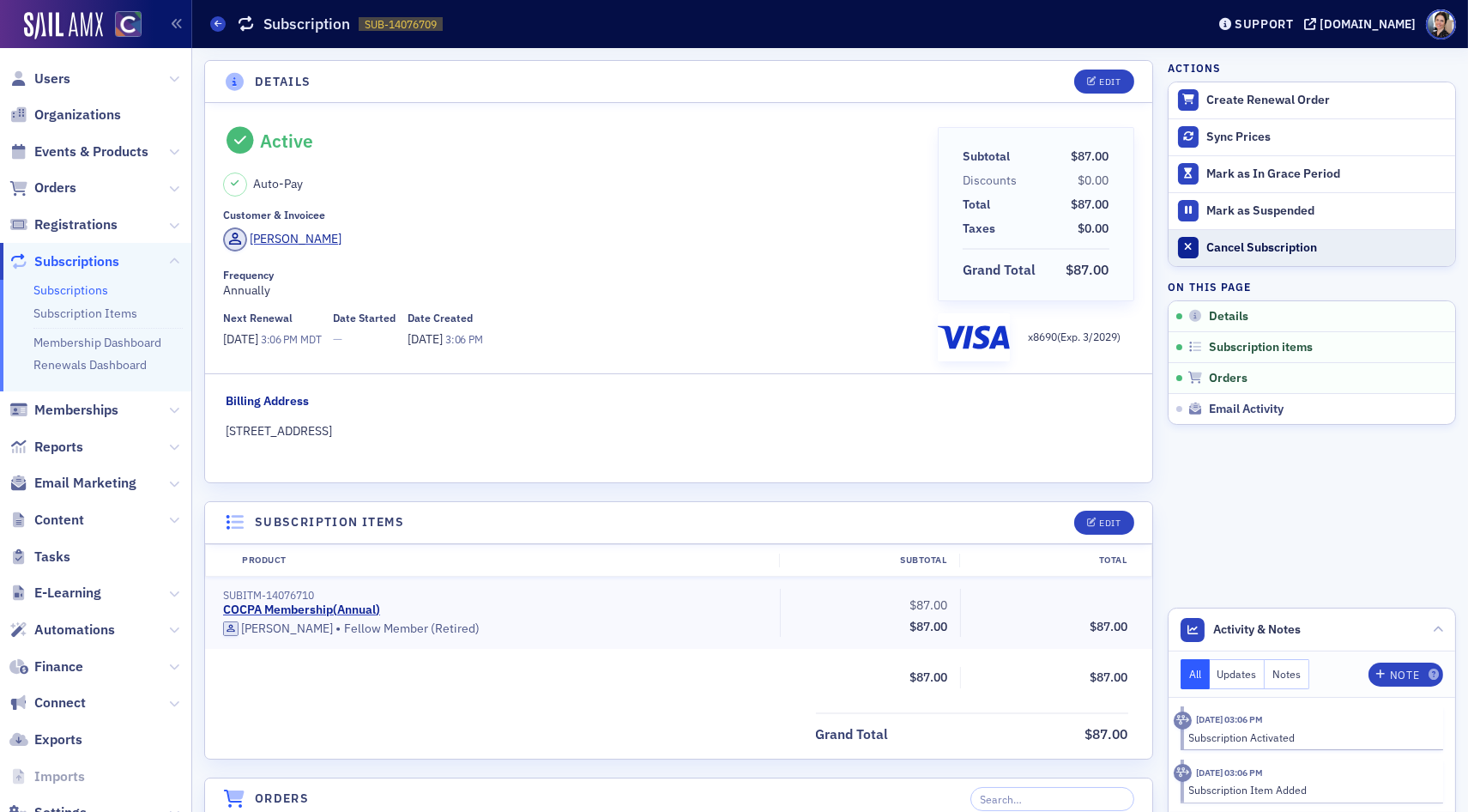
click at [1261, 245] on div "Cancel Subscription" at bounding box center [1326, 248] width 240 height 16
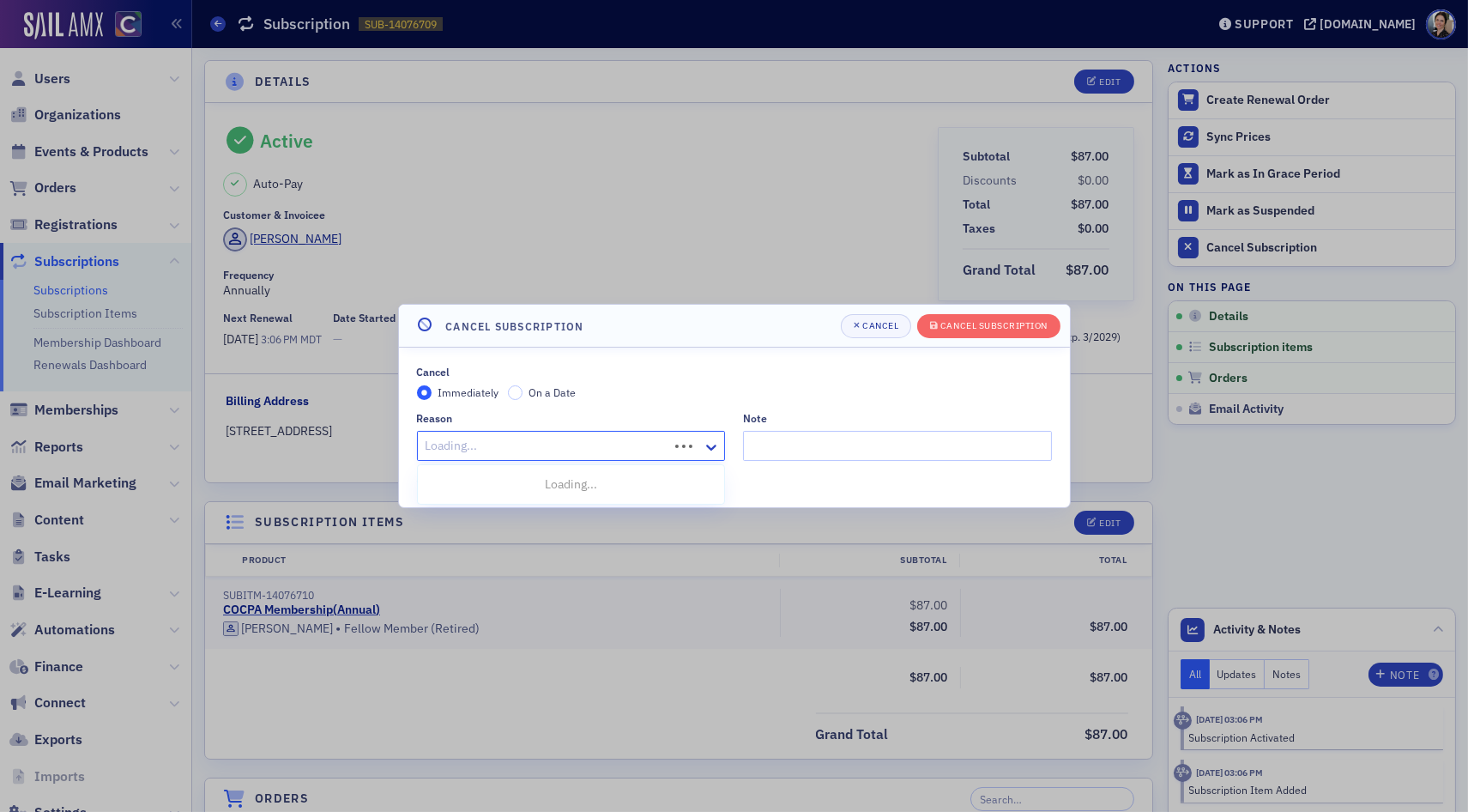
click at [572, 439] on div at bounding box center [546, 446] width 244 height 21
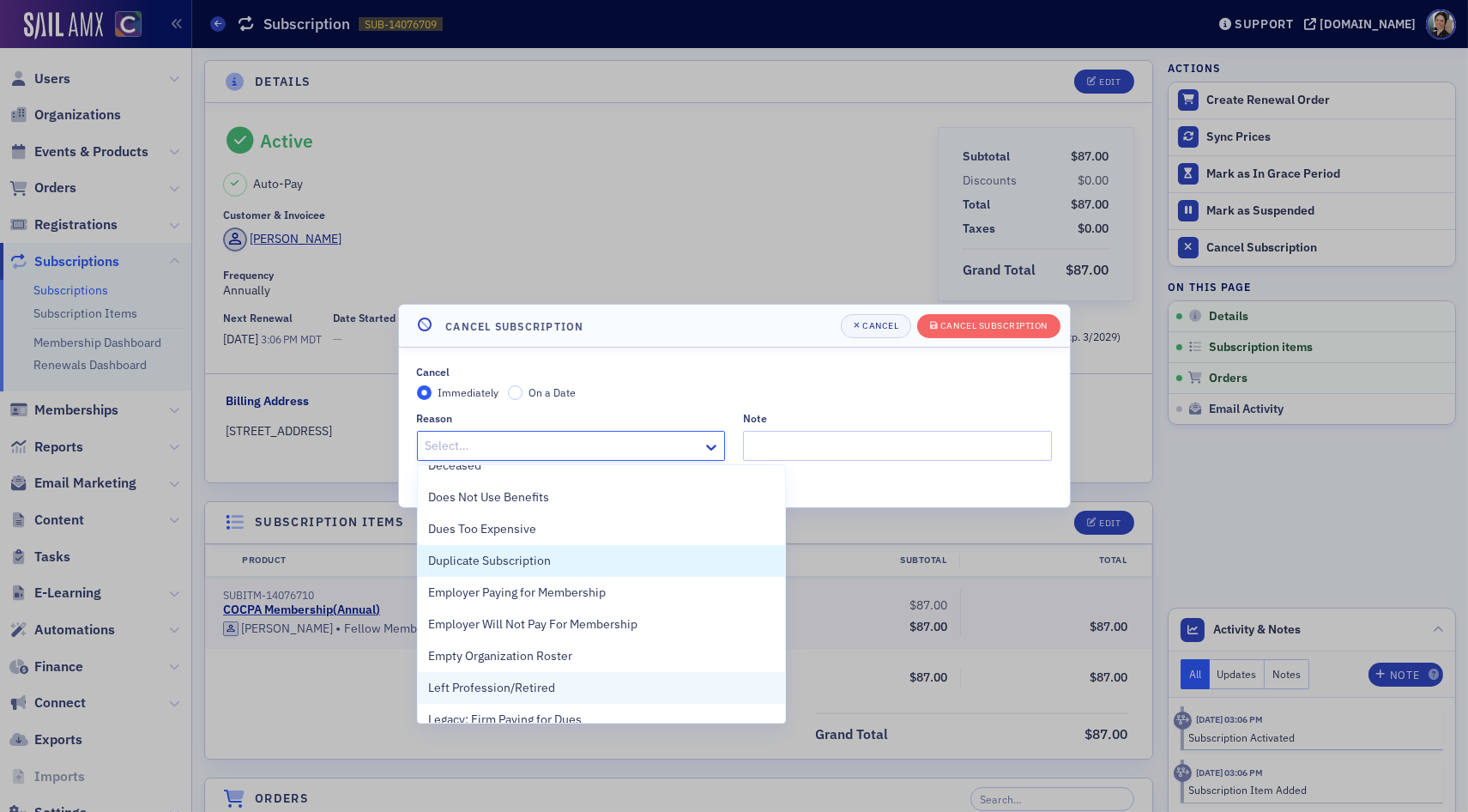
scroll to position [45, 0]
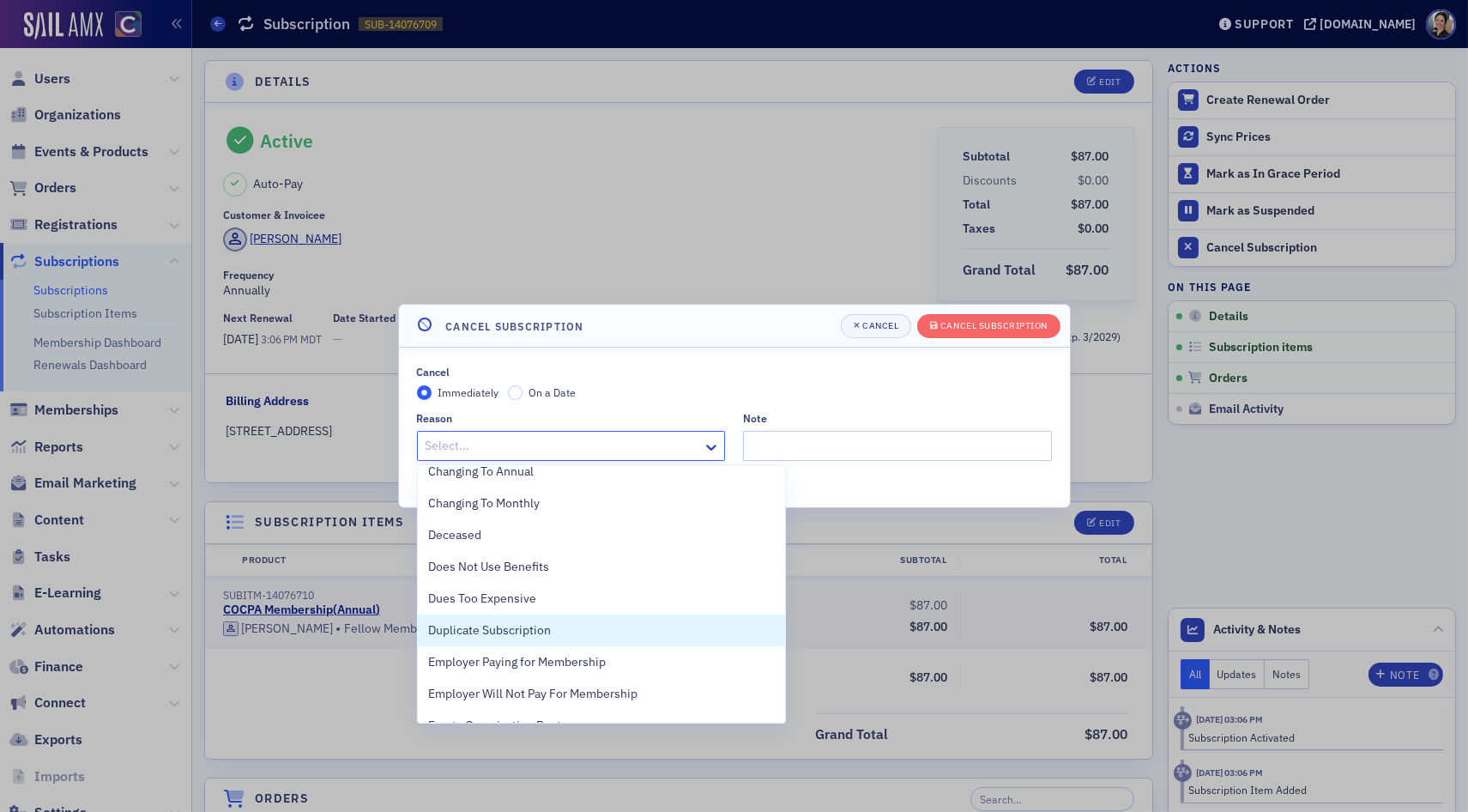
click at [533, 629] on span "Duplicate Subscription" at bounding box center [490, 630] width 123 height 18
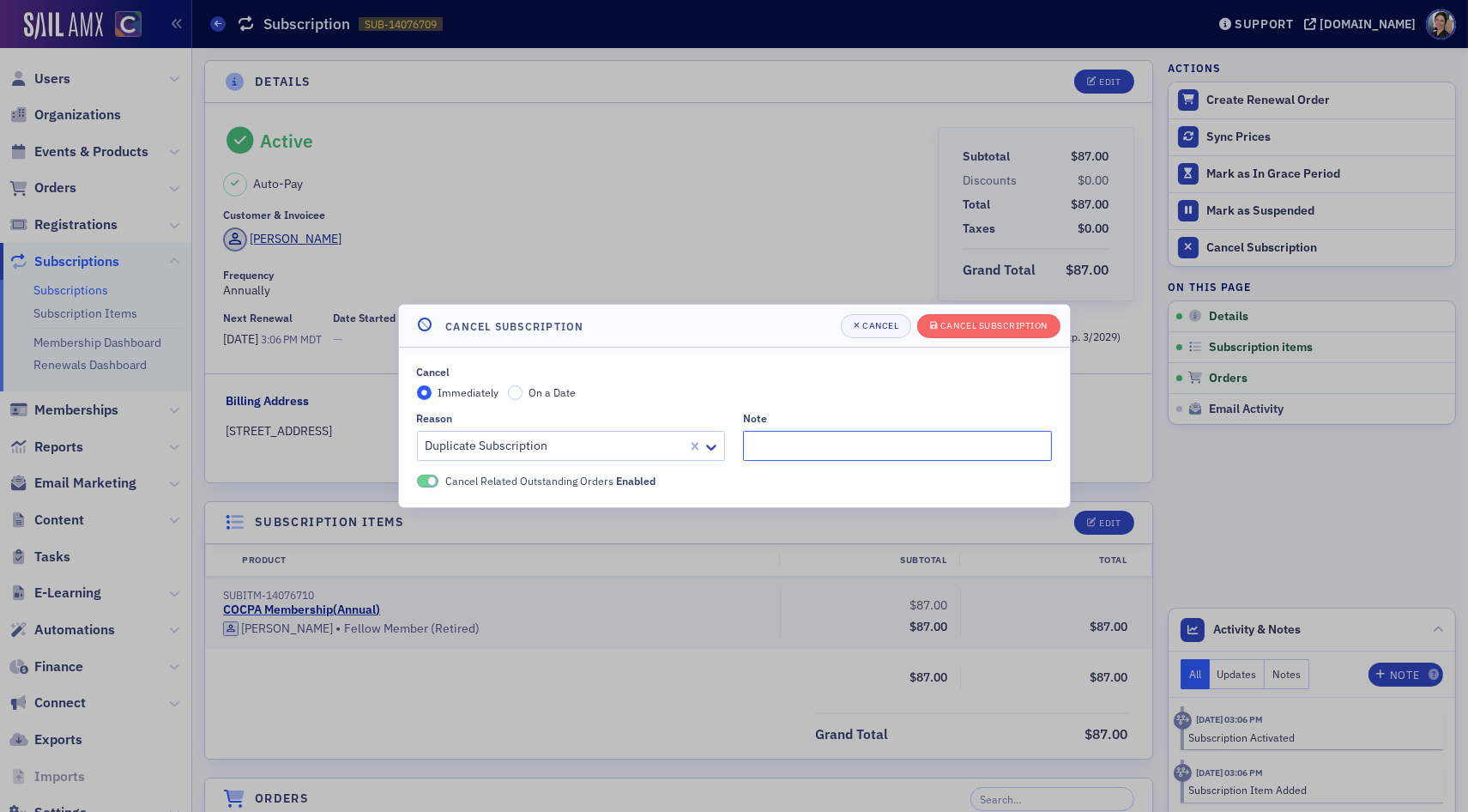
click at [799, 450] on input "Note" at bounding box center [897, 445] width 309 height 30
paste input "USR-14125"
drag, startPoint x: 864, startPoint y: 451, endPoint x: 884, endPoint y: 448, distance: 20.2
click at [866, 451] on input "Has a subscription inUSR-14125" at bounding box center [897, 445] width 309 height 30
type input "Has a subscription in USR-14125"
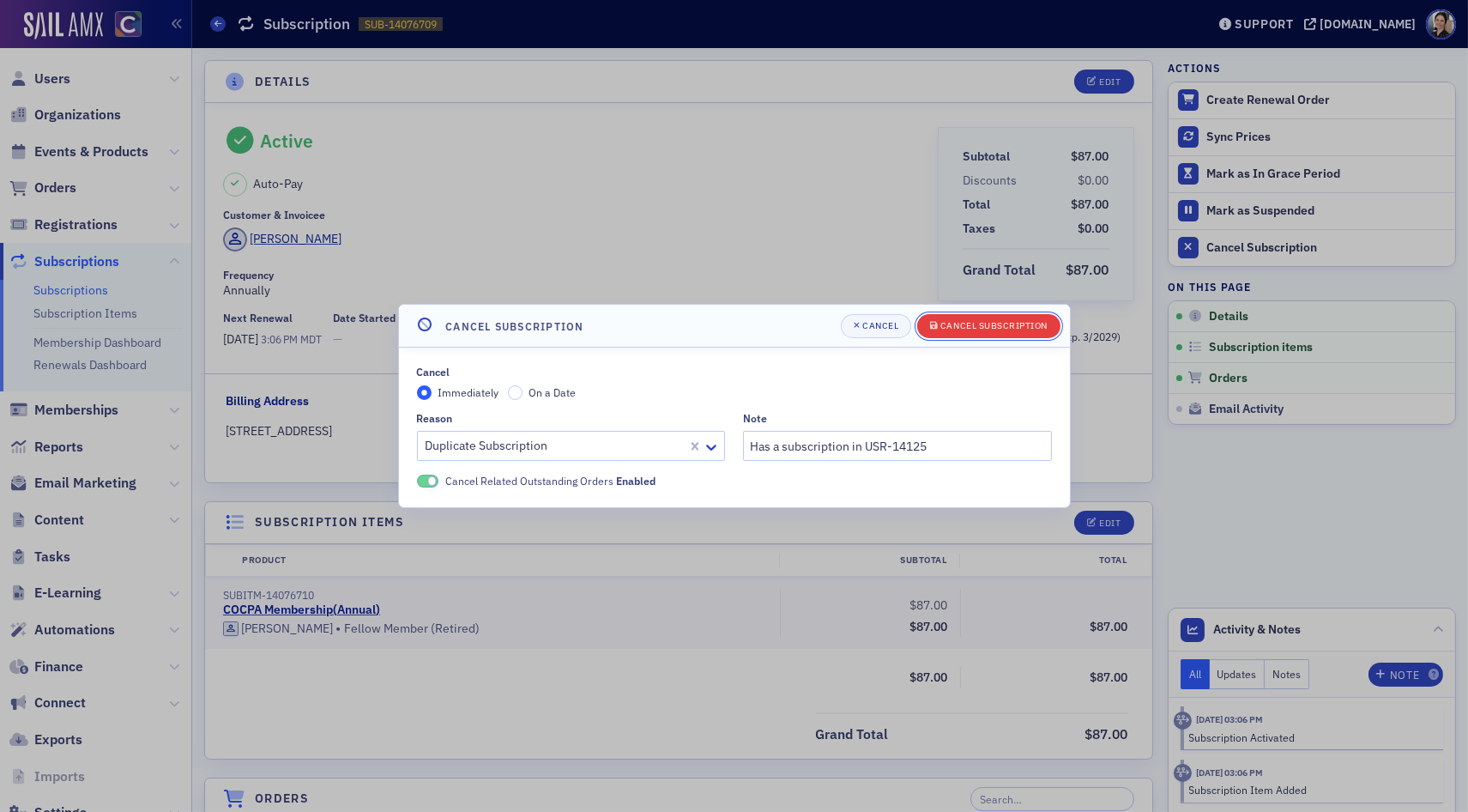
click at [988, 325] on div "Cancel Subscription" at bounding box center [995, 326] width 107 height 10
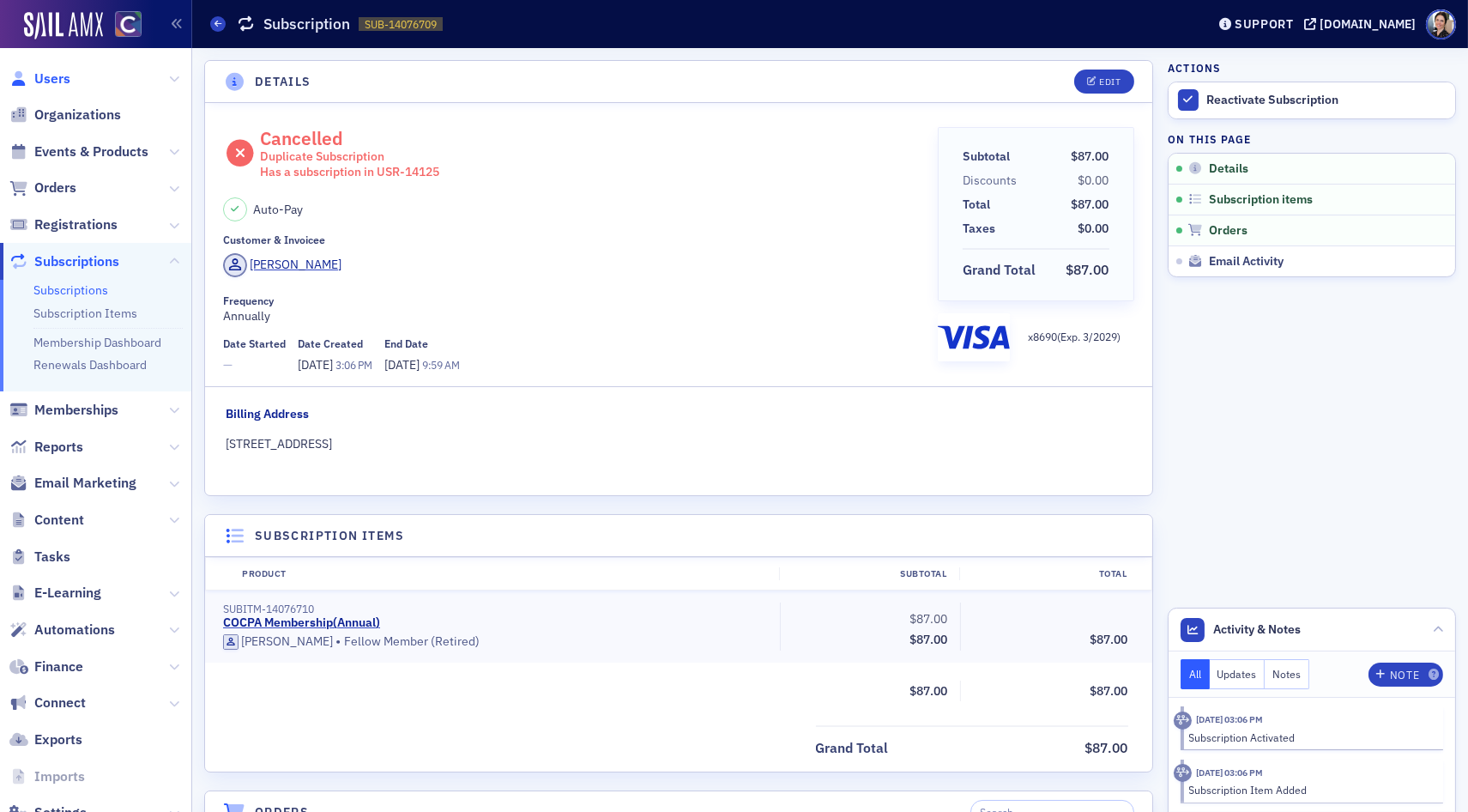
click at [59, 74] on span "Users" at bounding box center [52, 78] width 36 height 19
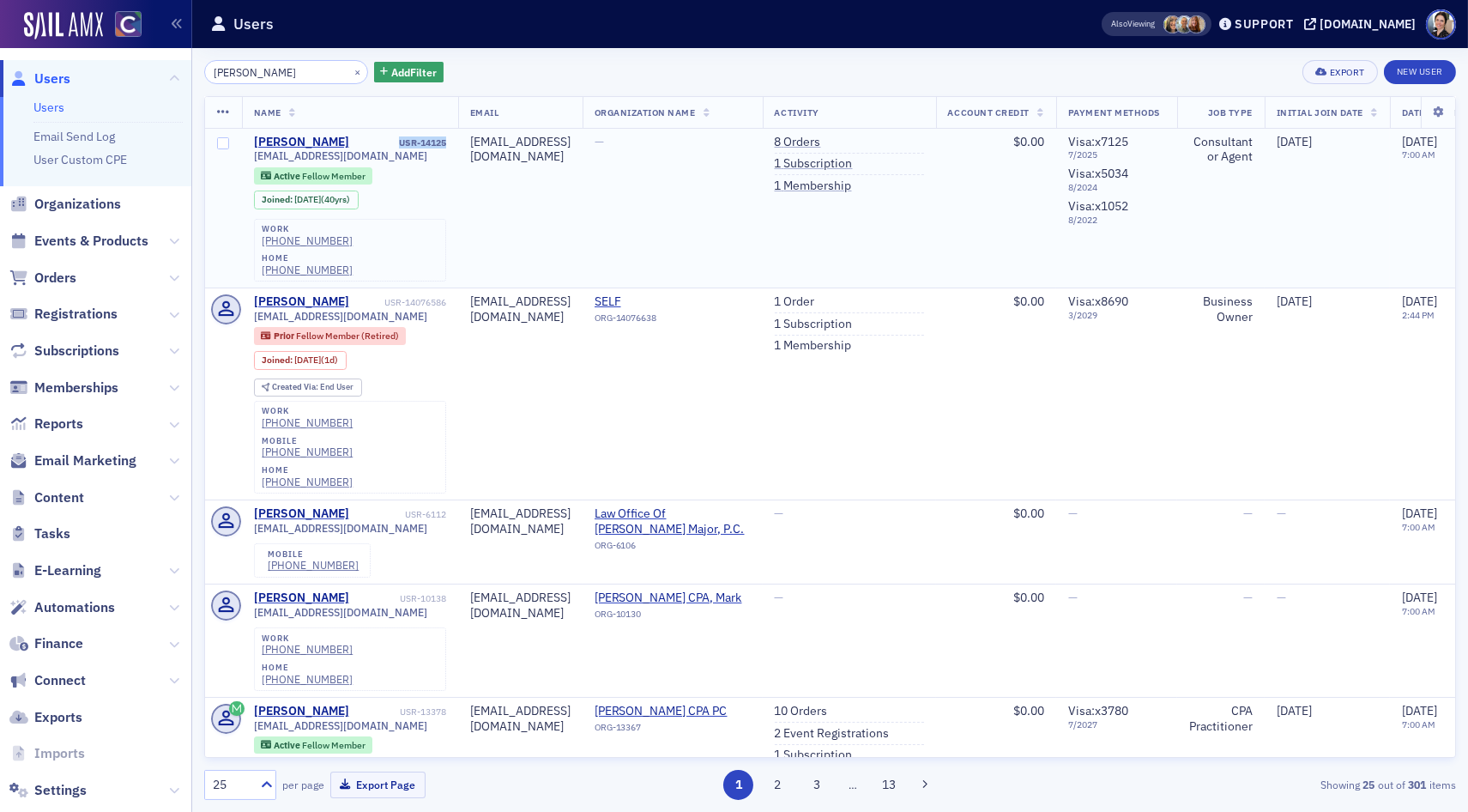
drag, startPoint x: 408, startPoint y: 142, endPoint x: 455, endPoint y: 141, distance: 47.0
click at [458, 141] on td "Mark Huttner USR-14125 mhuttner@gmail.com Active Fellow Member Joined : 9/23/19…" at bounding box center [350, 209] width 217 height 160
copy div "USR-14125"
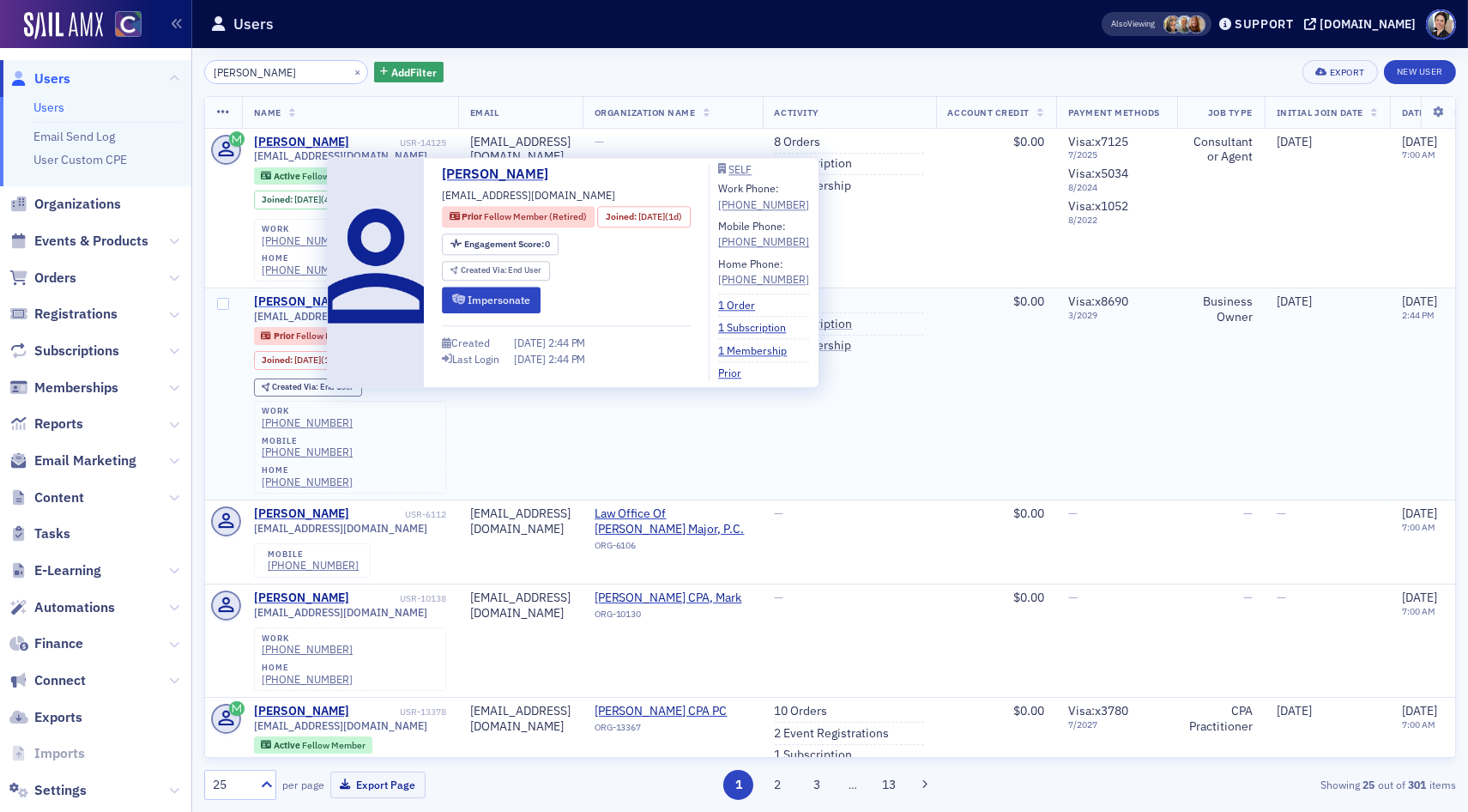
click at [294, 295] on div "[PERSON_NAME]" at bounding box center [302, 303] width 96 height 16
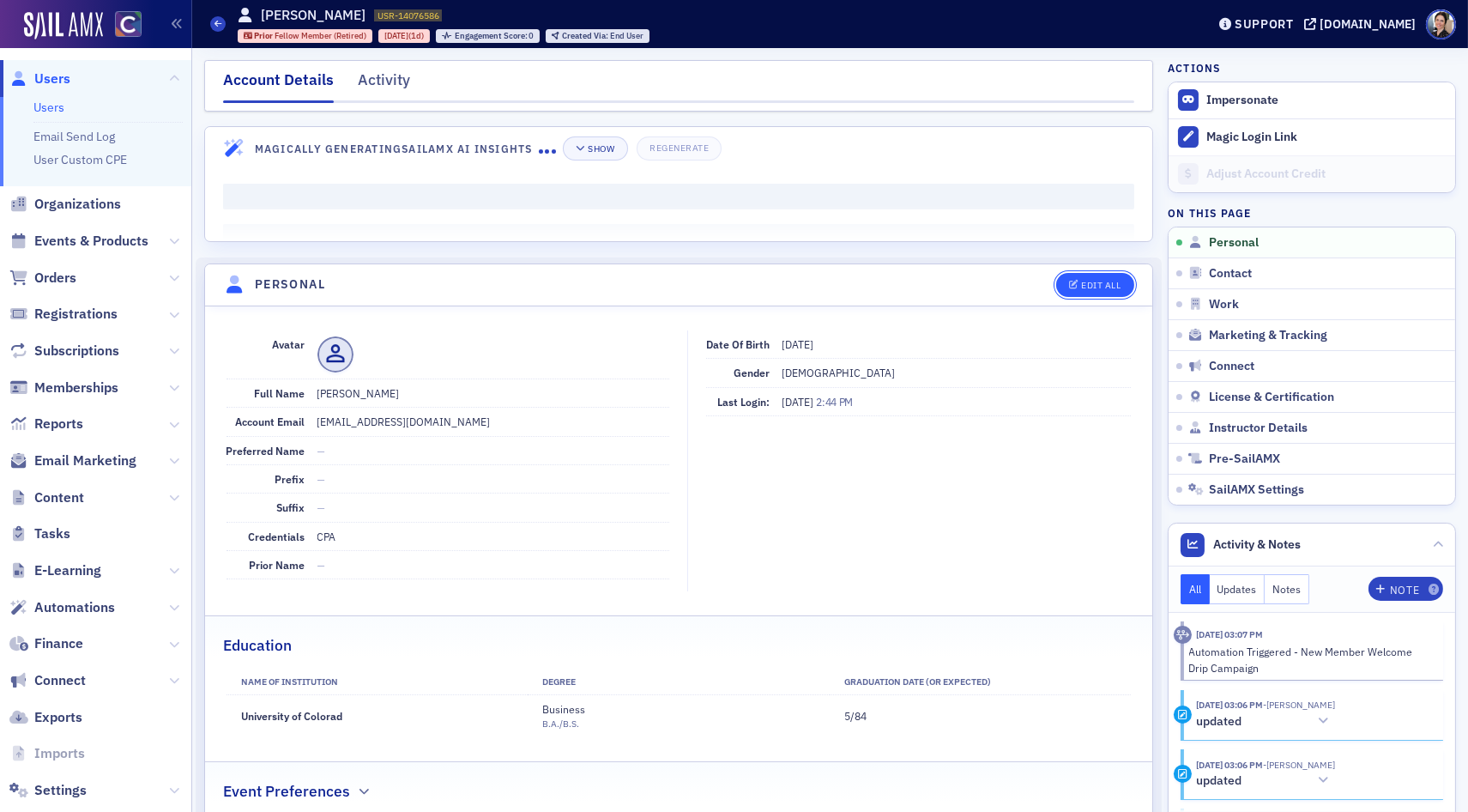
click at [1093, 280] on div "Edit All" at bounding box center [1101, 285] width 39 height 10
select select "US"
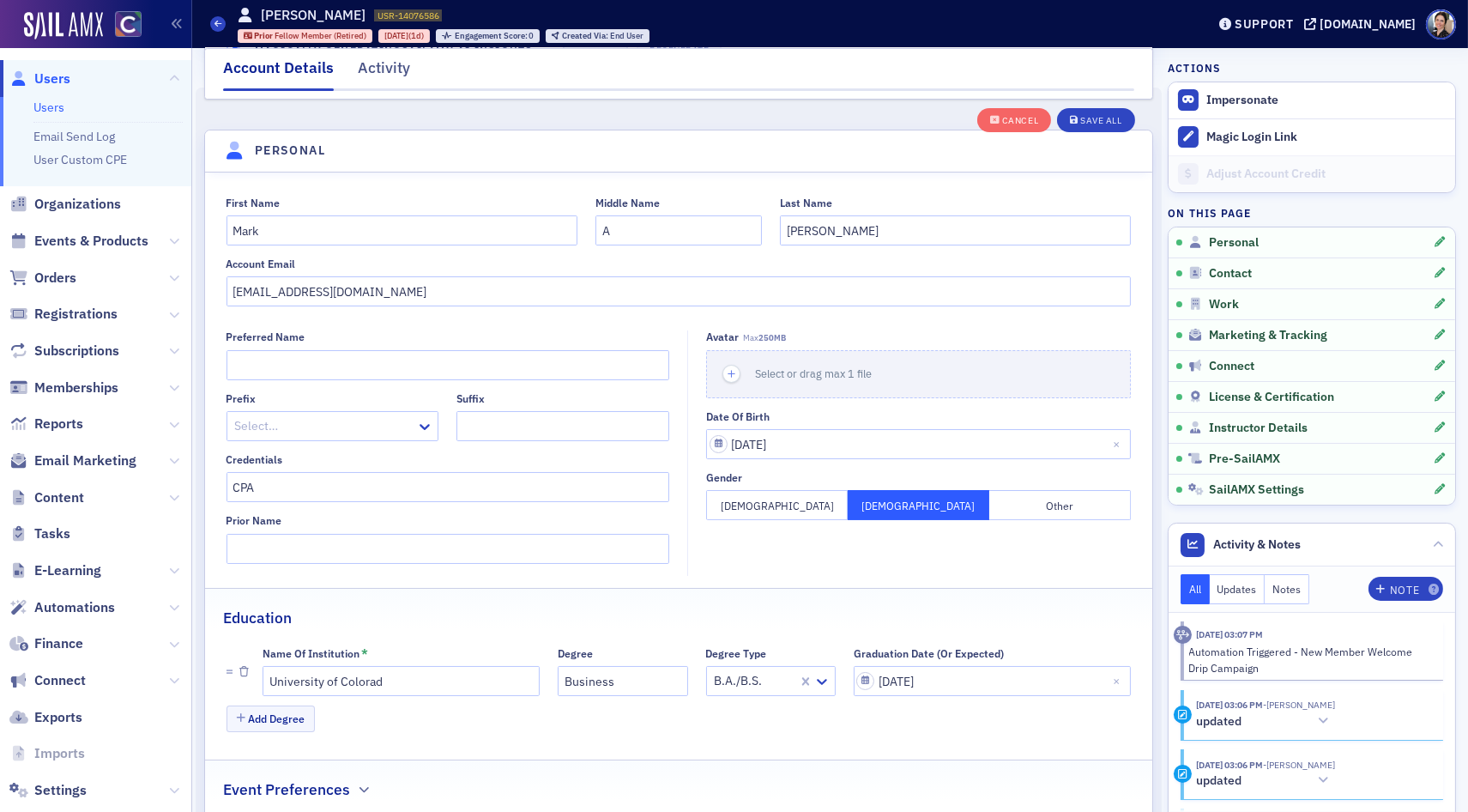
scroll to position [200, 0]
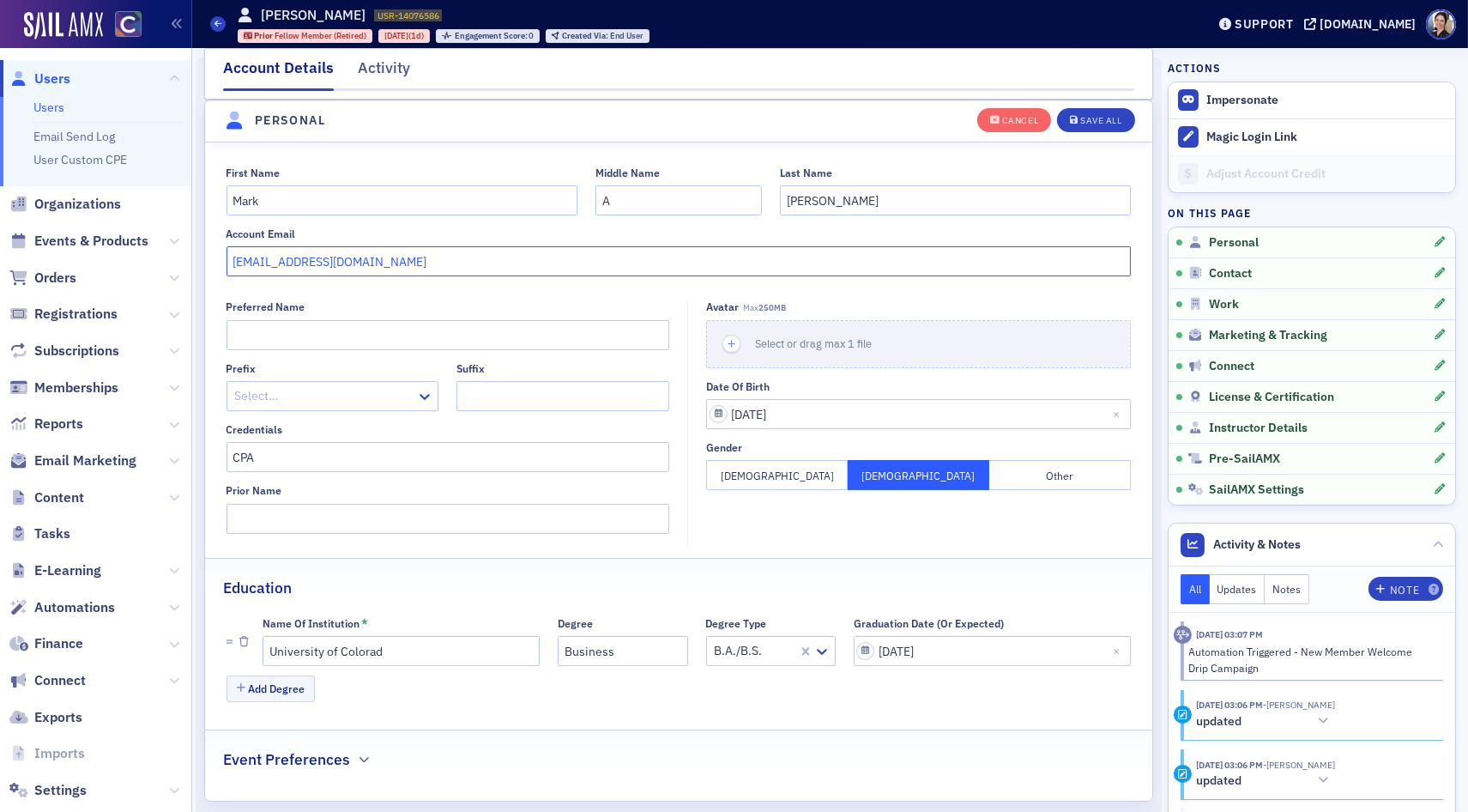
drag, startPoint x: 375, startPoint y: 259, endPoint x: 207, endPoint y: 262, distance: 168.0
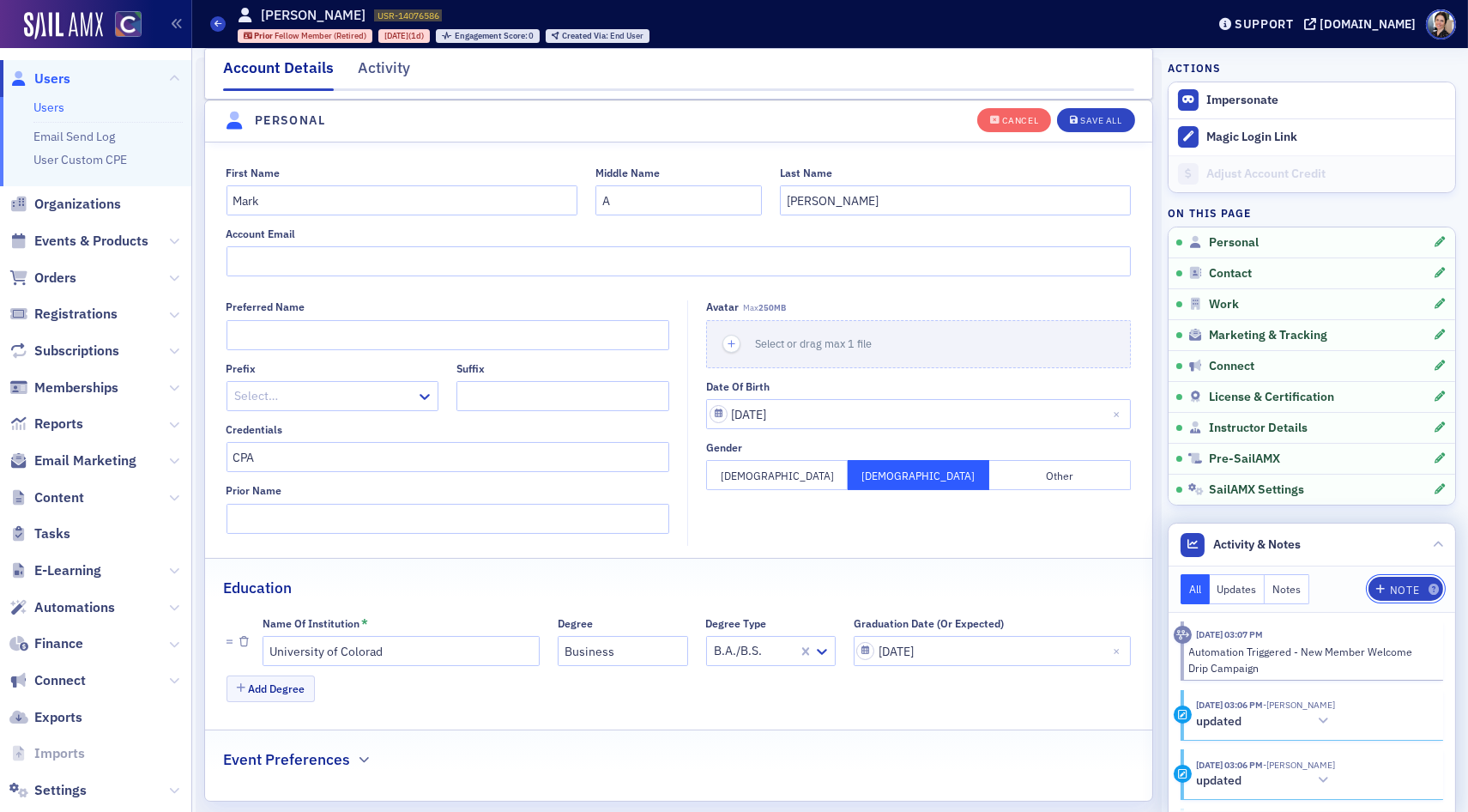
click at [1392, 587] on div "Note" at bounding box center [1405, 590] width 29 height 10
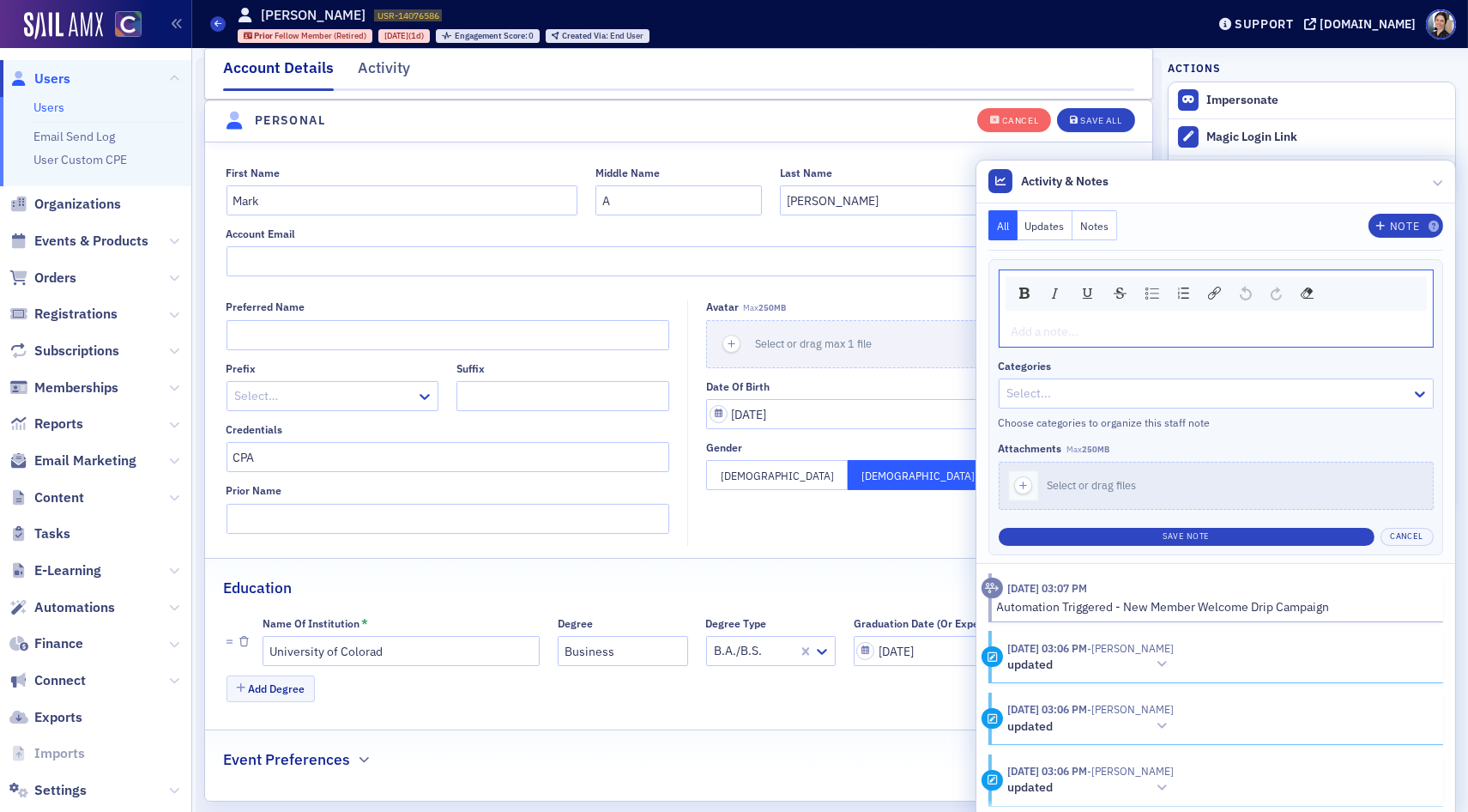
click at [1055, 340] on div "rdw-editor" at bounding box center [1216, 332] width 409 height 18
click at [557, 284] on fieldset "First Name [PERSON_NAME] Middle Name A Last Name [PERSON_NAME] Account Email" at bounding box center [678, 219] width 948 height 141
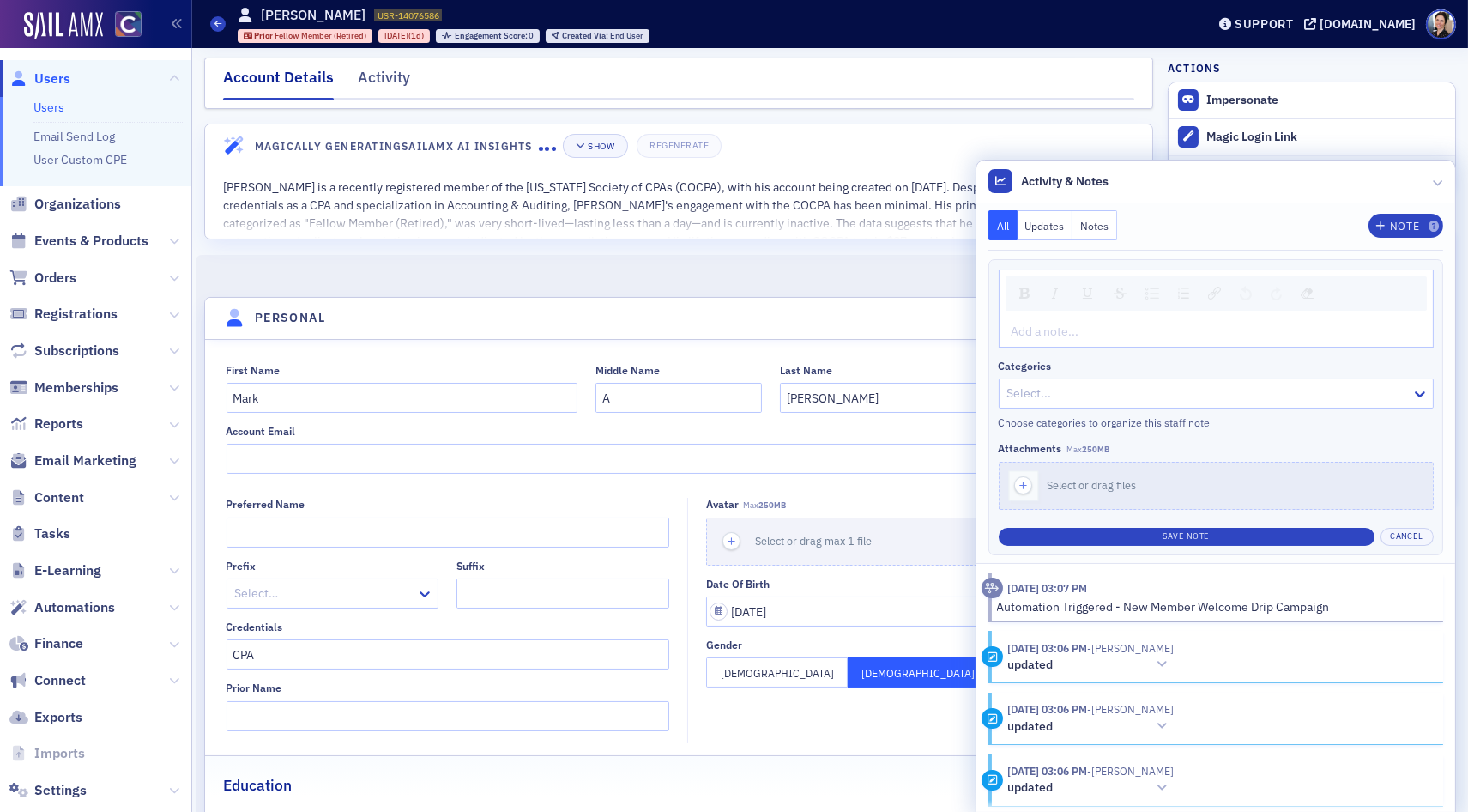
scroll to position [0, 0]
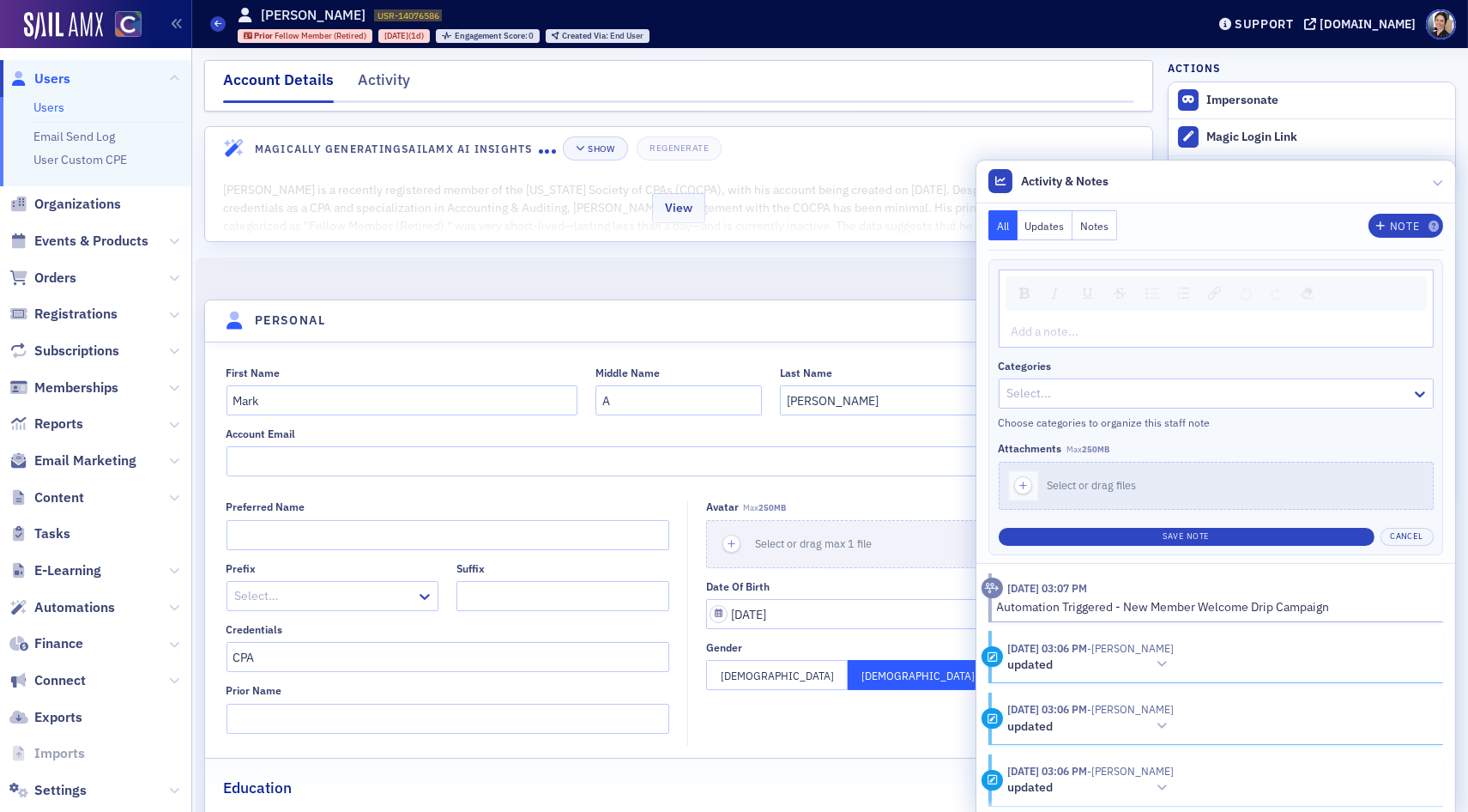
drag, startPoint x: 1442, startPoint y: 185, endPoint x: 941, endPoint y: 240, distance: 504.0
click at [1437, 186] on icon at bounding box center [1438, 182] width 11 height 11
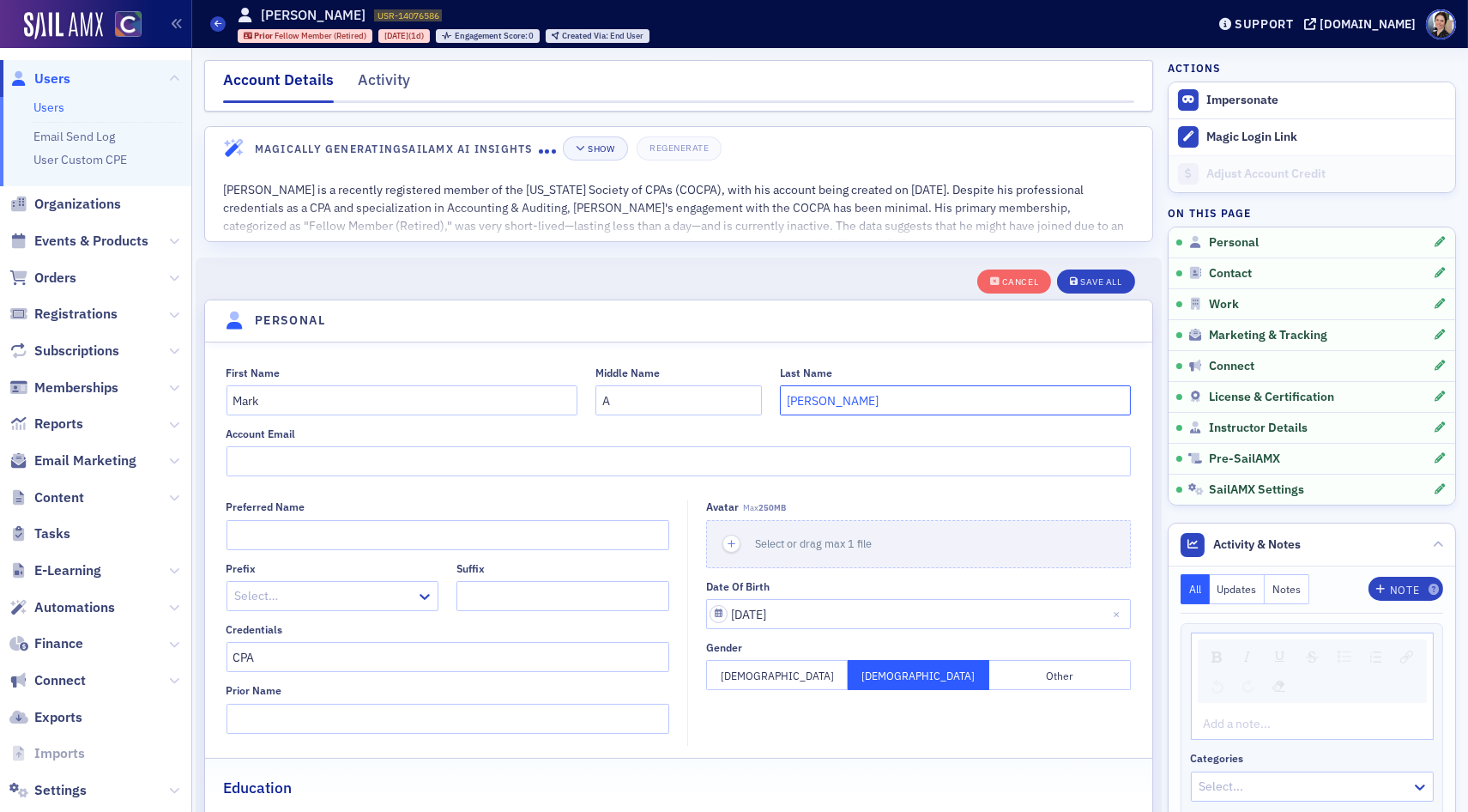
click at [875, 405] on input "[PERSON_NAME]" at bounding box center [956, 400] width 351 height 30
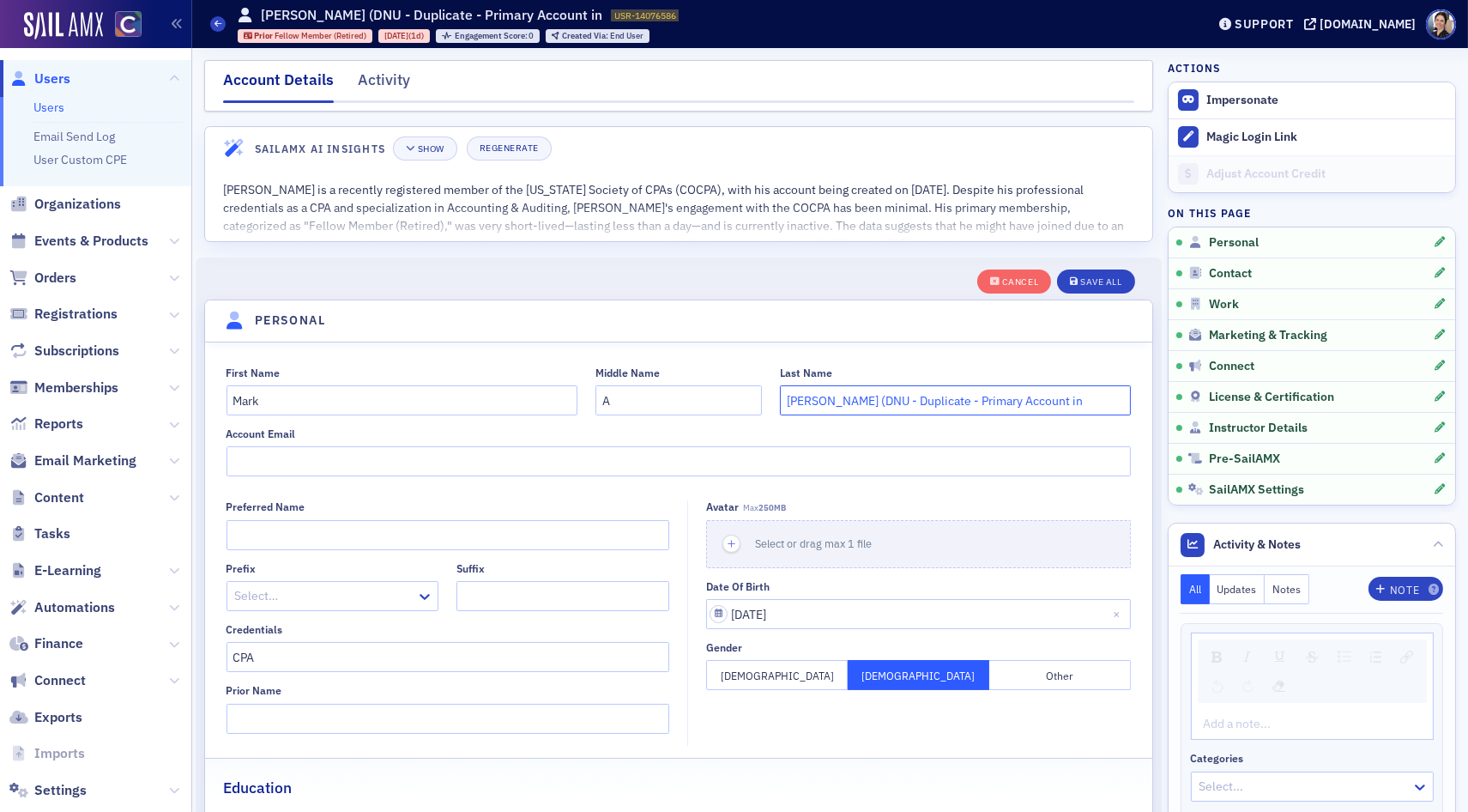
paste input "USR-14125"
click at [1034, 407] on input "[PERSON_NAME] (DNU - Duplicate - Primary Account in [GEOGRAPHIC_DATA]-14125" at bounding box center [956, 400] width 351 height 30
type input "[PERSON_NAME] (DNU - Duplicate - Primary Account in [GEOGRAPHIC_DATA]-14125"
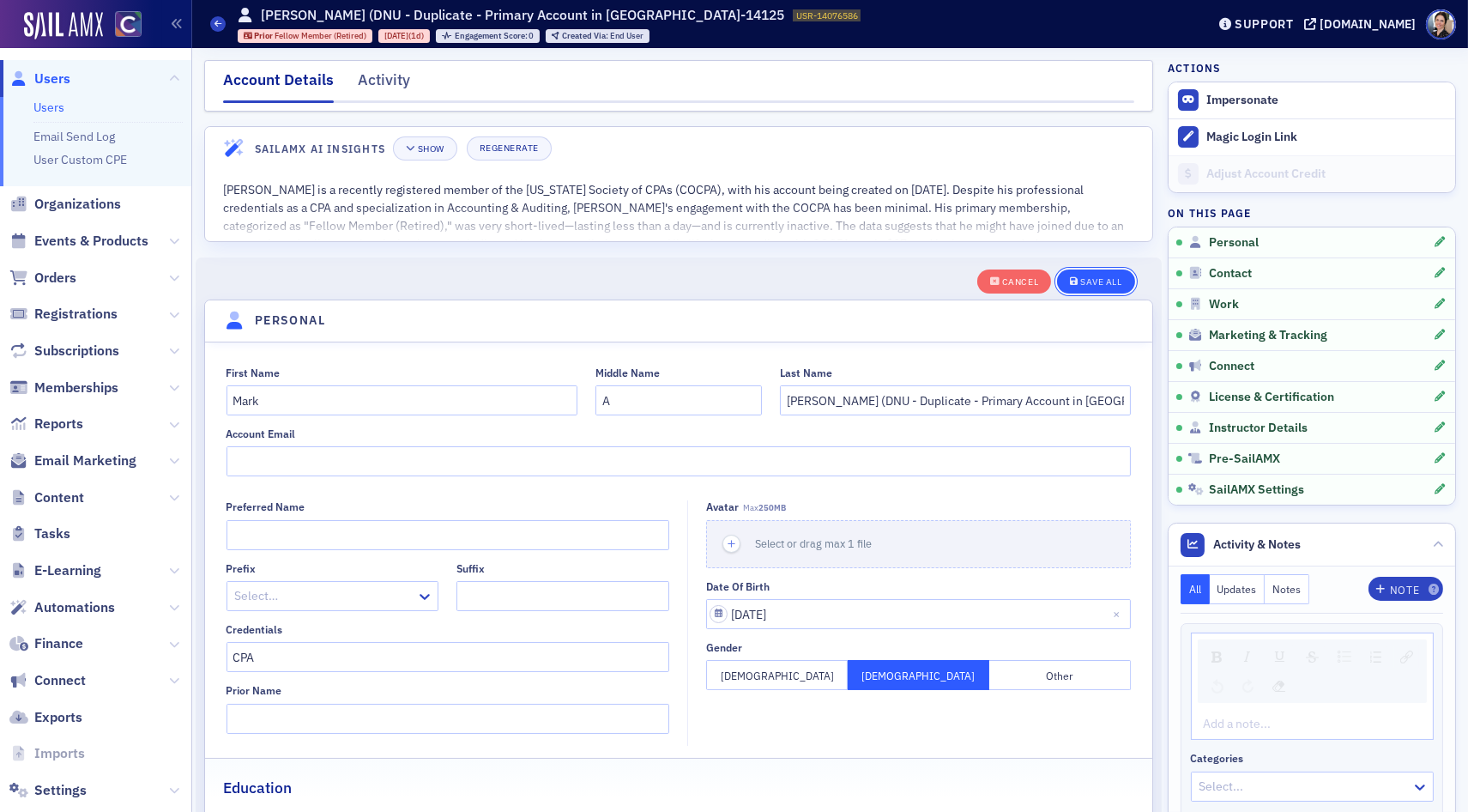
click at [1103, 273] on button "Save All" at bounding box center [1095, 281] width 77 height 24
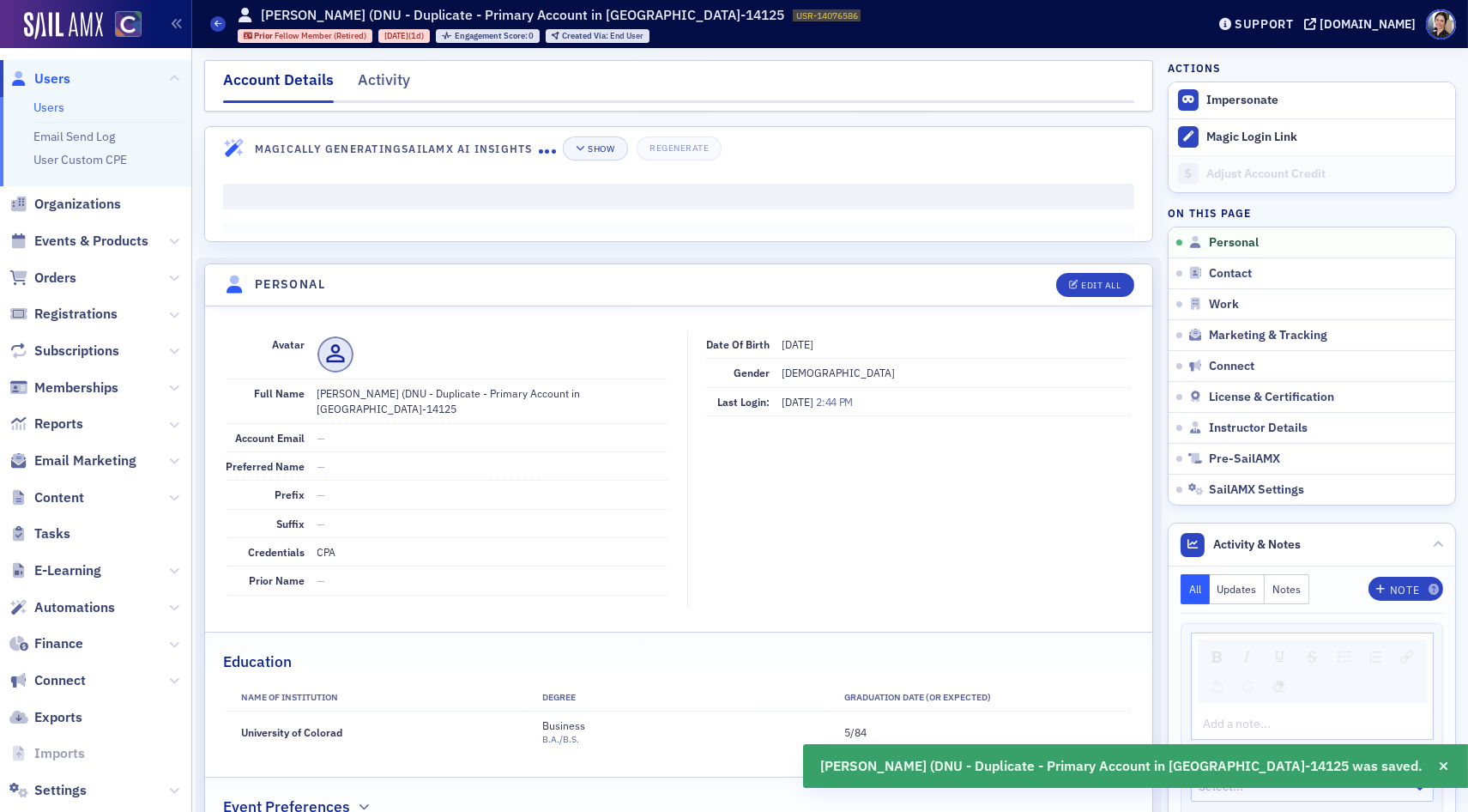
click at [61, 74] on span "Users" at bounding box center [52, 78] width 36 height 19
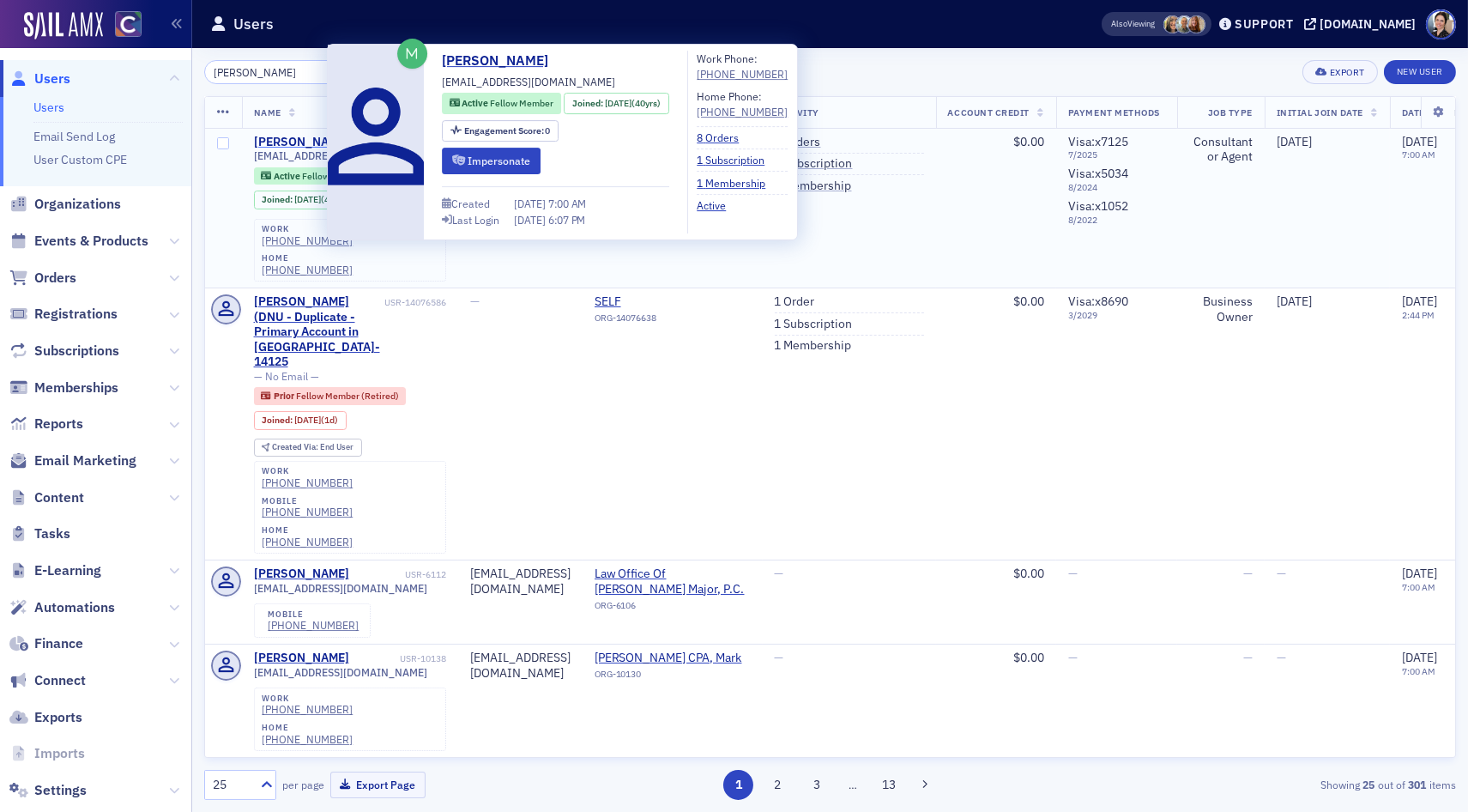
click at [297, 143] on div "[PERSON_NAME]" at bounding box center [302, 142] width 96 height 16
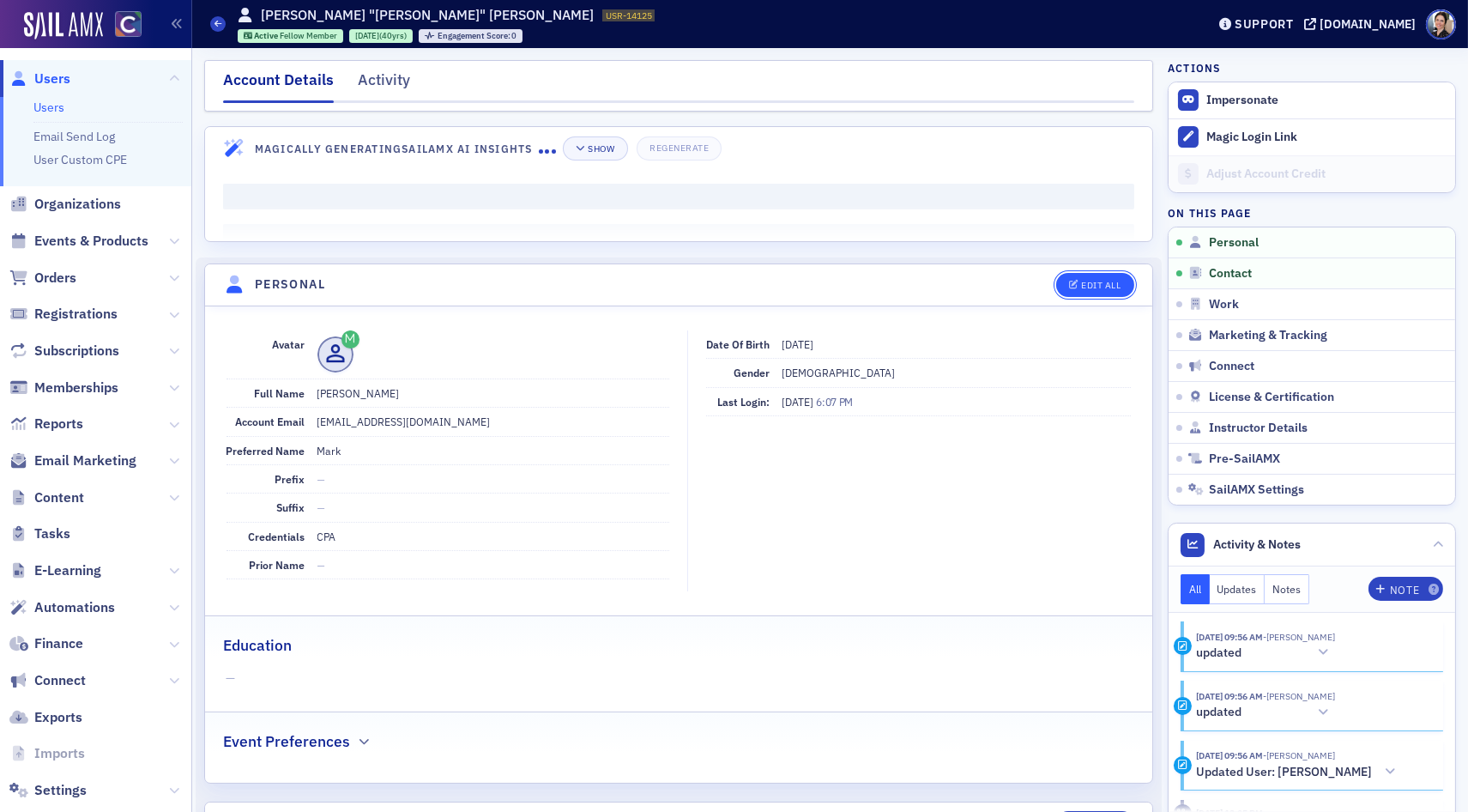
drag, startPoint x: 1113, startPoint y: 285, endPoint x: 743, endPoint y: 346, distance: 375.0
click at [1112, 286] on div "Edit All" at bounding box center [1101, 285] width 39 height 10
select select "US"
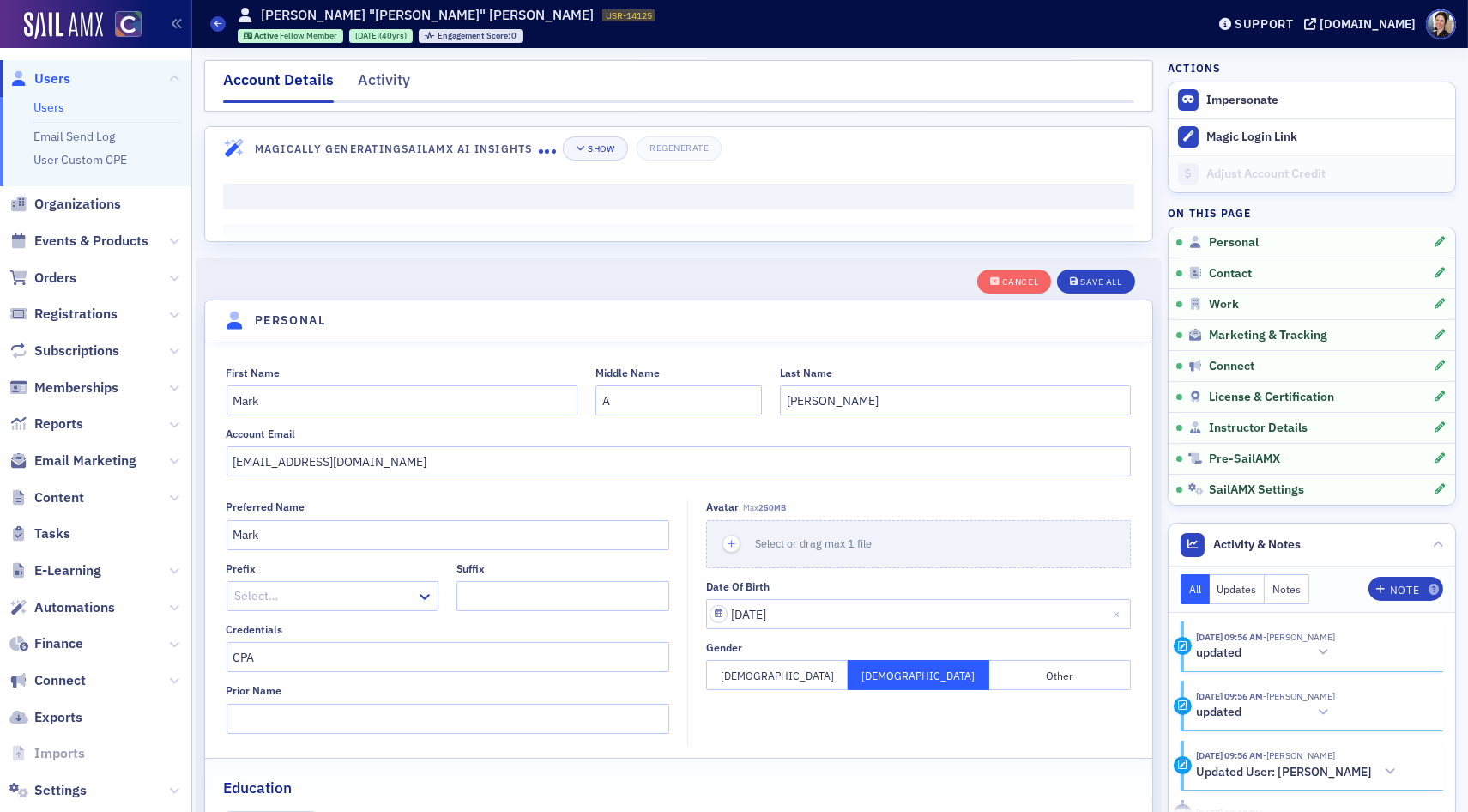
scroll to position [200, 0]
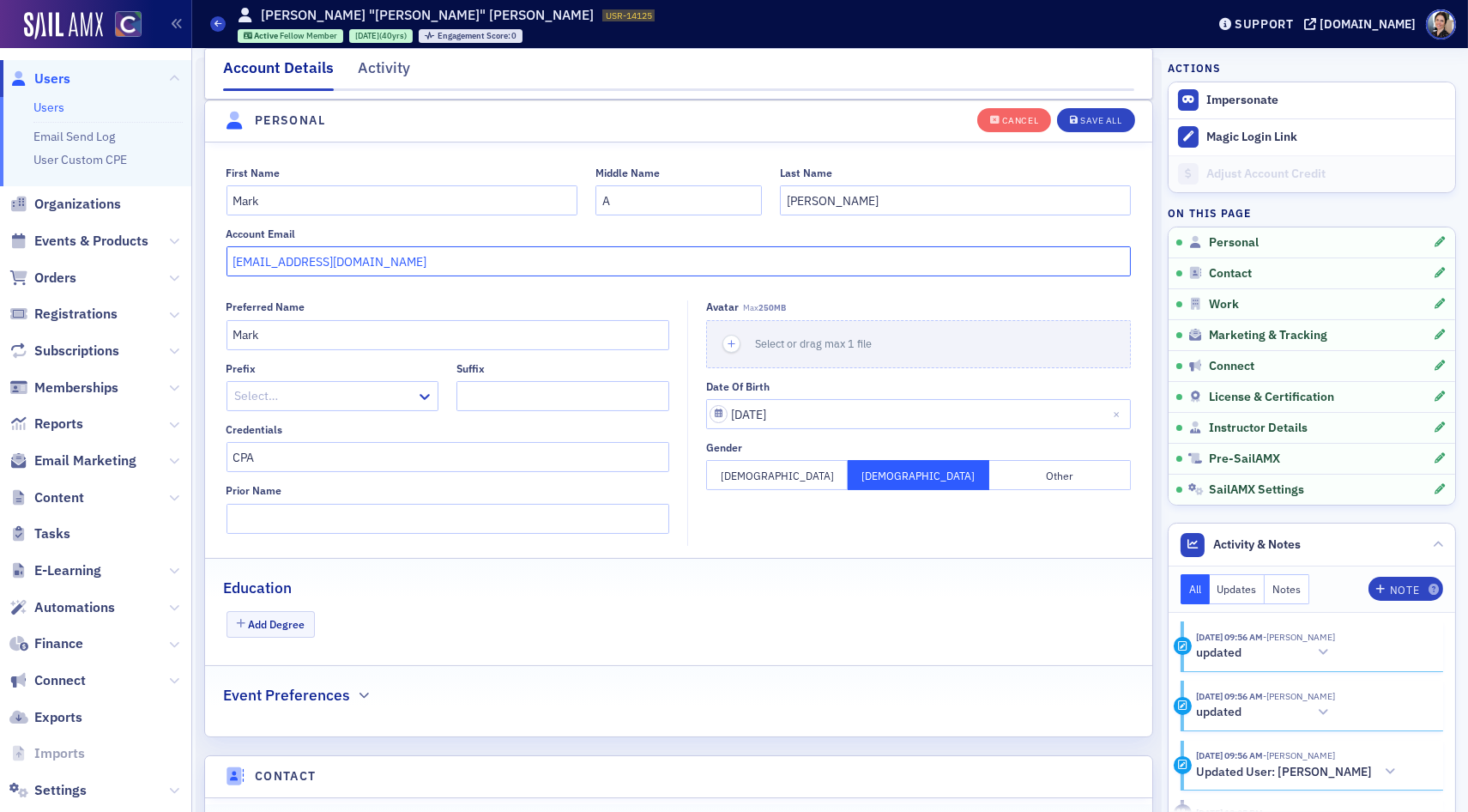
click at [247, 262] on input "[EMAIL_ADDRESS][DOMAIN_NAME]" at bounding box center [679, 261] width 906 height 30
type input "[EMAIL_ADDRESS][DOMAIN_NAME]"
drag, startPoint x: 1105, startPoint y: 120, endPoint x: 926, endPoint y: 153, distance: 182.0
click at [1105, 120] on div "Save All" at bounding box center [1101, 121] width 41 height 10
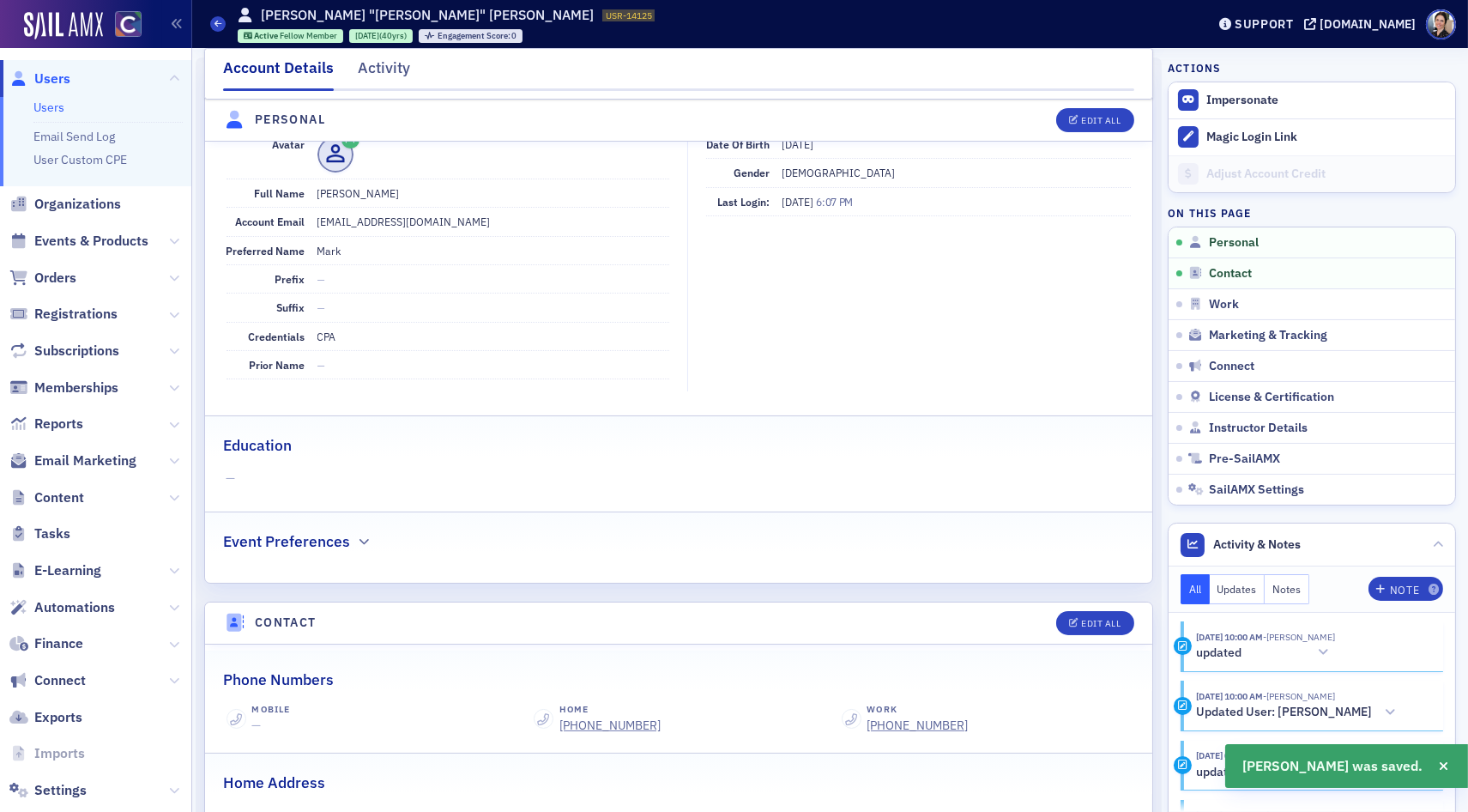
click at [54, 80] on span "Users" at bounding box center [52, 78] width 36 height 19
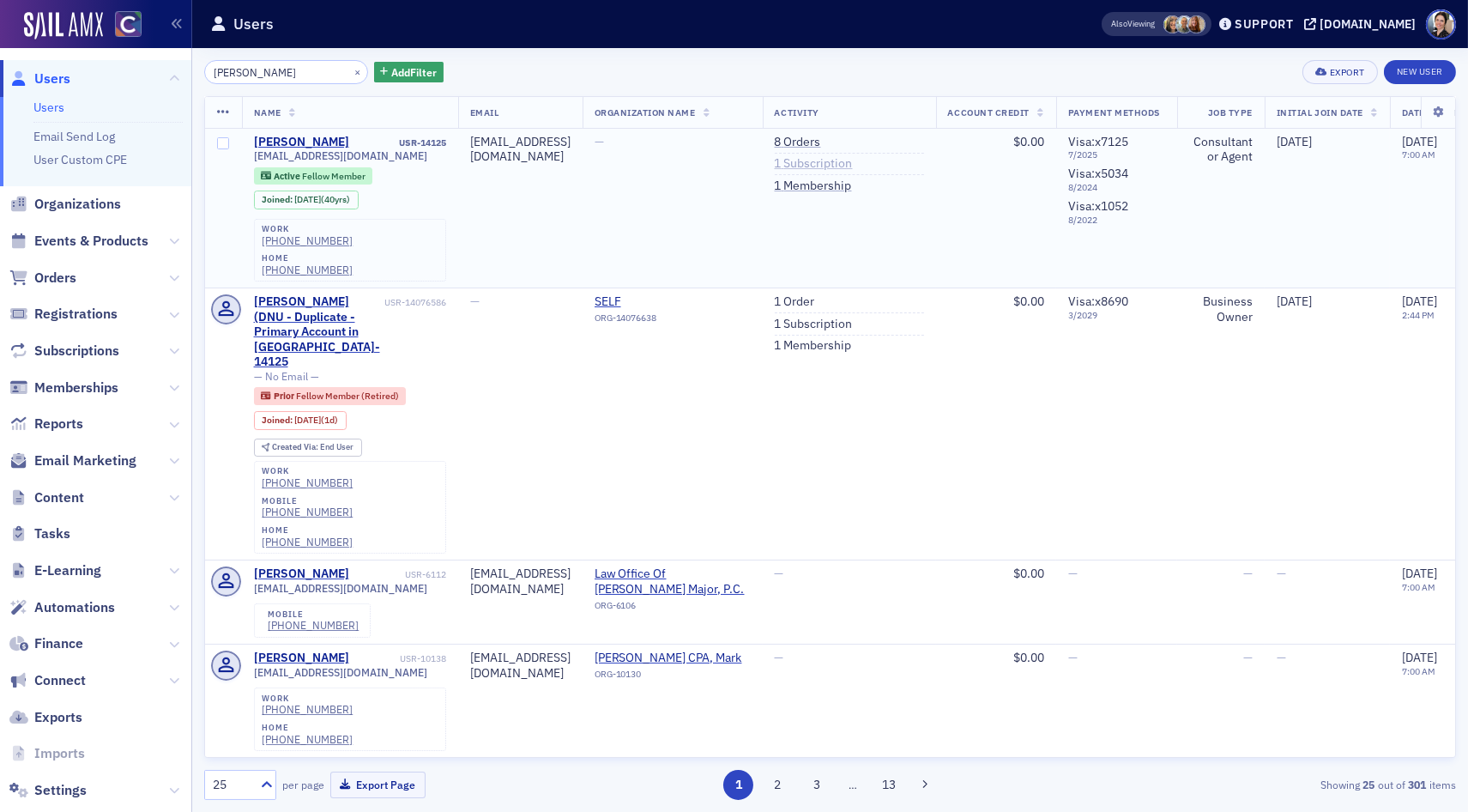
click at [853, 163] on link "1 Subscription" at bounding box center [814, 164] width 78 height 16
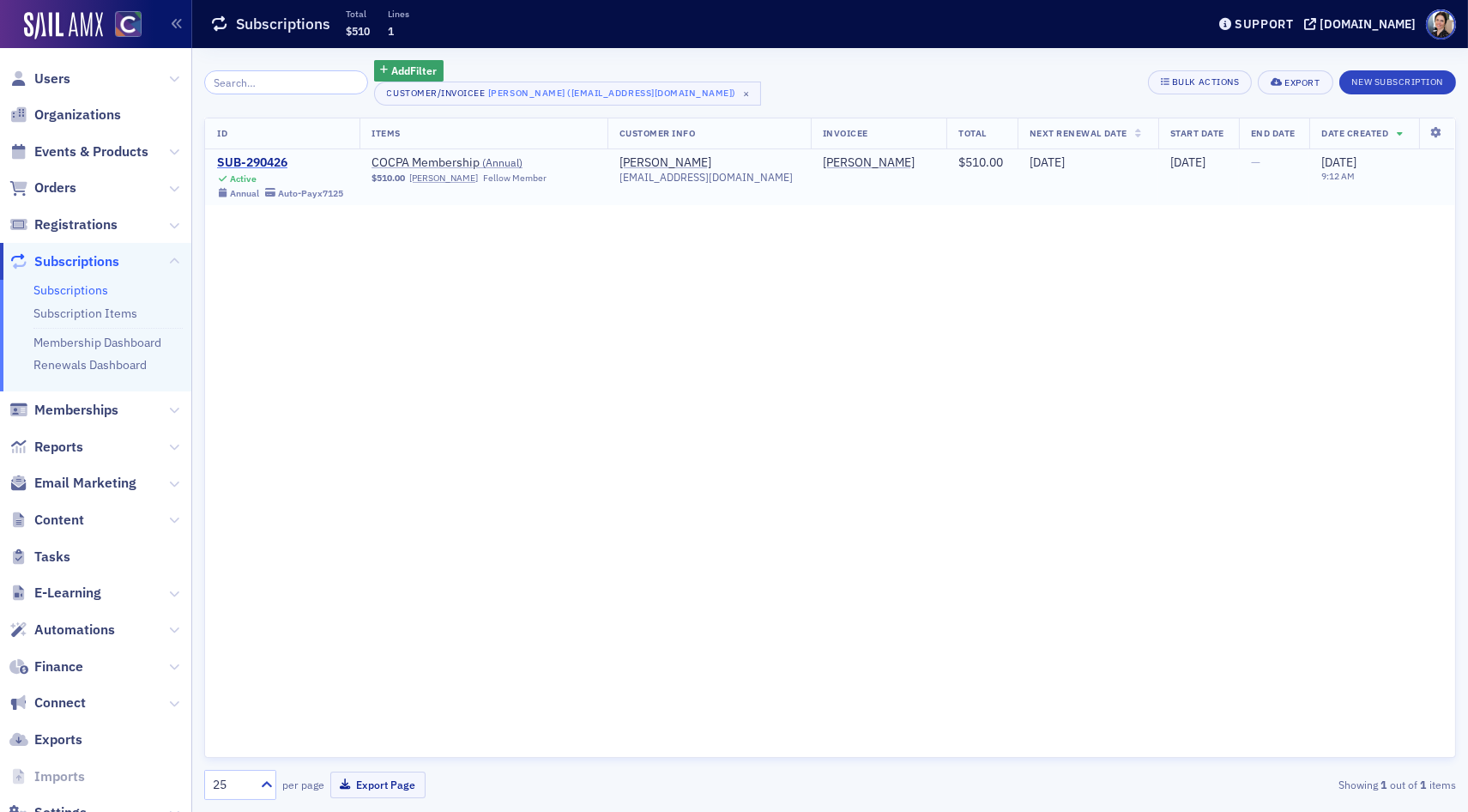
click at [266, 160] on div "SUB-290426" at bounding box center [279, 163] width 126 height 16
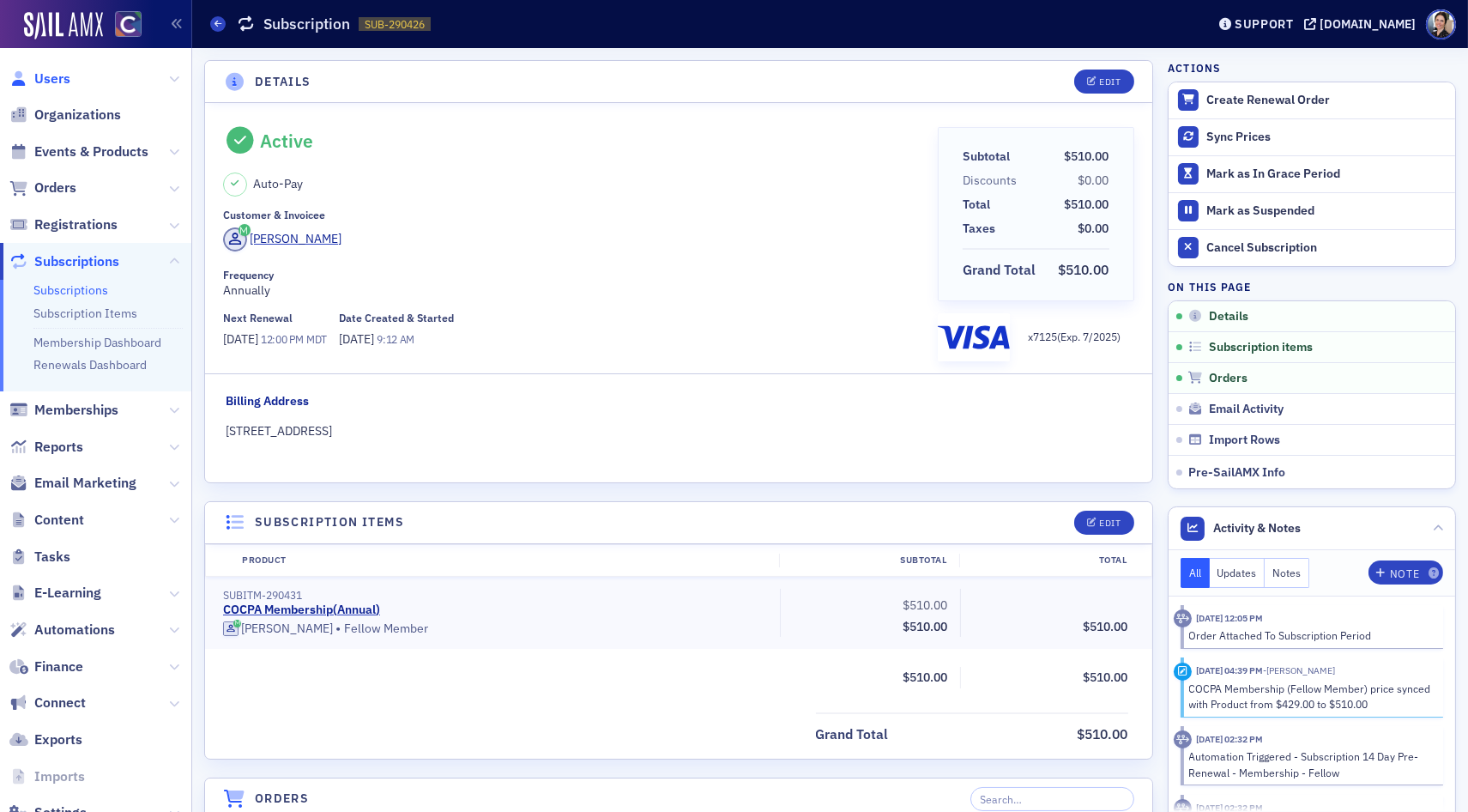
click at [59, 80] on span "Users" at bounding box center [52, 78] width 36 height 19
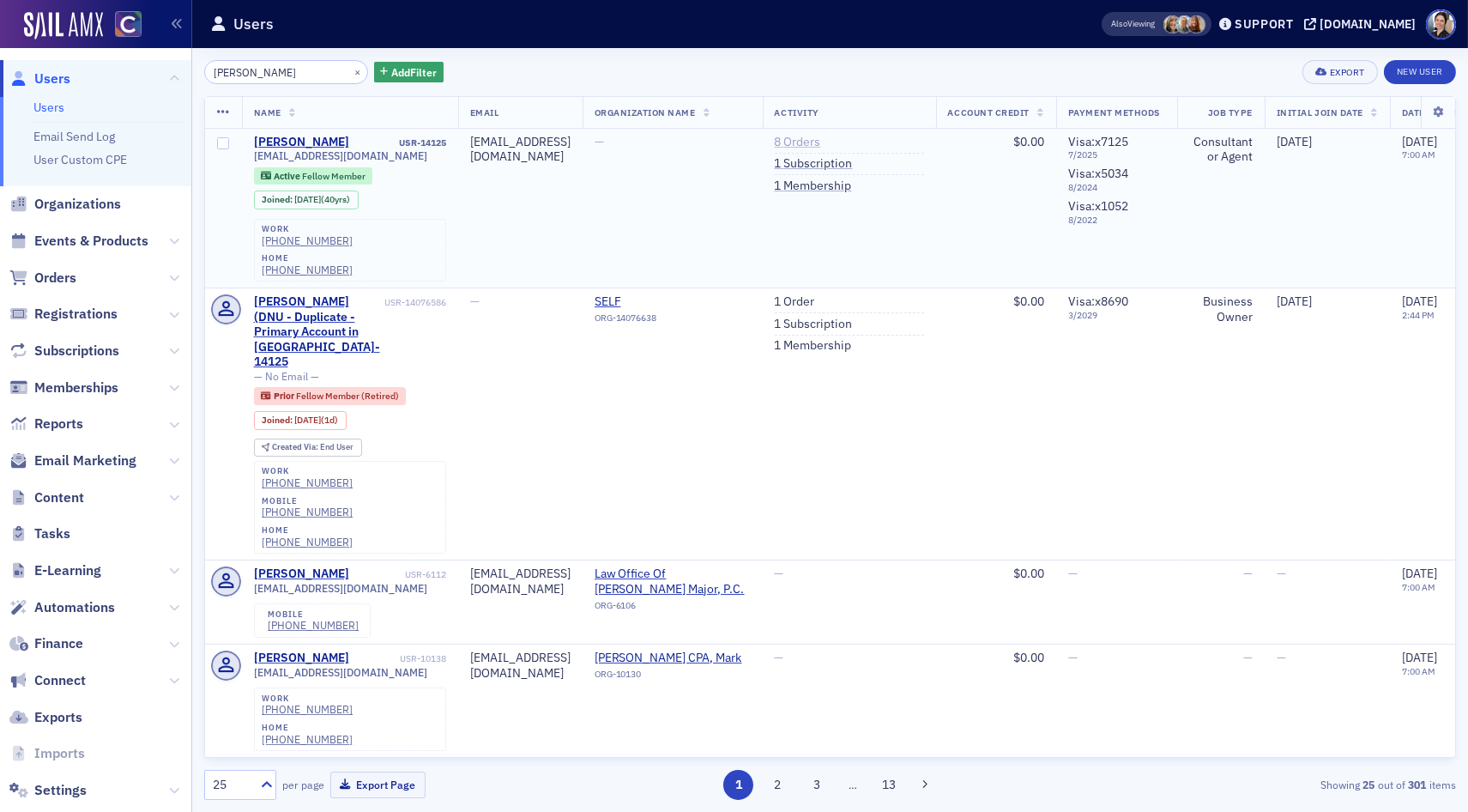
click at [821, 138] on link "8 Orders" at bounding box center [797, 142] width 46 height 16
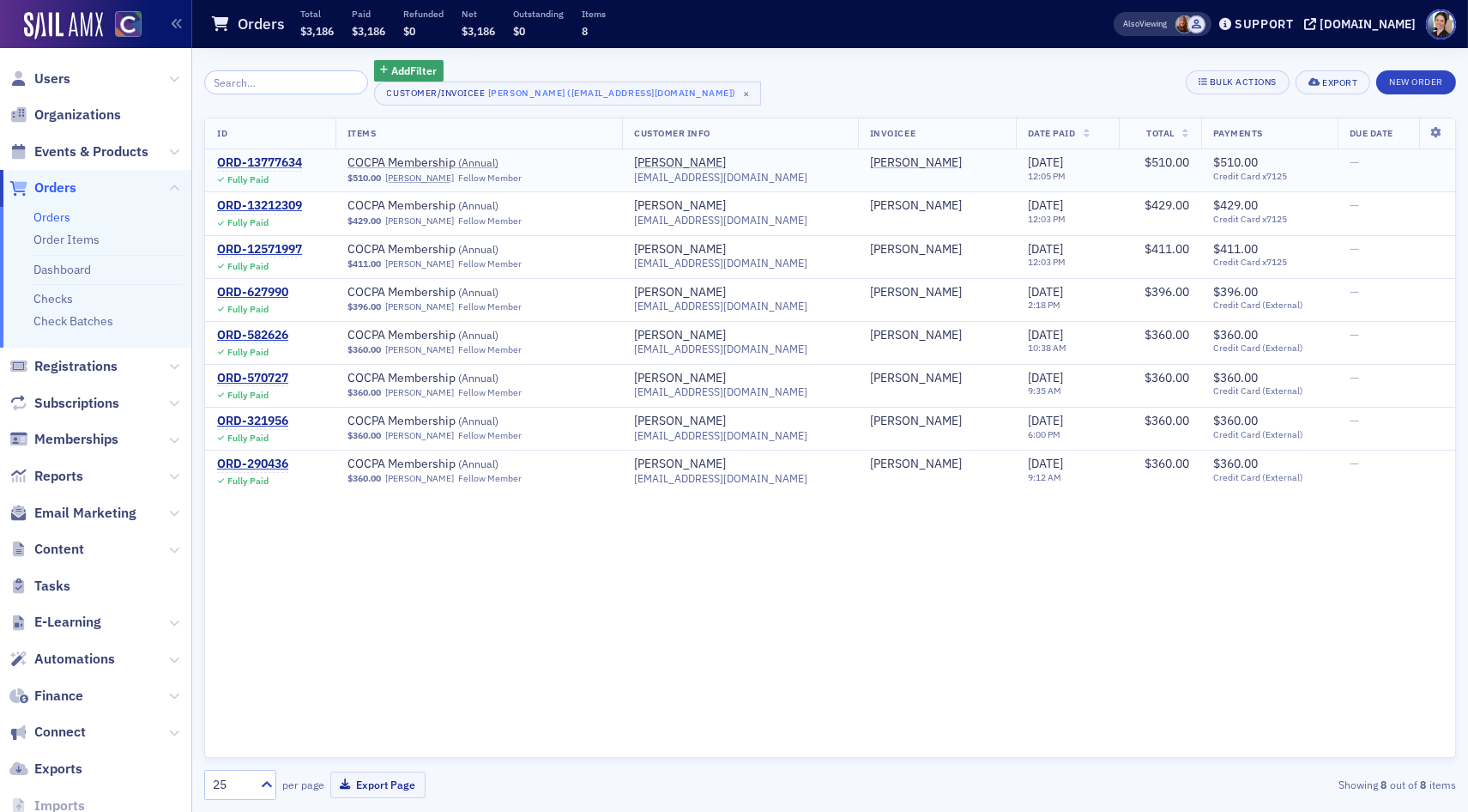
click at [264, 160] on div "ORD-13777634" at bounding box center [259, 163] width 85 height 16
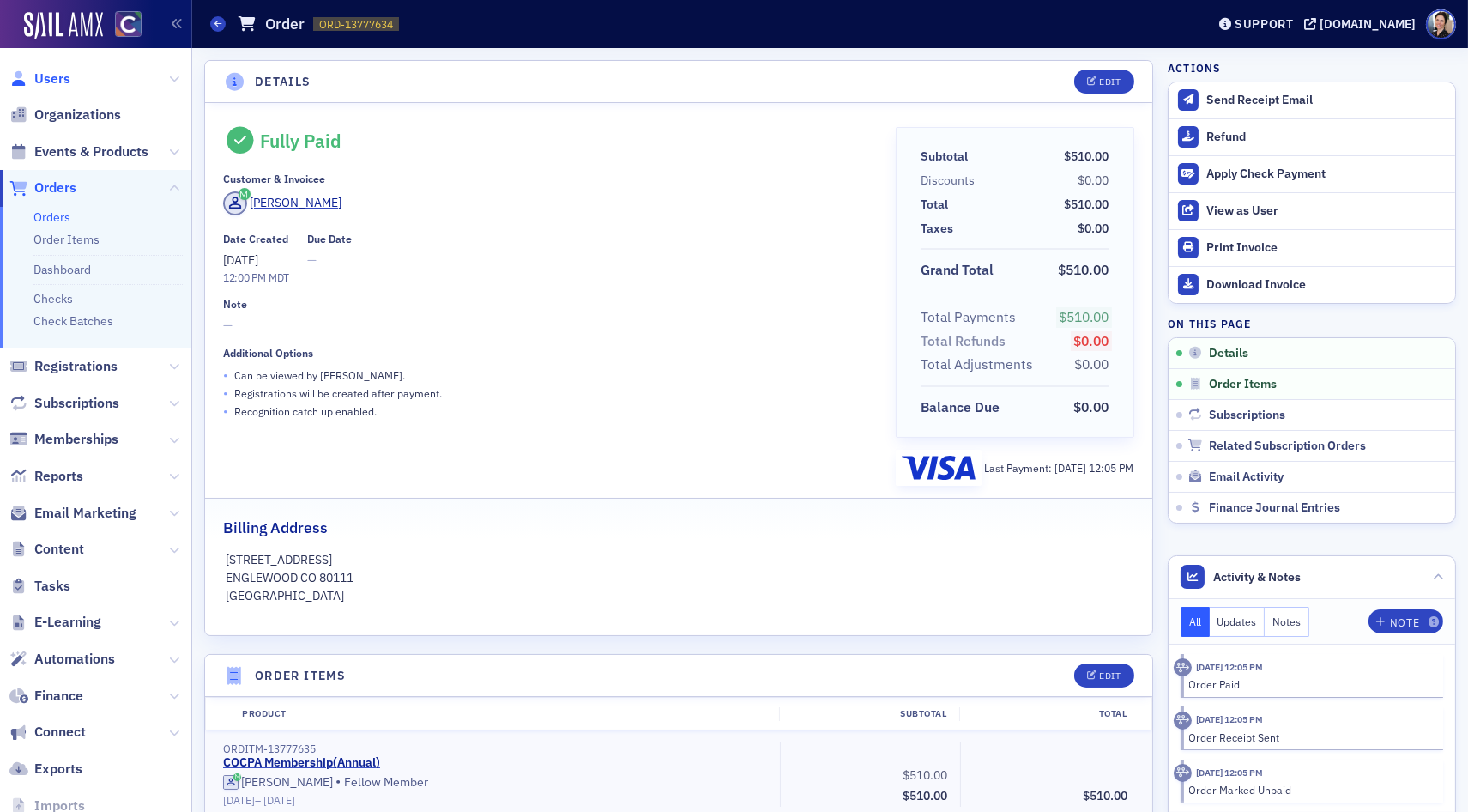
click at [46, 78] on span "Users" at bounding box center [52, 78] width 36 height 19
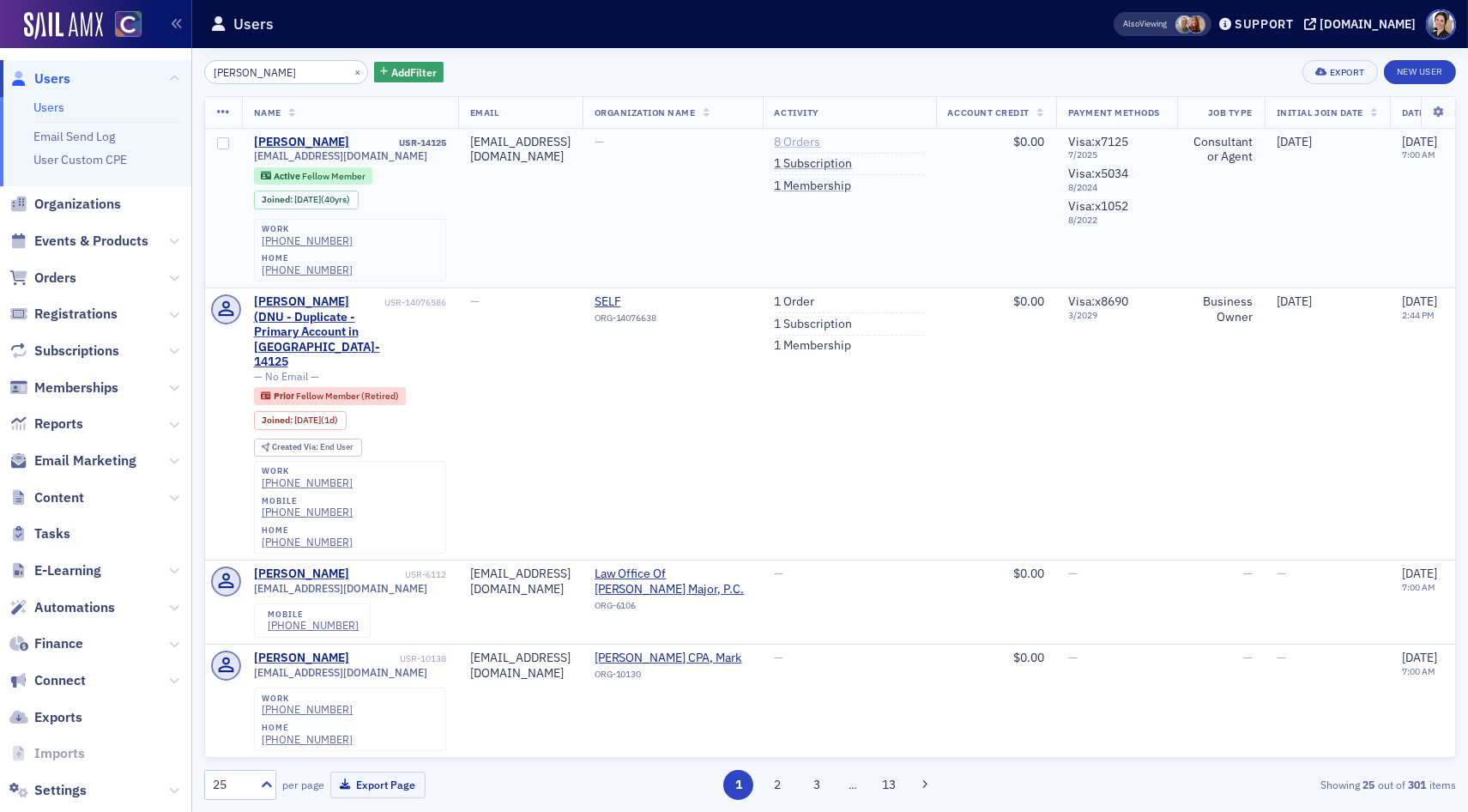
click at [821, 141] on link "8 Orders" at bounding box center [797, 142] width 46 height 16
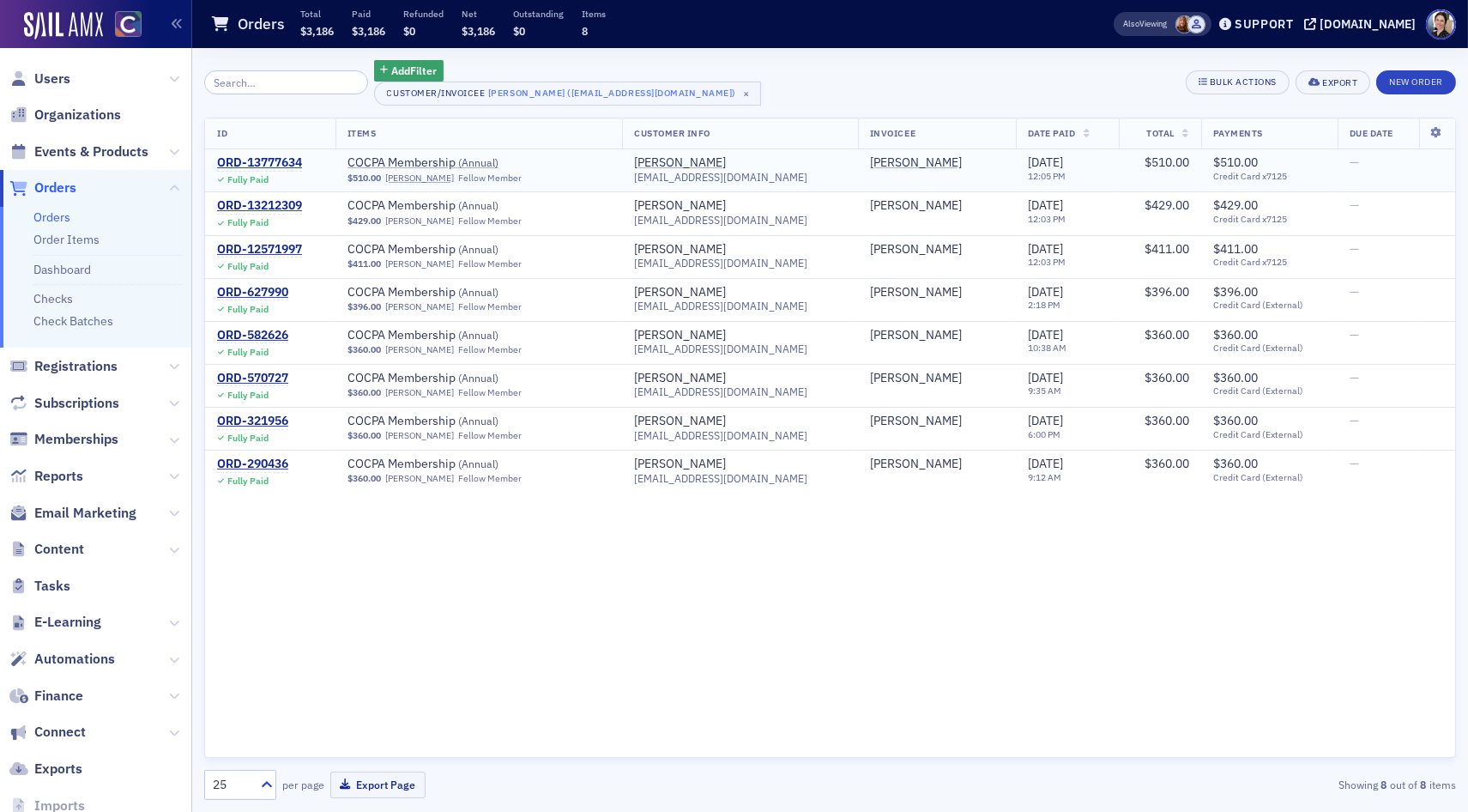
drag, startPoint x: 283, startPoint y: 159, endPoint x: 343, endPoint y: 154, distance: 60.2
click at [283, 159] on div "ORD-13777634" at bounding box center [259, 163] width 85 height 16
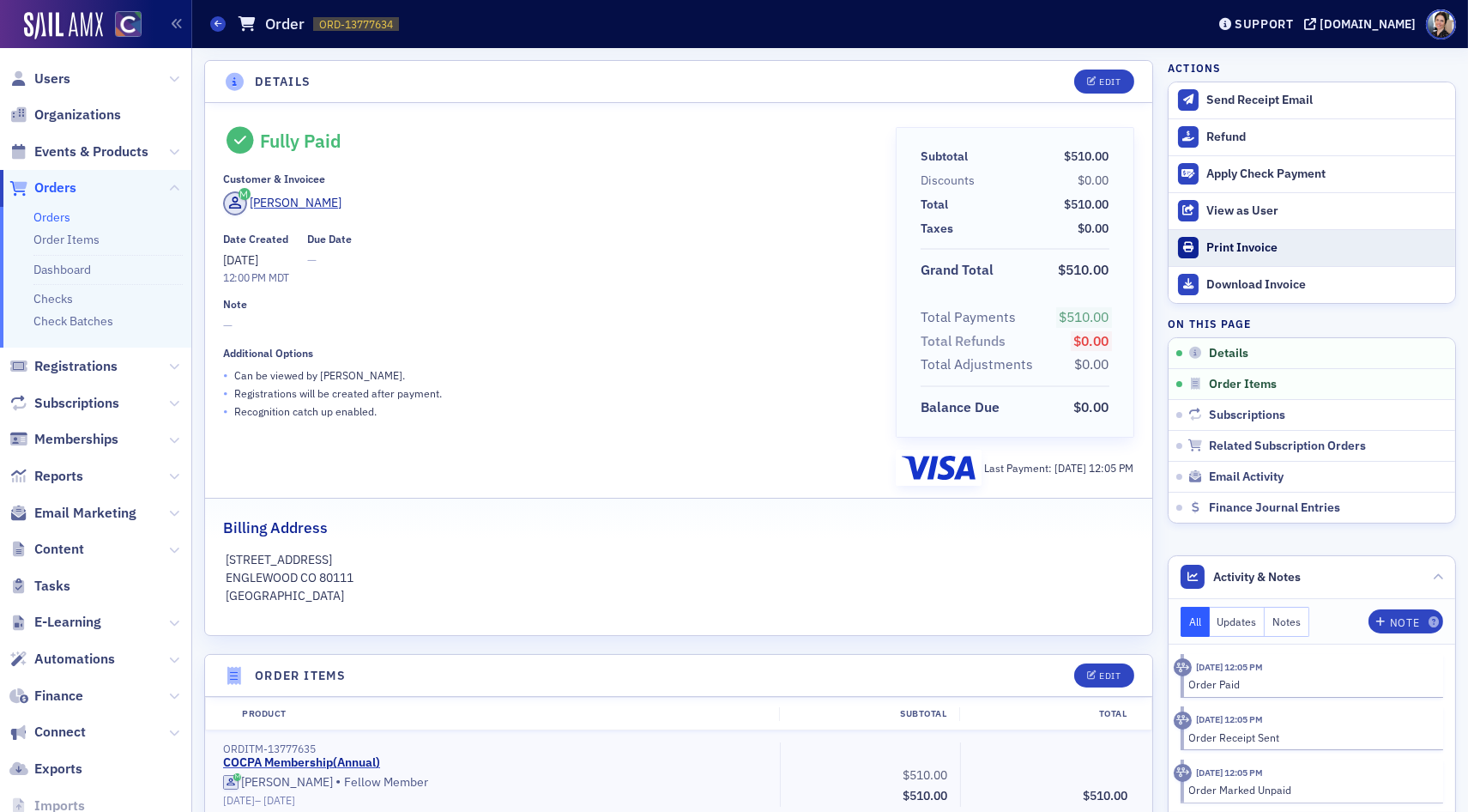
click at [1265, 243] on div "Print Invoice" at bounding box center [1326, 248] width 240 height 16
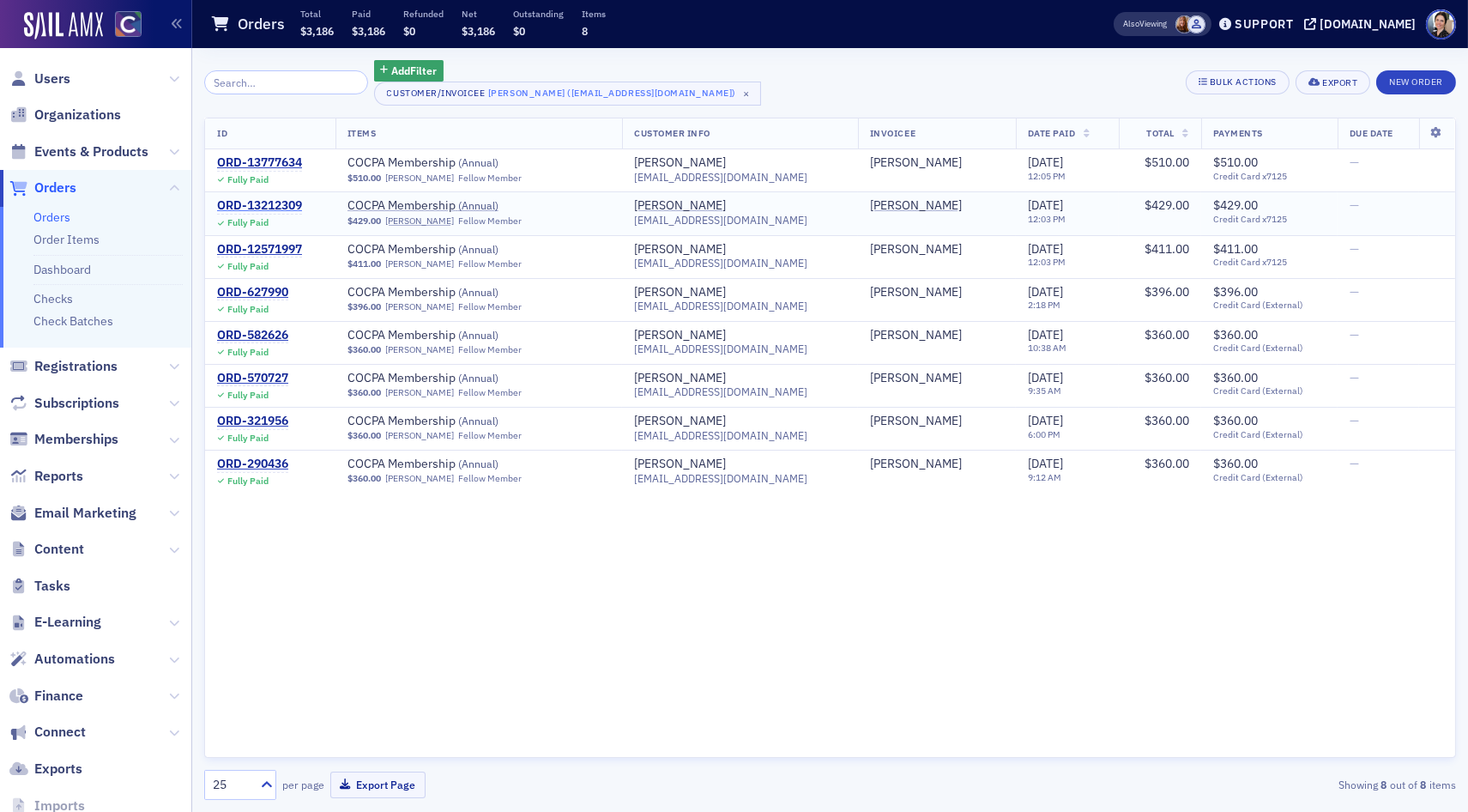
click at [262, 208] on div "ORD-13212309" at bounding box center [259, 206] width 85 height 16
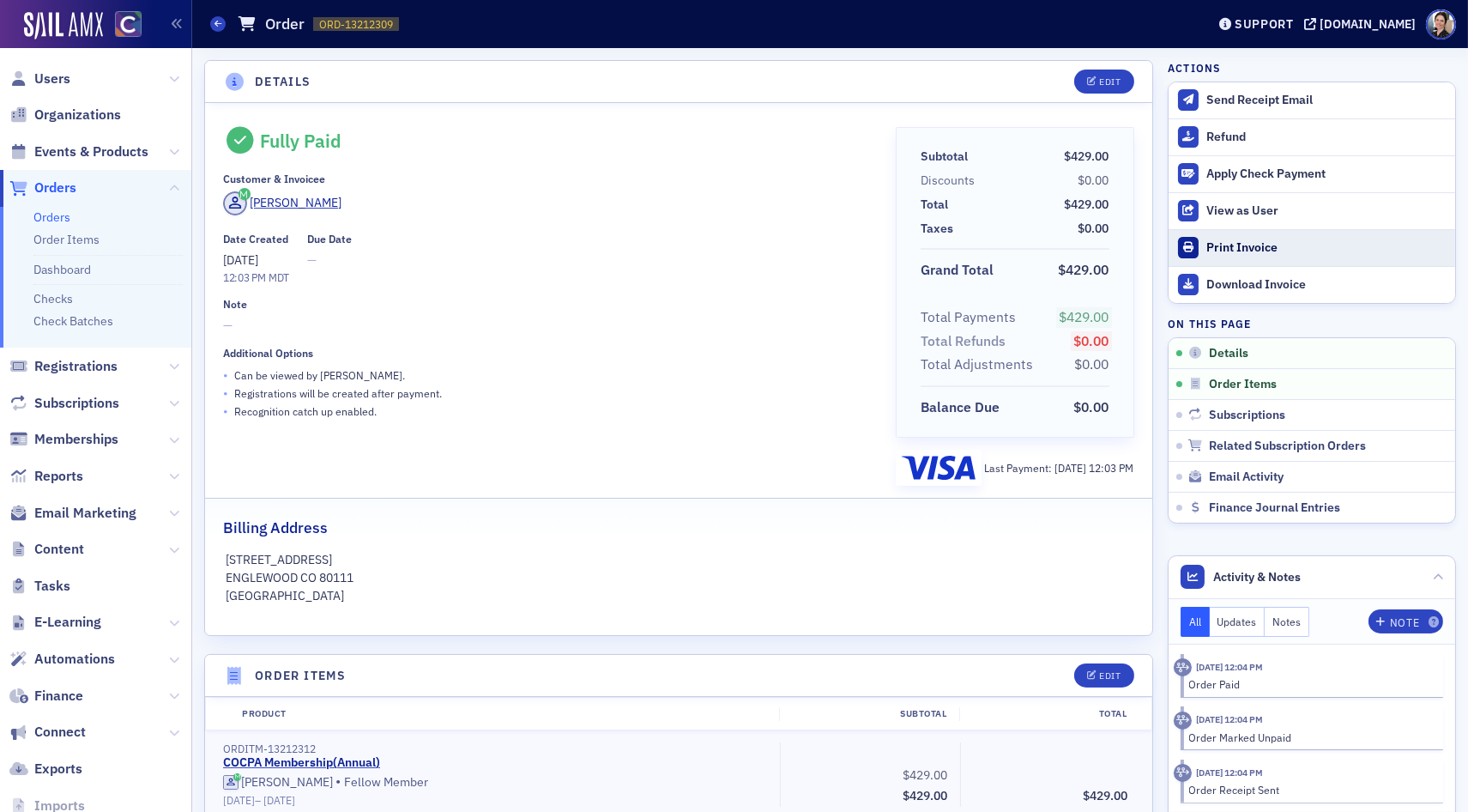
drag, startPoint x: 1247, startPoint y: 248, endPoint x: 1231, endPoint y: 244, distance: 16.5
click at [1247, 248] on div "Print Invoice" at bounding box center [1326, 248] width 240 height 16
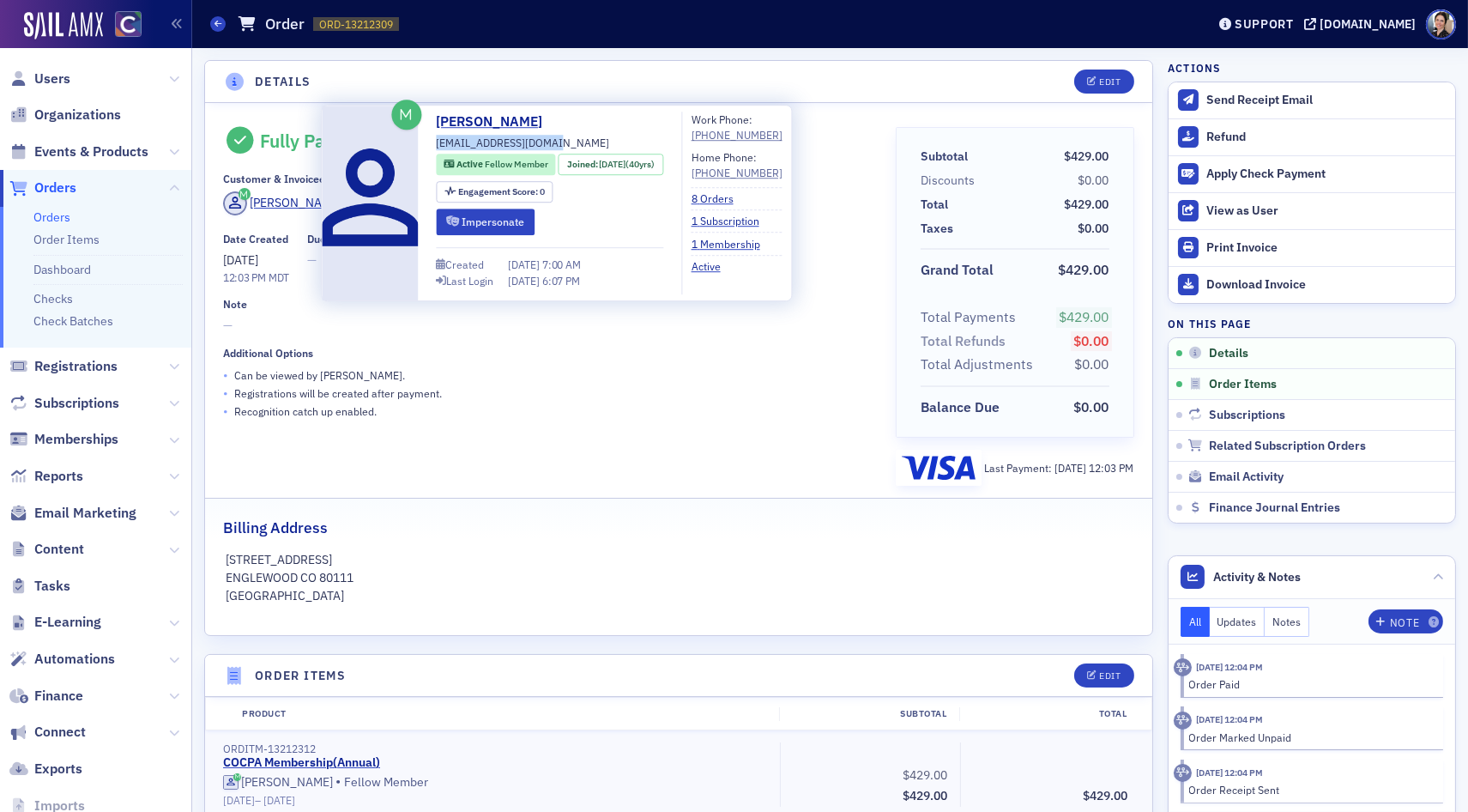
drag, startPoint x: 429, startPoint y: 140, endPoint x: 541, endPoint y: 142, distance: 112.0
click at [561, 142] on div "[PERSON_NAME] [EMAIL_ADDRESS][DOMAIN_NAME] Active Fellow Member Joined : [DATE]…" at bounding box center [556, 202] width 451 height 183
copy span "[EMAIL_ADDRESS][DOMAIN_NAME]"
